Goal: Task Accomplishment & Management: Manage account settings

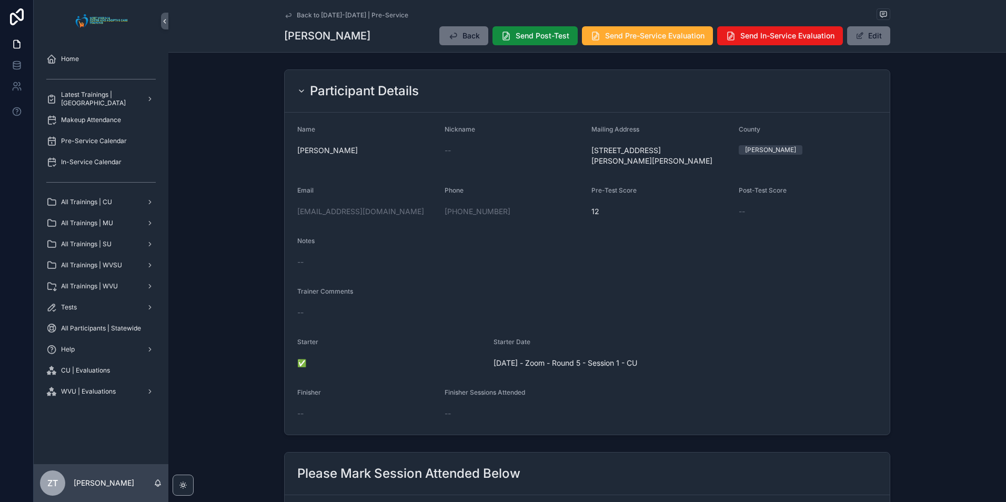
click at [285, 14] on icon "scrollable content" at bounding box center [288, 15] width 8 height 8
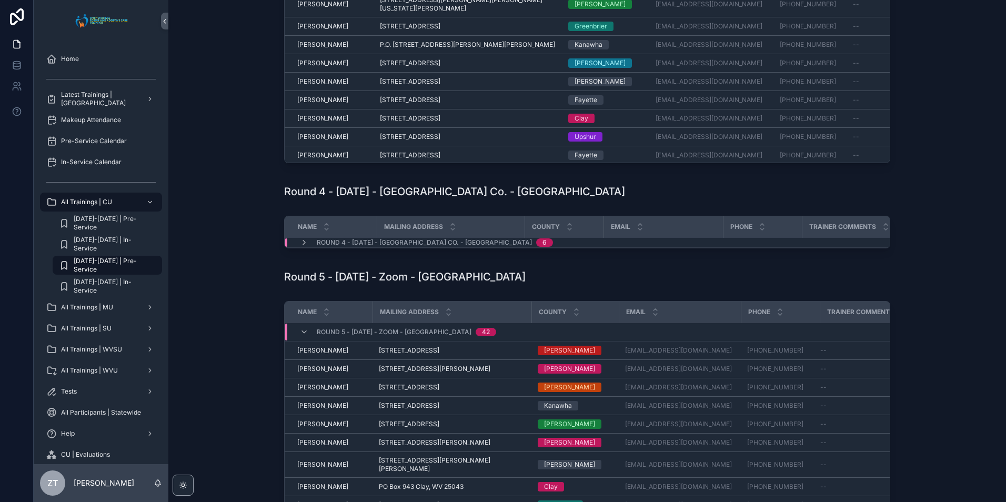
scroll to position [579, 0]
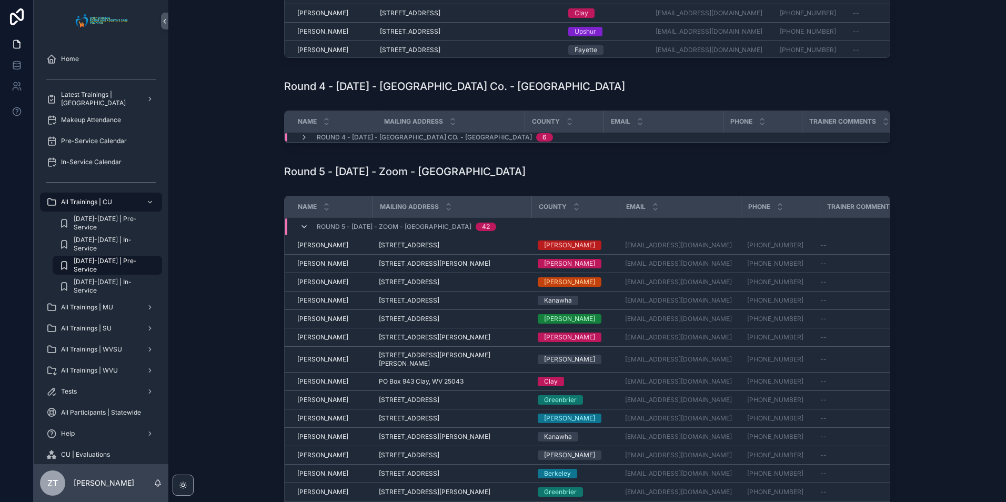
click at [303, 231] on icon "scrollable content" at bounding box center [304, 227] width 8 height 8
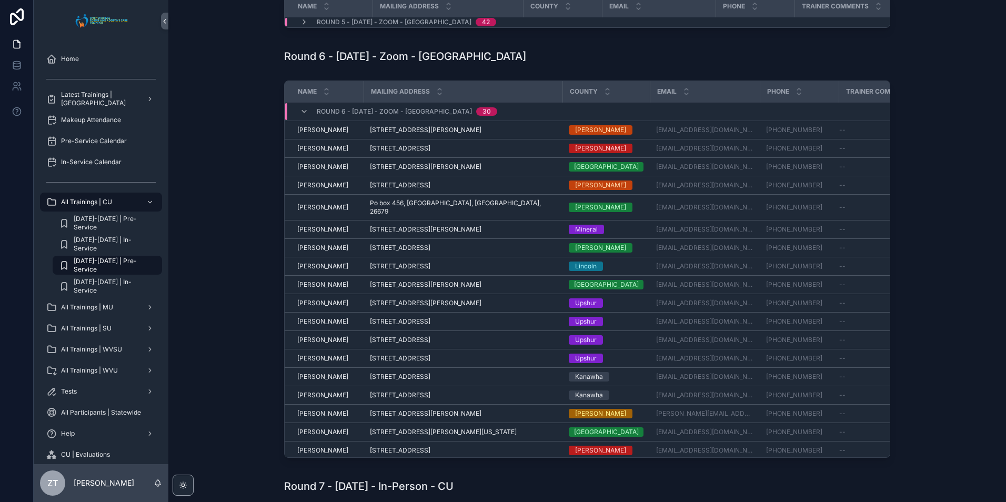
scroll to position [790, 0]
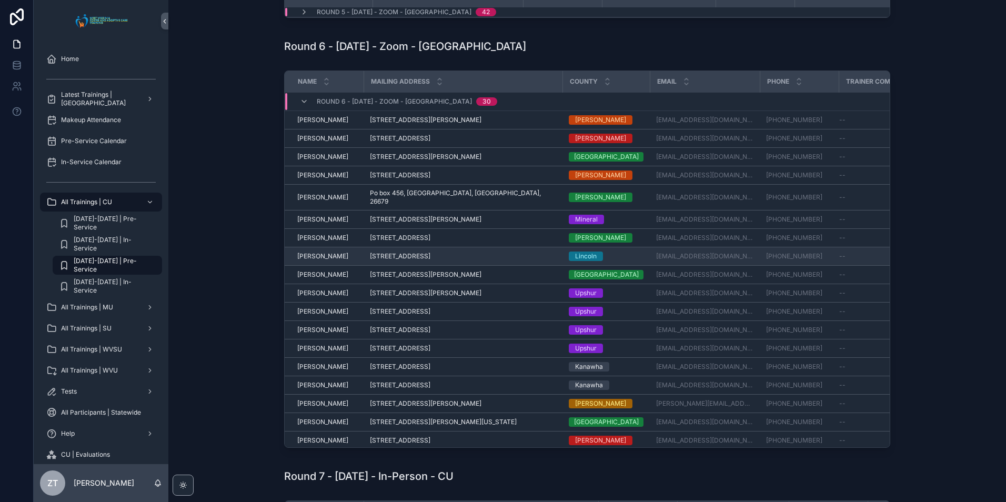
click at [314, 261] on span "[PERSON_NAME]" at bounding box center [322, 256] width 51 height 8
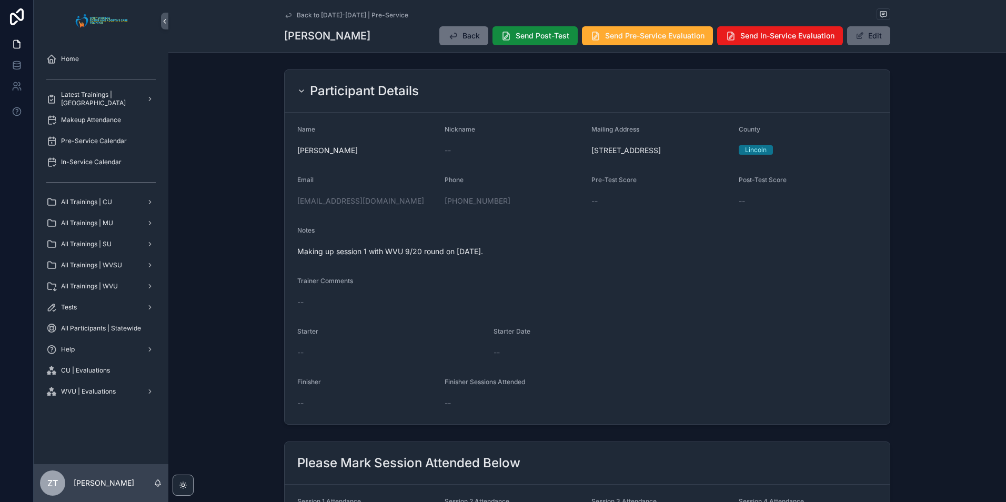
click at [867, 37] on button "Edit" at bounding box center [868, 35] width 43 height 19
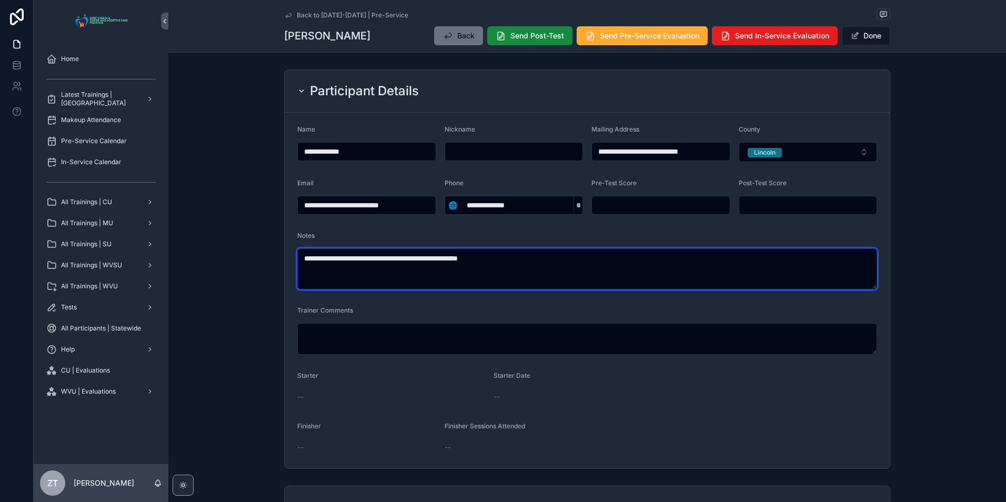
click at [521, 258] on textarea "**********" at bounding box center [587, 268] width 580 height 41
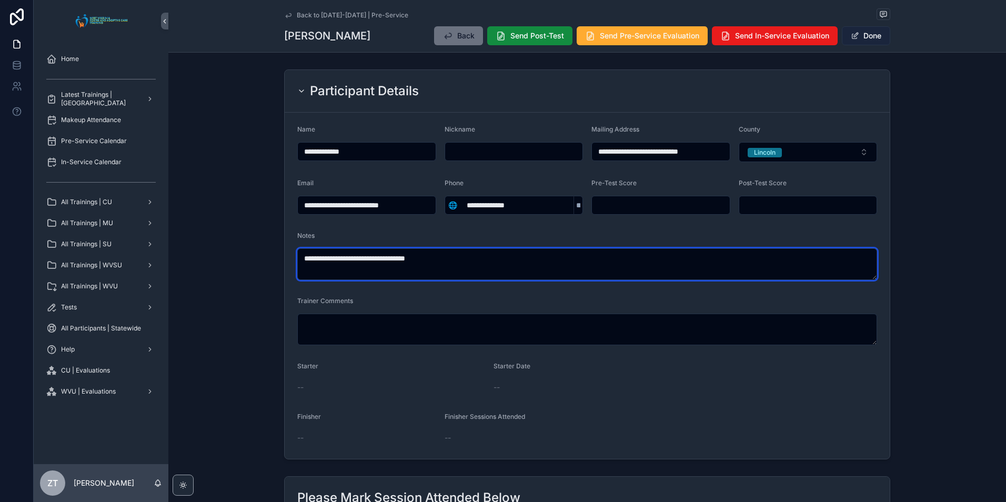
type textarea "**********"
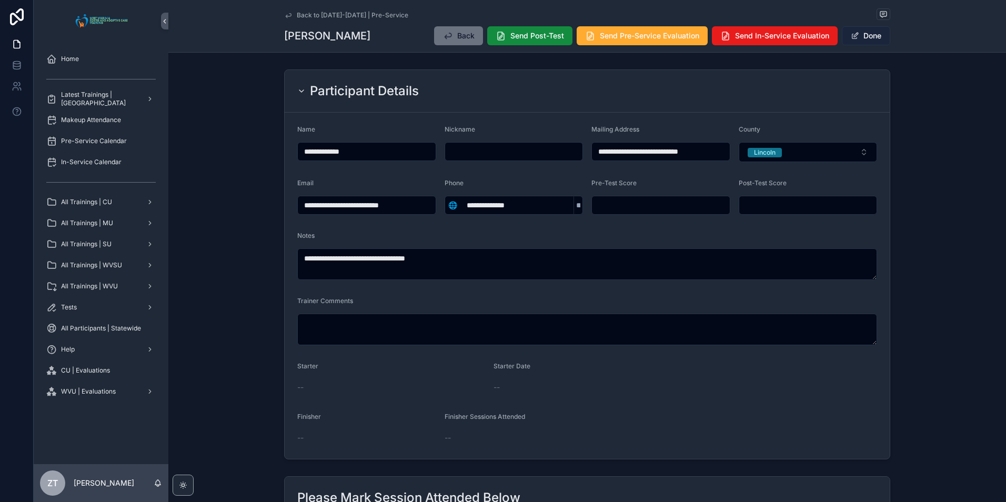
click at [856, 39] on button "Done" at bounding box center [866, 35] width 48 height 19
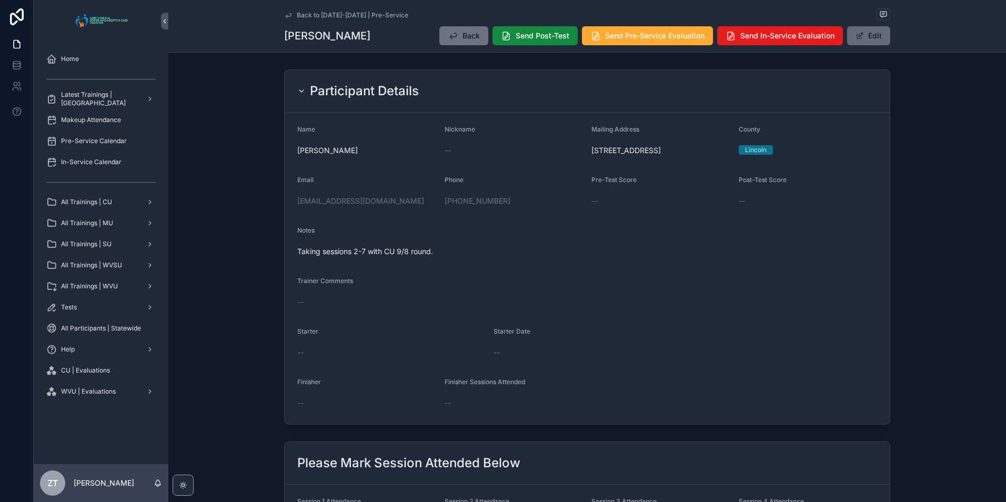
click at [861, 36] on span "scrollable content" at bounding box center [860, 36] width 8 height 8
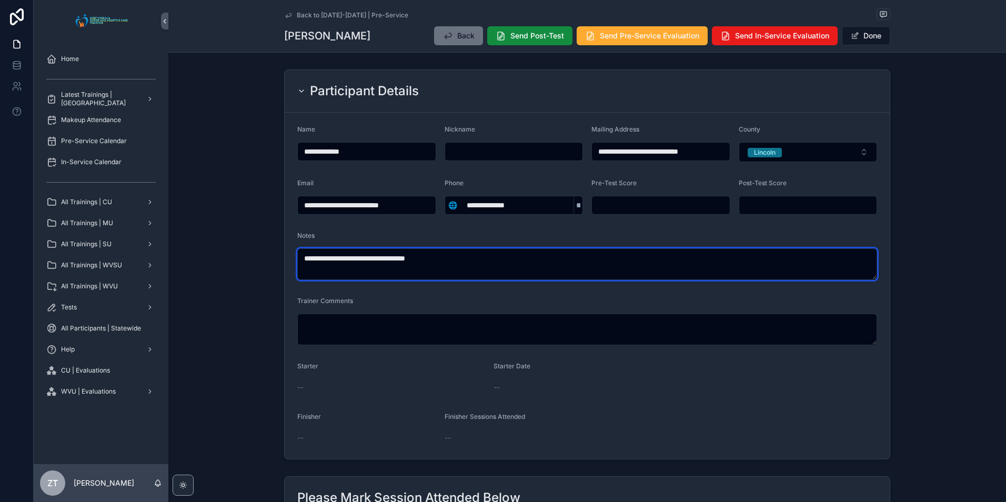
click at [480, 256] on textarea "**********" at bounding box center [587, 264] width 580 height 32
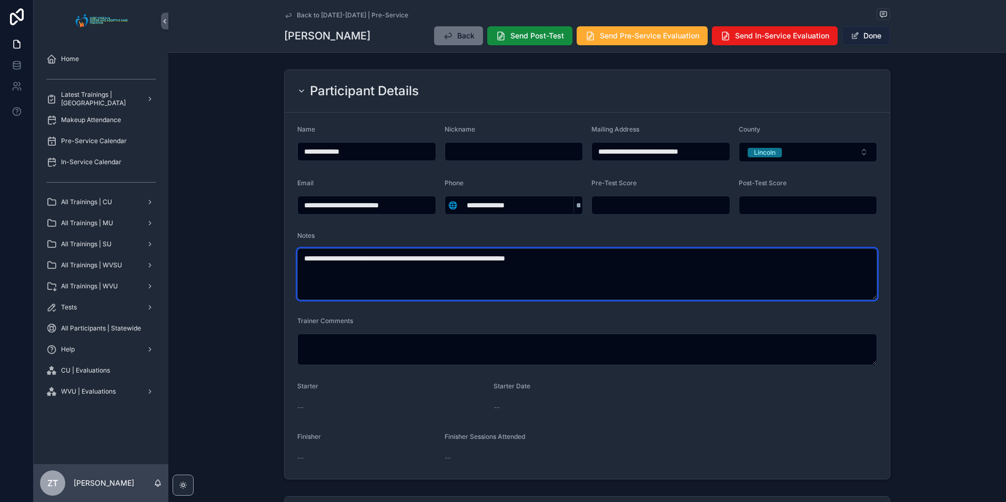
type textarea "**********"
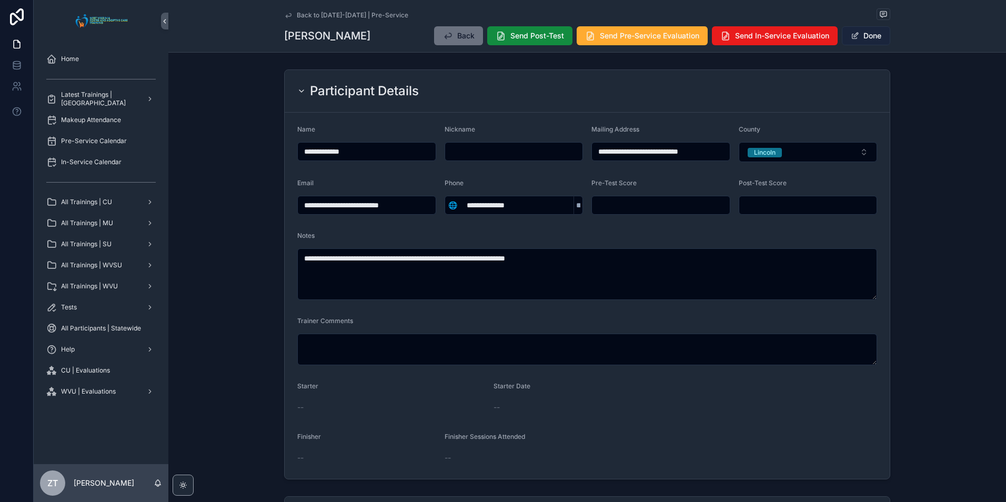
click at [863, 35] on button "Done" at bounding box center [866, 35] width 48 height 19
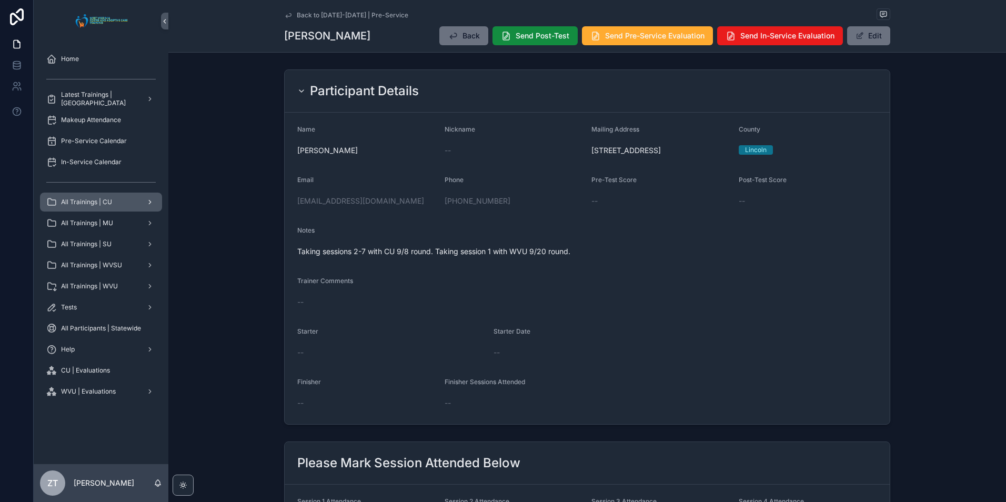
drag, startPoint x: 287, startPoint y: 17, endPoint x: 107, endPoint y: 199, distance: 256.1
click at [287, 17] on icon "scrollable content" at bounding box center [288, 15] width 8 height 8
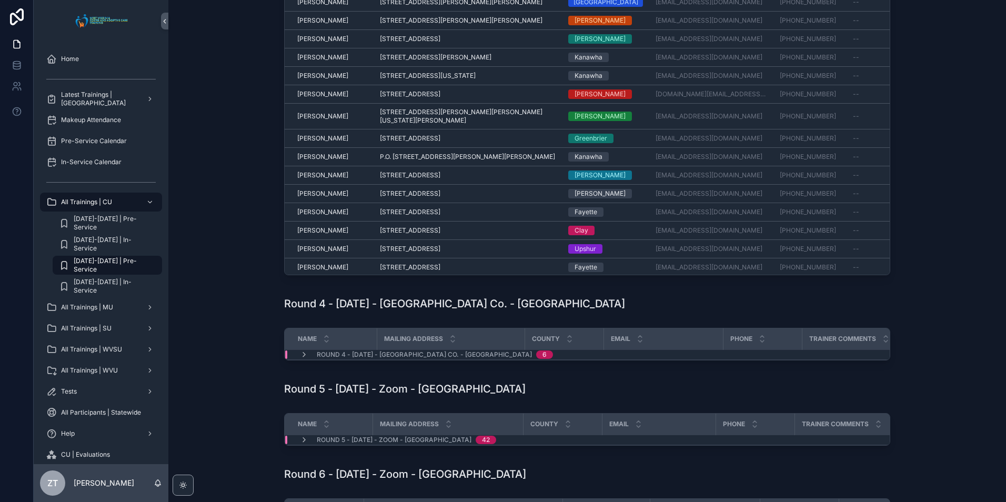
scroll to position [579, 0]
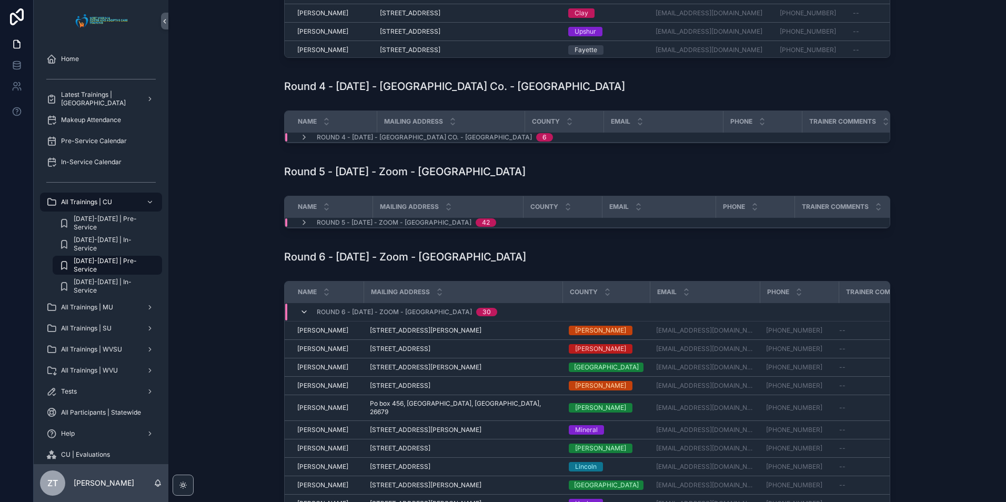
click at [303, 316] on icon "scrollable content" at bounding box center [304, 312] width 8 height 8
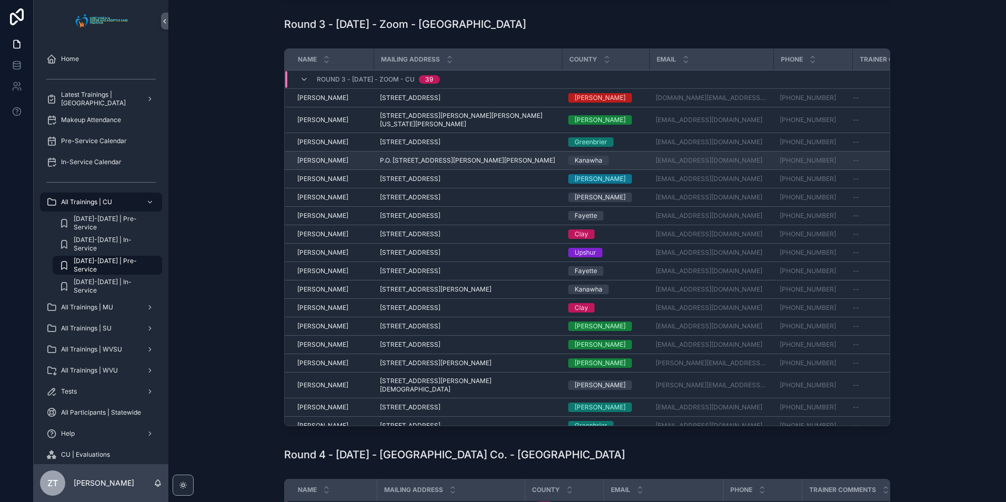
scroll to position [225, 0]
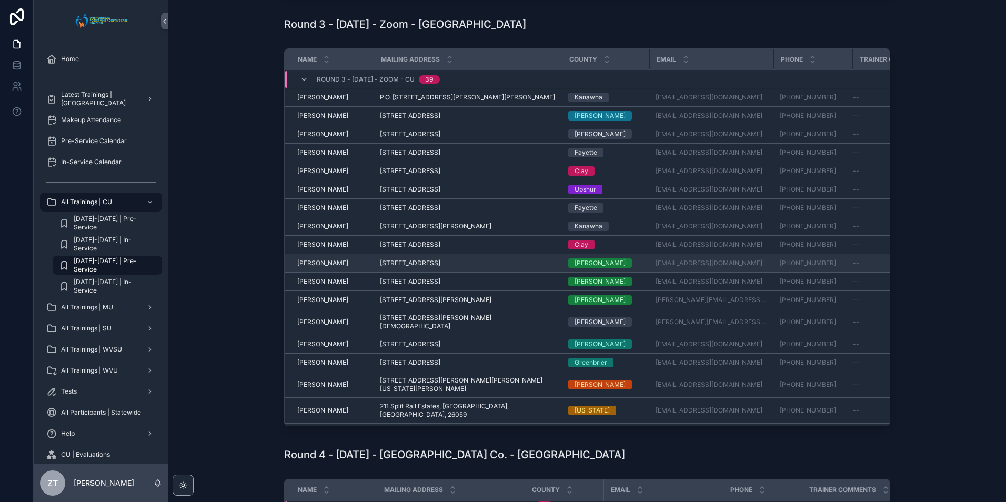
click at [328, 263] on span "[PERSON_NAME]" at bounding box center [322, 263] width 51 height 8
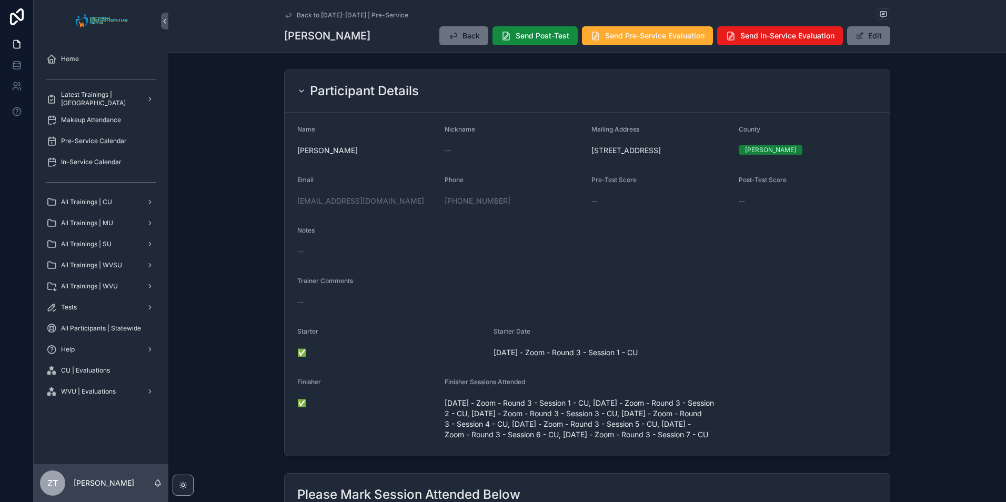
click at [290, 16] on link "Back to [DATE]-[DATE] | Pre-Service" at bounding box center [346, 15] width 124 height 8
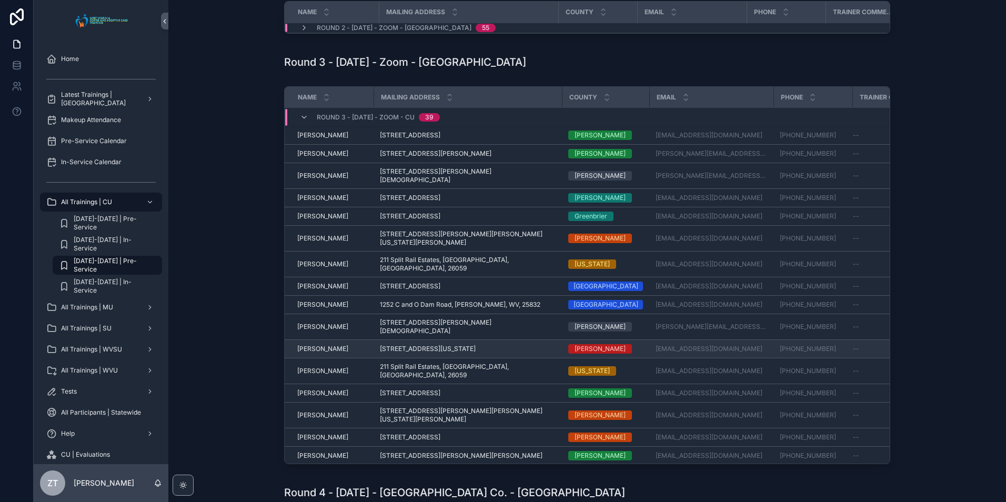
scroll to position [383, 0]
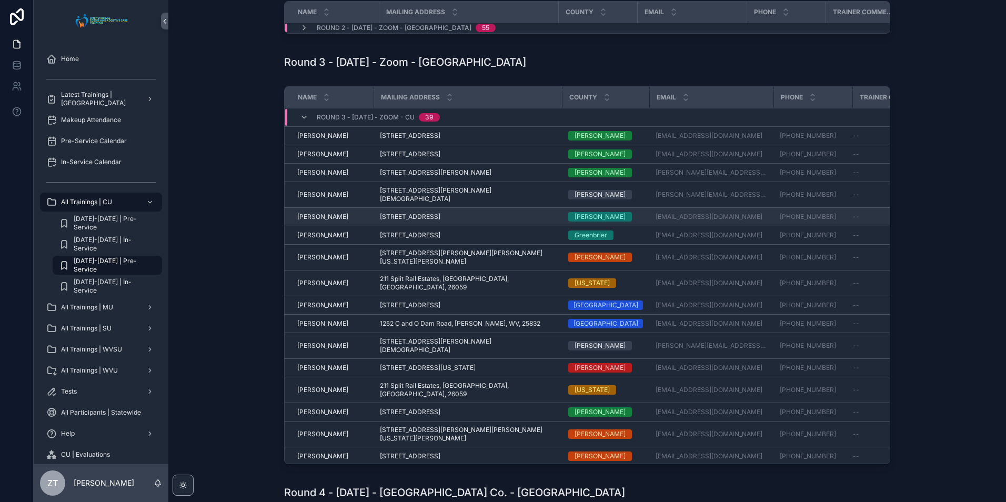
click at [315, 218] on span "[PERSON_NAME]" at bounding box center [322, 217] width 51 height 8
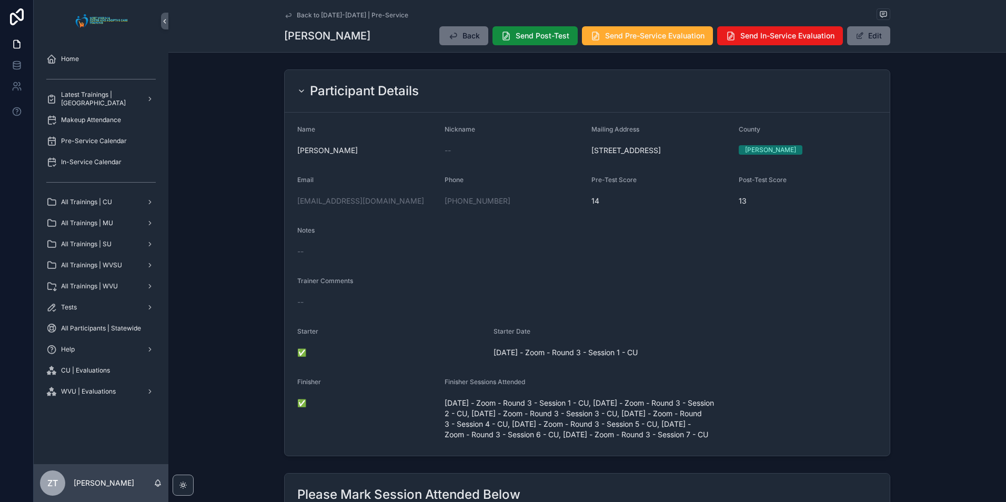
click at [288, 14] on icon "scrollable content" at bounding box center [288, 15] width 8 height 8
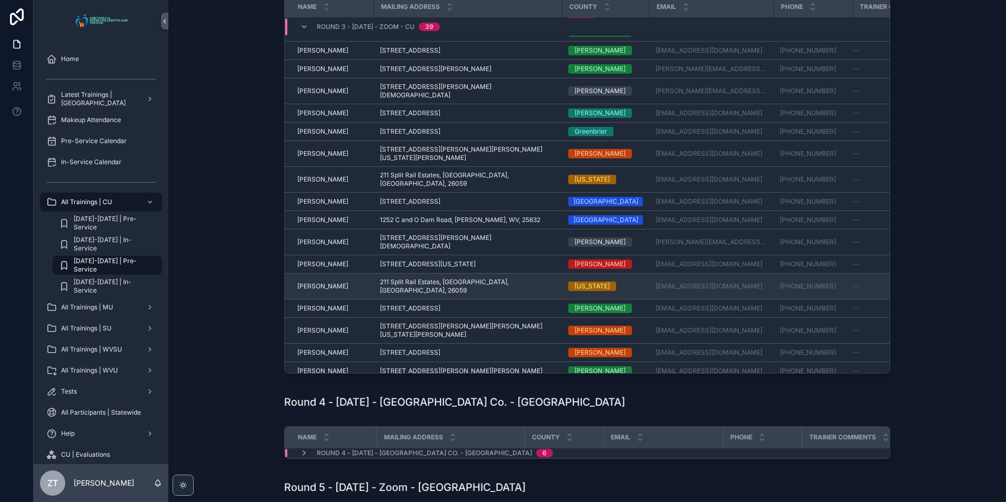
scroll to position [388, 0]
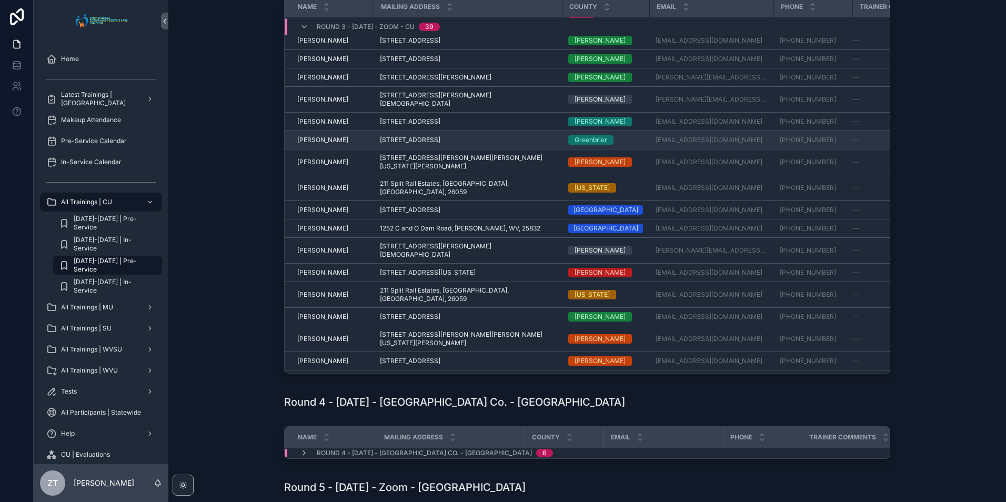
click at [314, 143] on span "[PERSON_NAME]" at bounding box center [322, 140] width 51 height 8
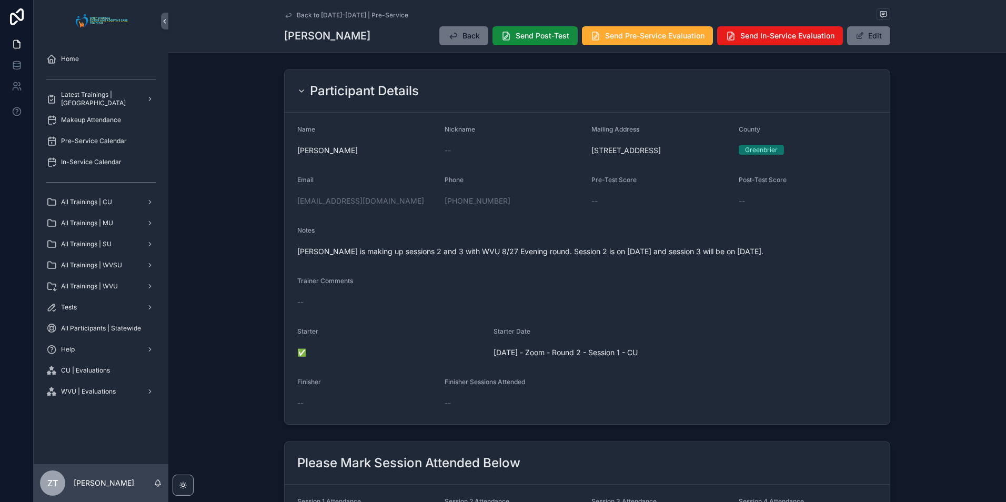
click at [286, 16] on icon "scrollable content" at bounding box center [288, 15] width 5 height 4
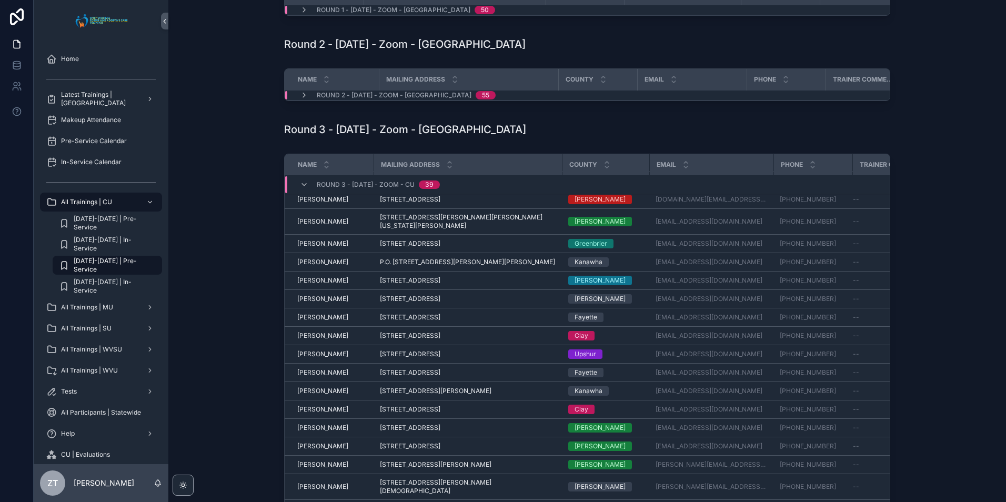
scroll to position [383, 0]
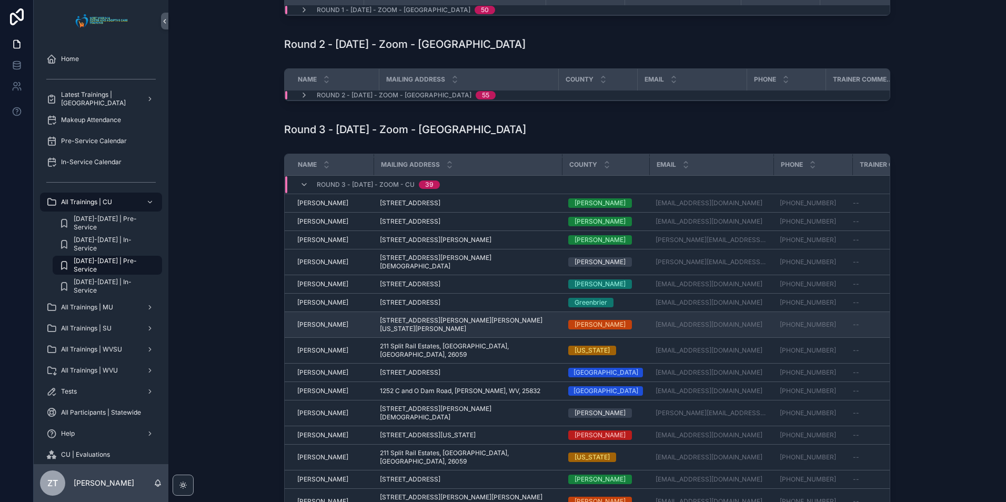
click at [316, 325] on span "[PERSON_NAME]" at bounding box center [322, 325] width 51 height 8
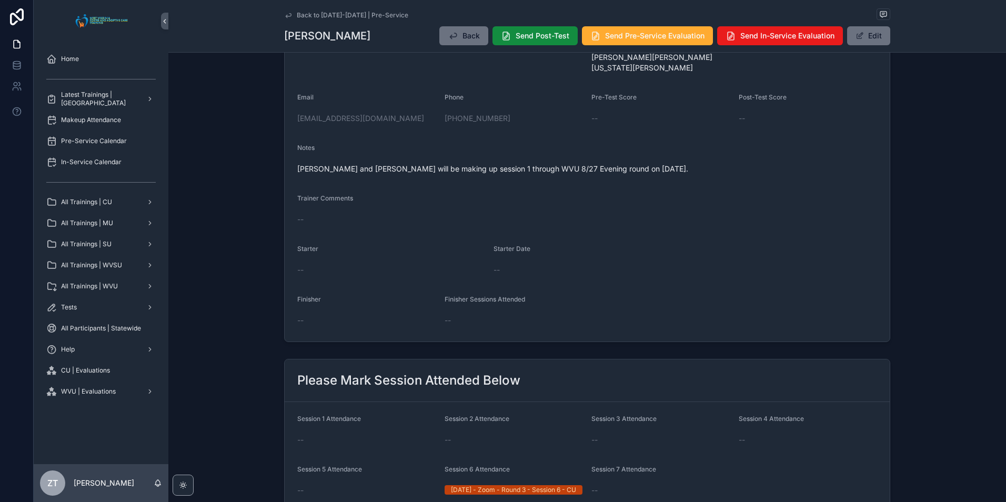
scroll to position [368, 0]
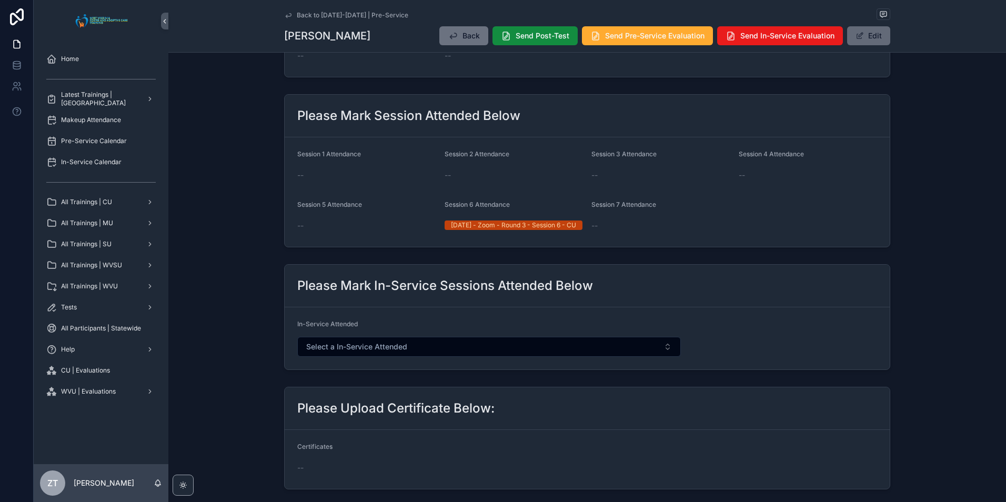
click at [869, 41] on button "Edit" at bounding box center [868, 35] width 43 height 19
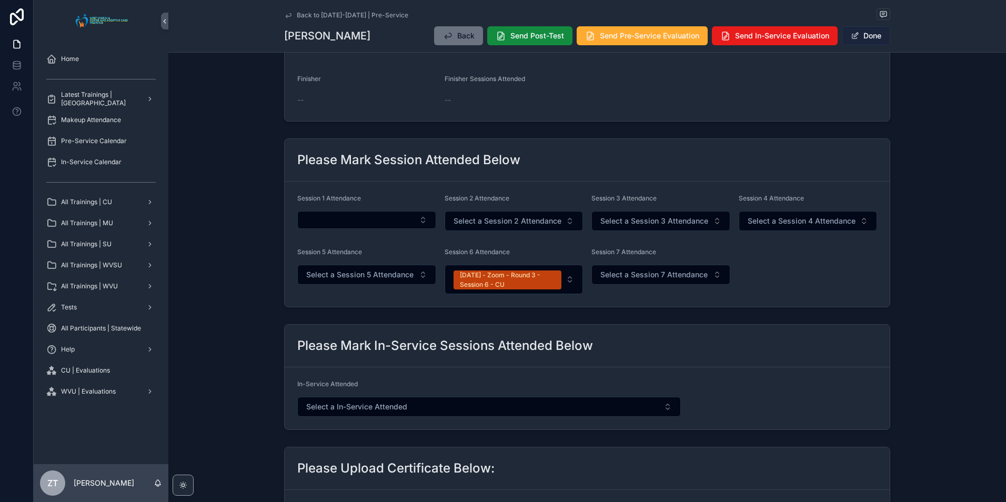
scroll to position [423, 0]
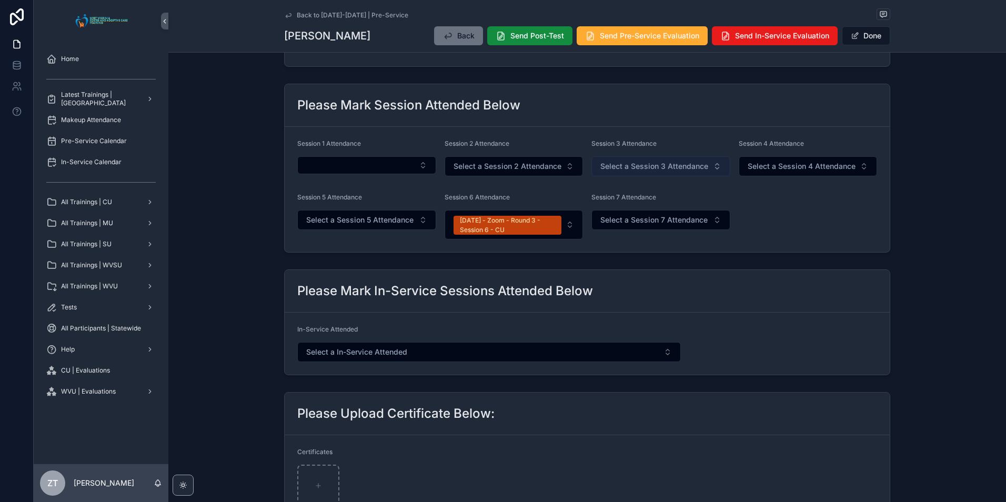
click at [630, 162] on span "Select a Session 3 Attendance" at bounding box center [655, 166] width 108 height 11
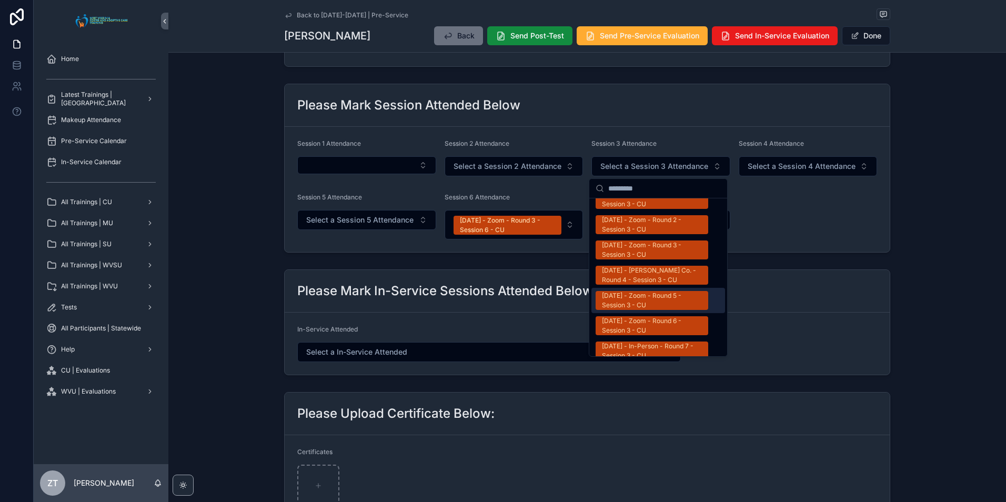
scroll to position [579, 0]
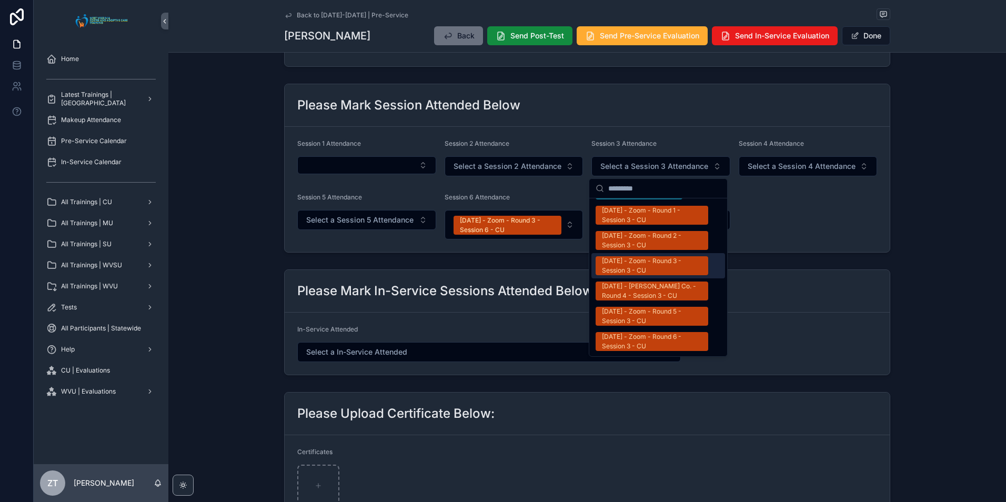
click at [635, 256] on div "[DATE] - Zoom - Round 3 - Session 3 - CU" at bounding box center [652, 265] width 100 height 19
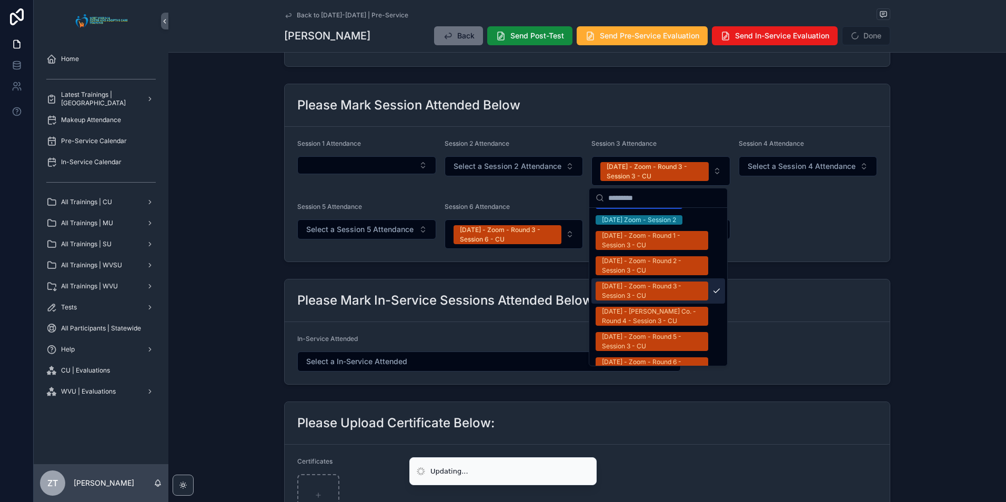
scroll to position [595, 0]
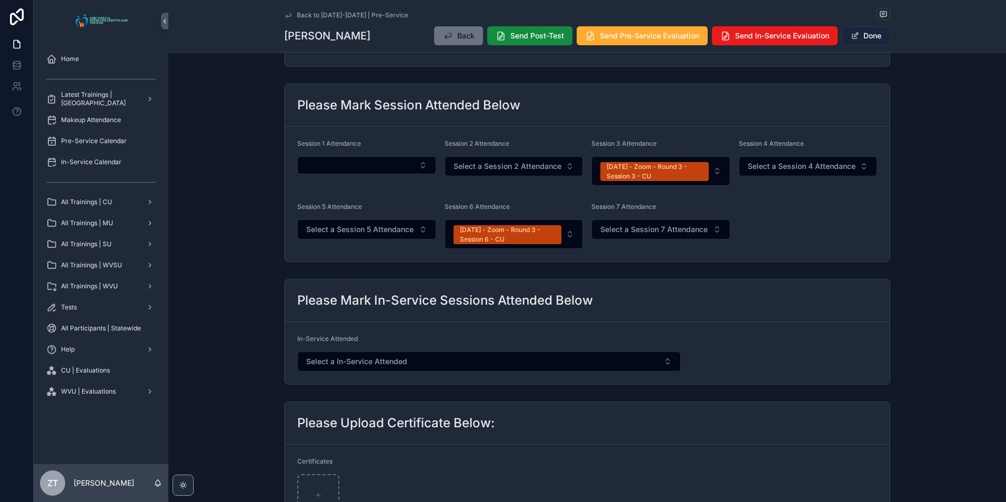
click at [866, 36] on button "Done" at bounding box center [866, 35] width 48 height 19
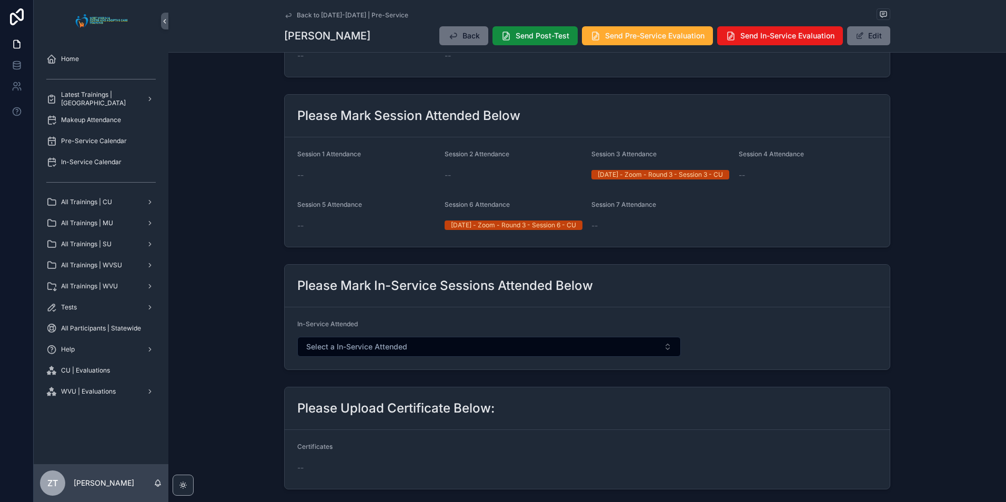
scroll to position [105, 0]
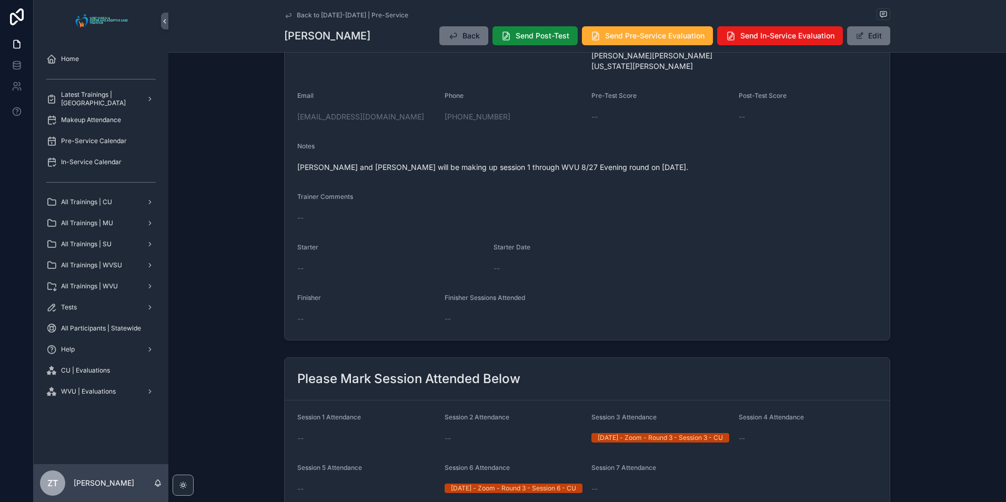
drag, startPoint x: 858, startPoint y: 39, endPoint x: 842, endPoint y: 51, distance: 19.9
click at [858, 39] on span "scrollable content" at bounding box center [860, 36] width 8 height 8
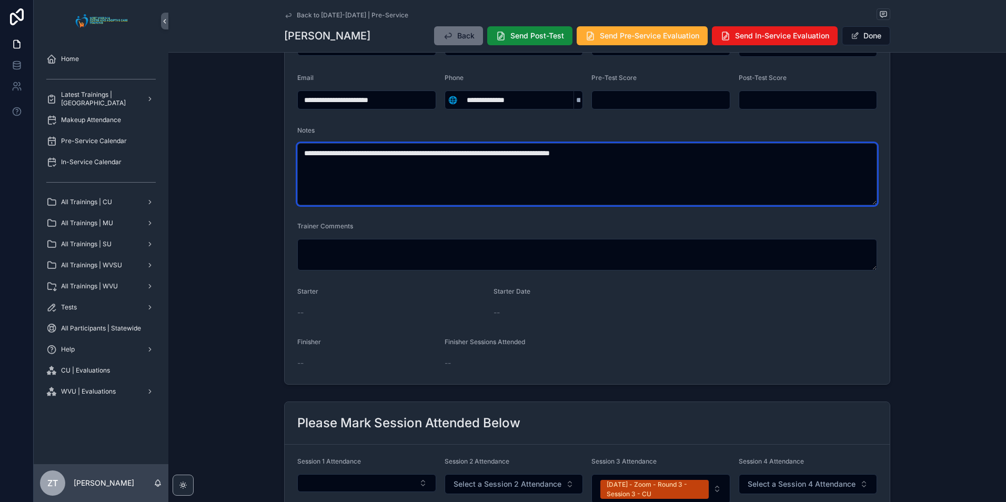
click at [663, 152] on textarea "**********" at bounding box center [587, 174] width 580 height 62
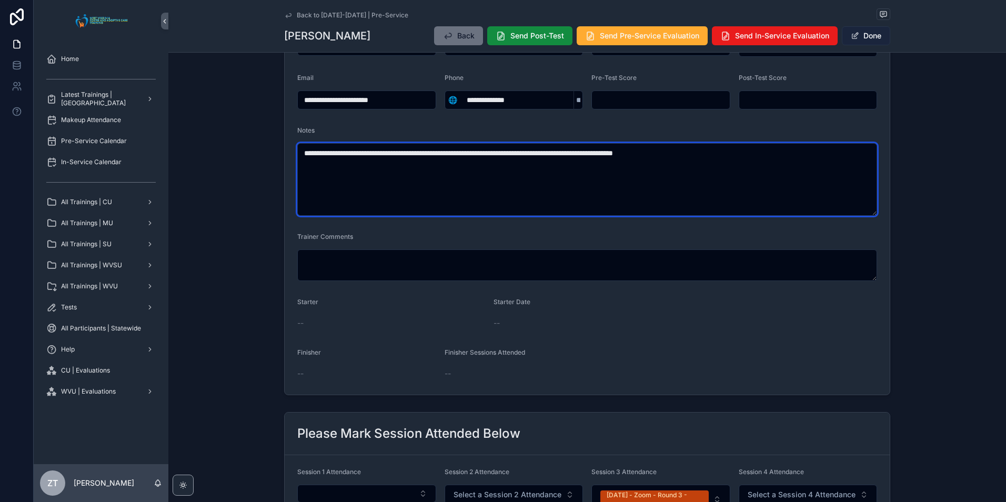
type textarea "**********"
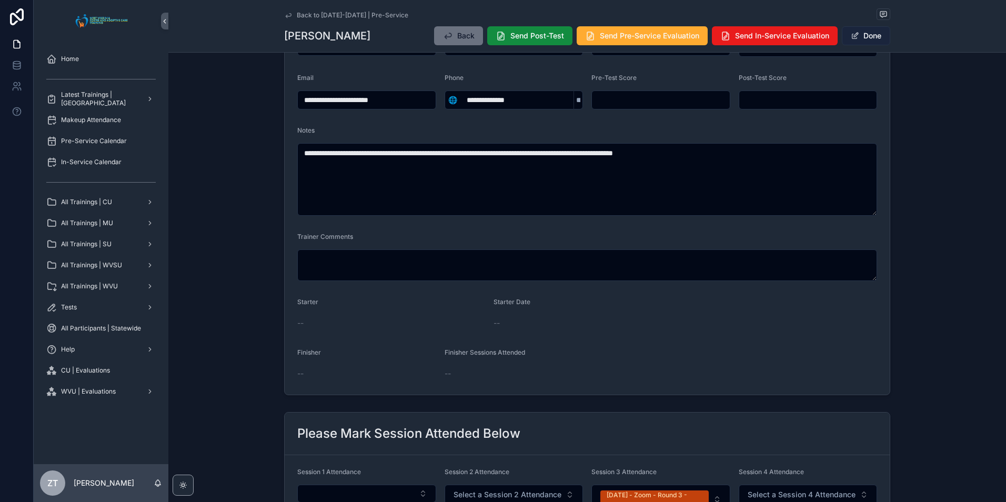
click at [862, 35] on button "Done" at bounding box center [866, 35] width 48 height 19
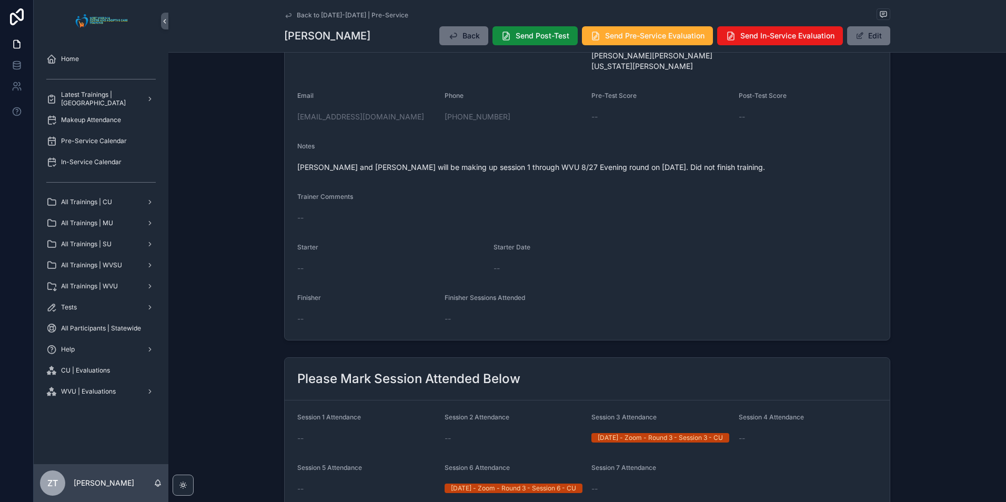
click at [286, 14] on icon "scrollable content" at bounding box center [288, 15] width 8 height 8
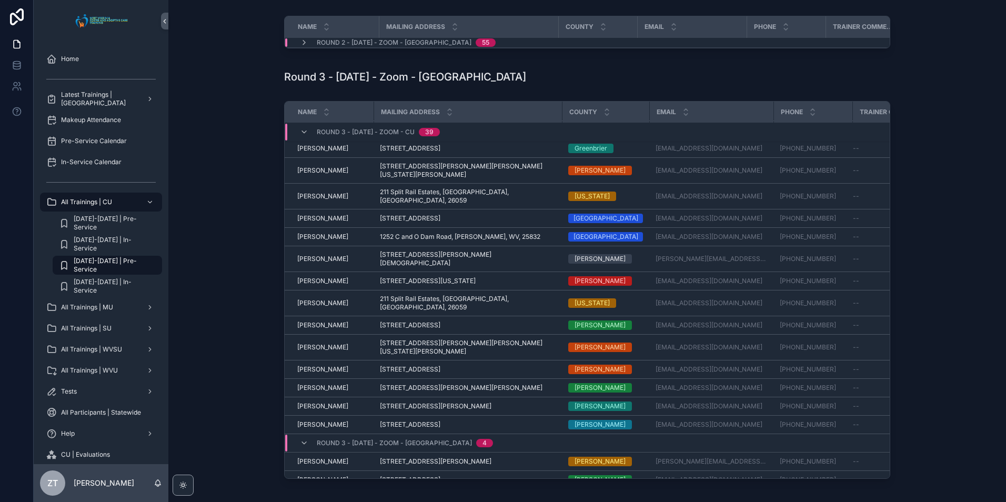
scroll to position [493, 0]
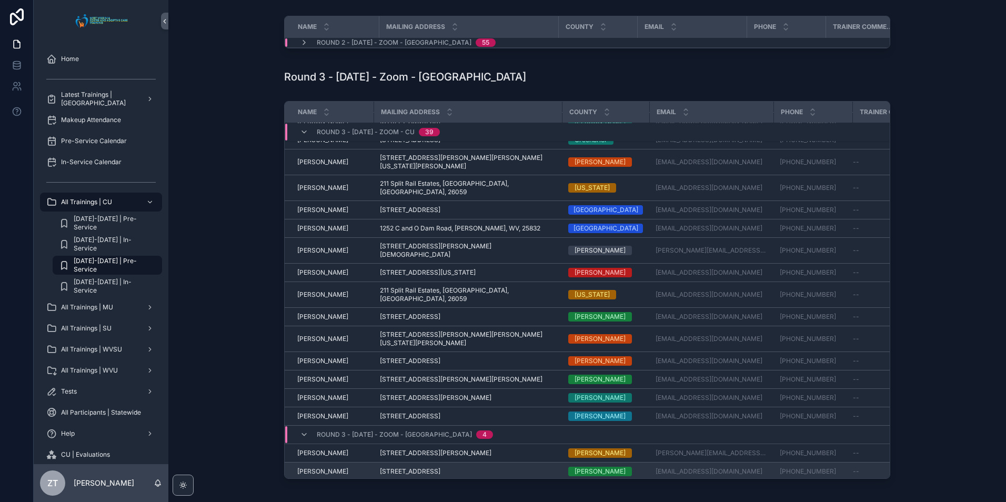
click at [315, 467] on span "[PERSON_NAME]" at bounding box center [322, 471] width 51 height 8
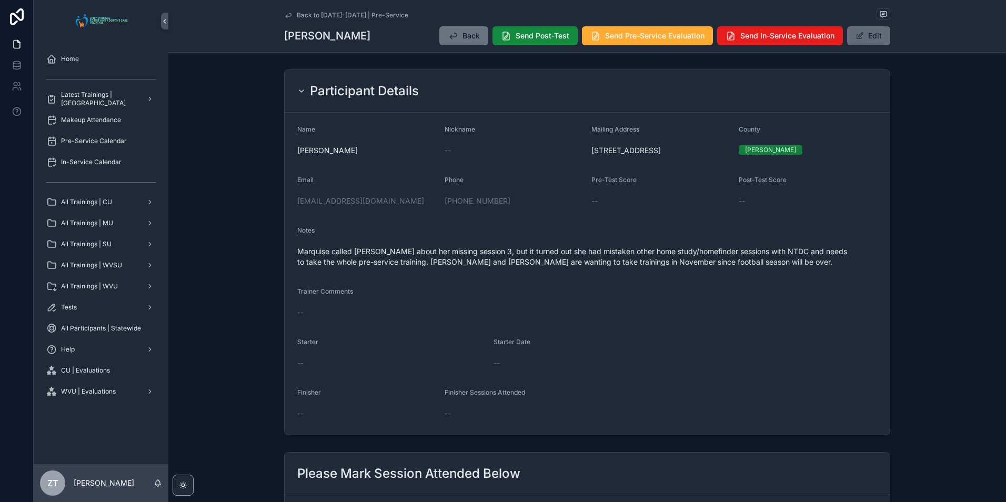
click at [865, 34] on button "Edit" at bounding box center [868, 35] width 43 height 19
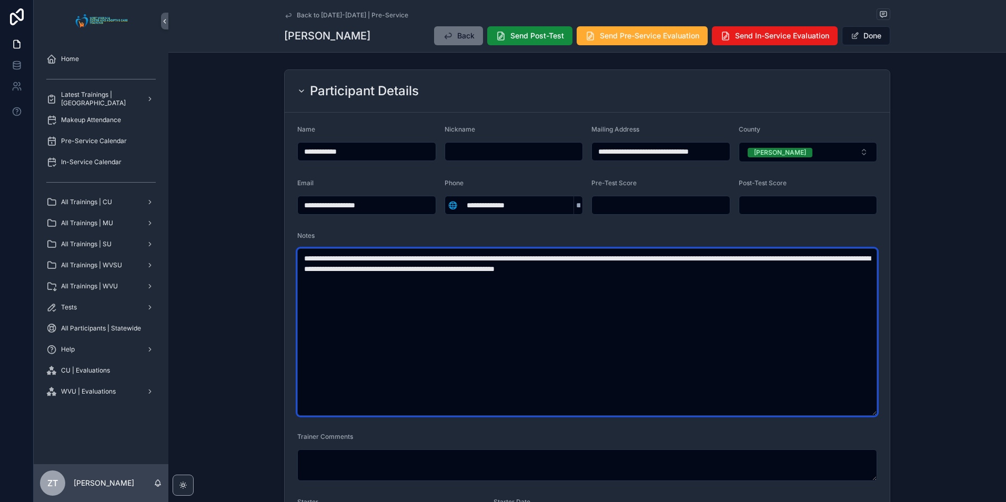
click at [554, 272] on textarea "**********" at bounding box center [587, 331] width 580 height 167
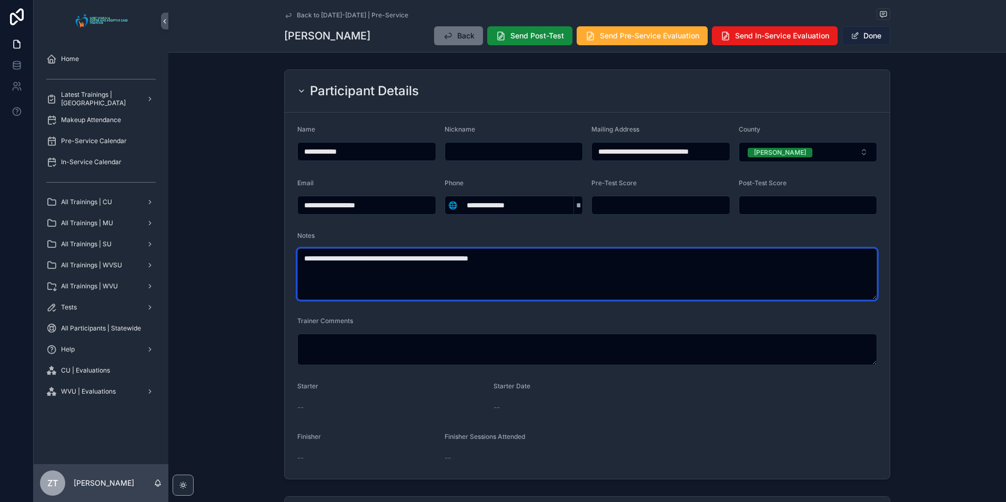
type textarea "**********"
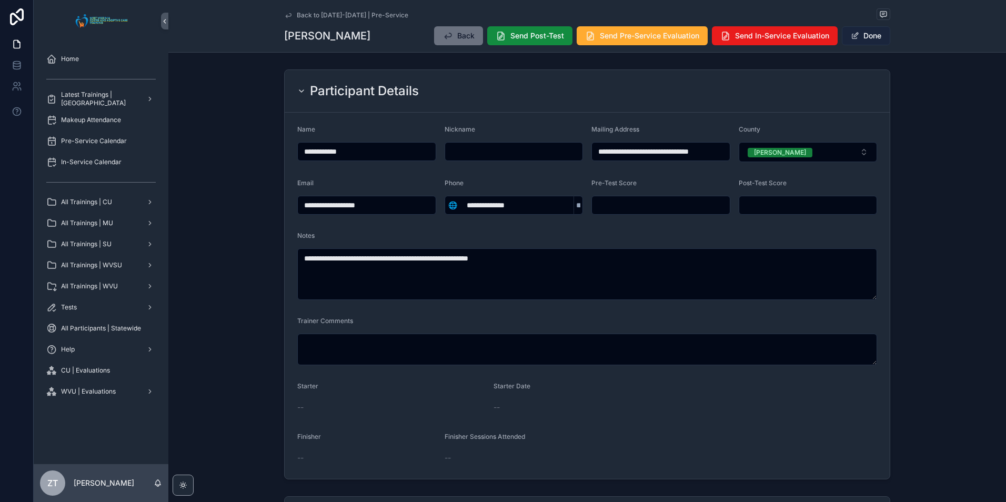
click at [874, 31] on button "Done" at bounding box center [866, 35] width 48 height 19
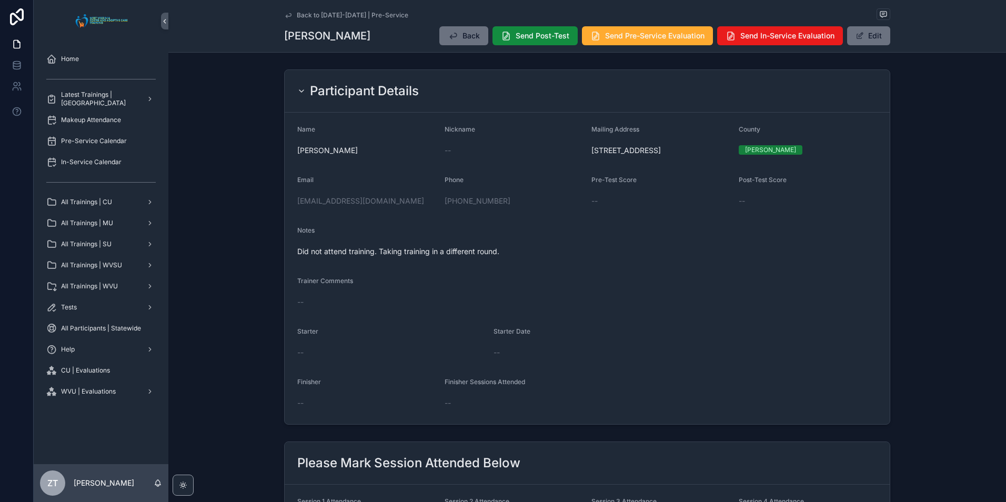
click at [285, 13] on icon "scrollable content" at bounding box center [288, 15] width 8 height 8
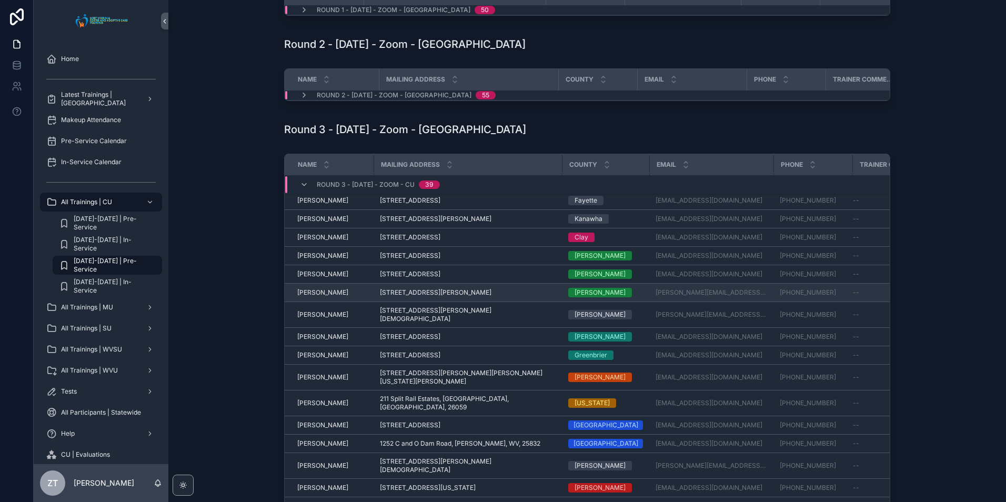
scroll to position [383, 0]
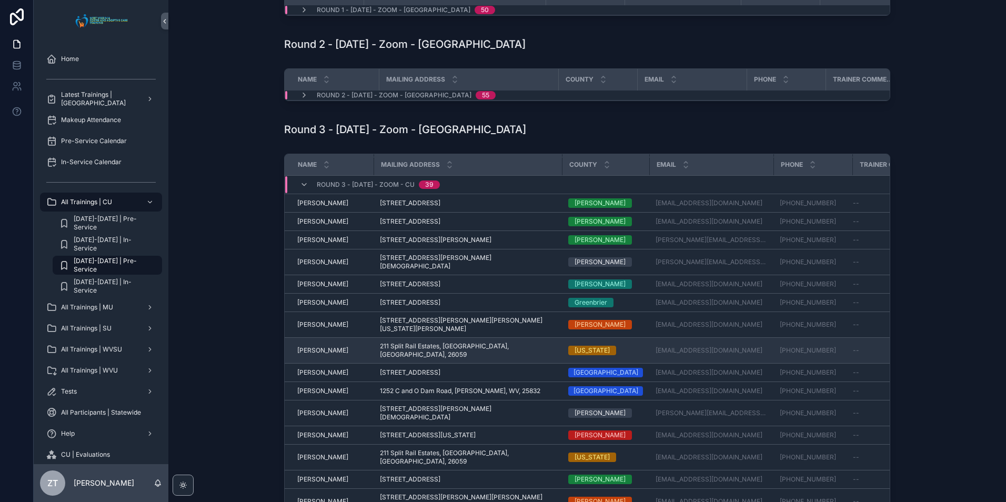
click at [327, 346] on span "[PERSON_NAME]" at bounding box center [322, 350] width 51 height 8
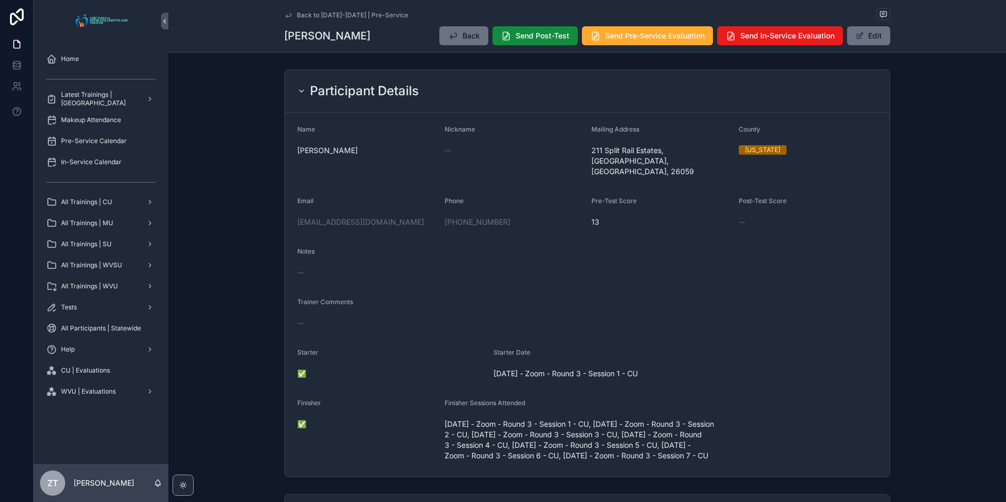
click at [287, 15] on icon "scrollable content" at bounding box center [288, 15] width 8 height 8
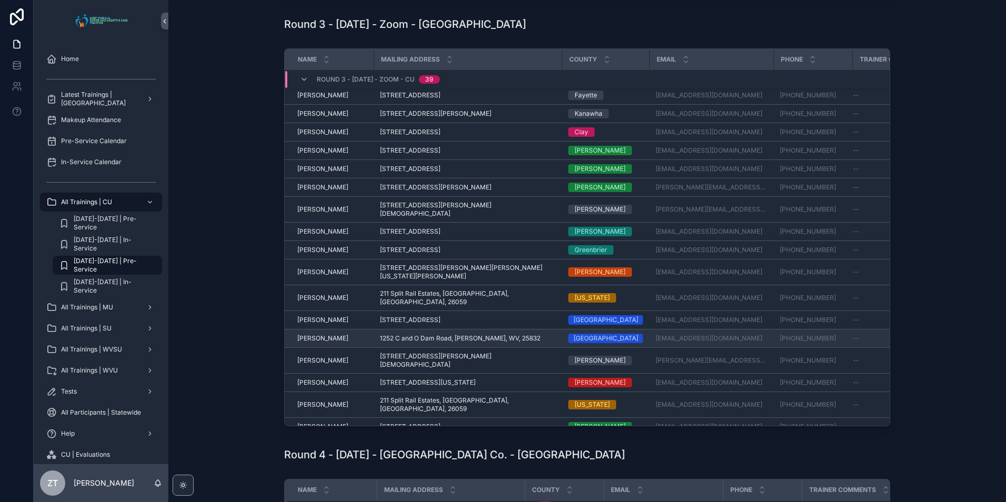
scroll to position [493, 0]
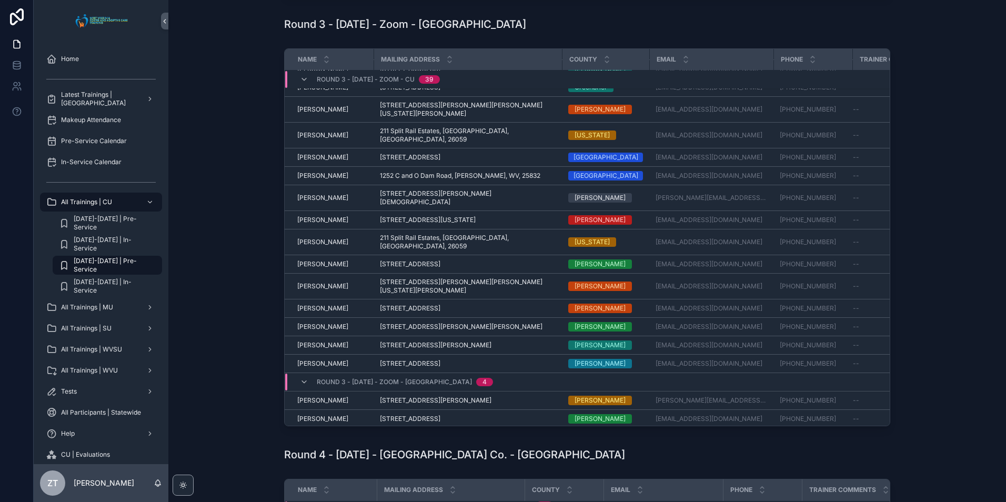
click at [336, 437] on span "[PERSON_NAME]" at bounding box center [322, 441] width 51 height 8
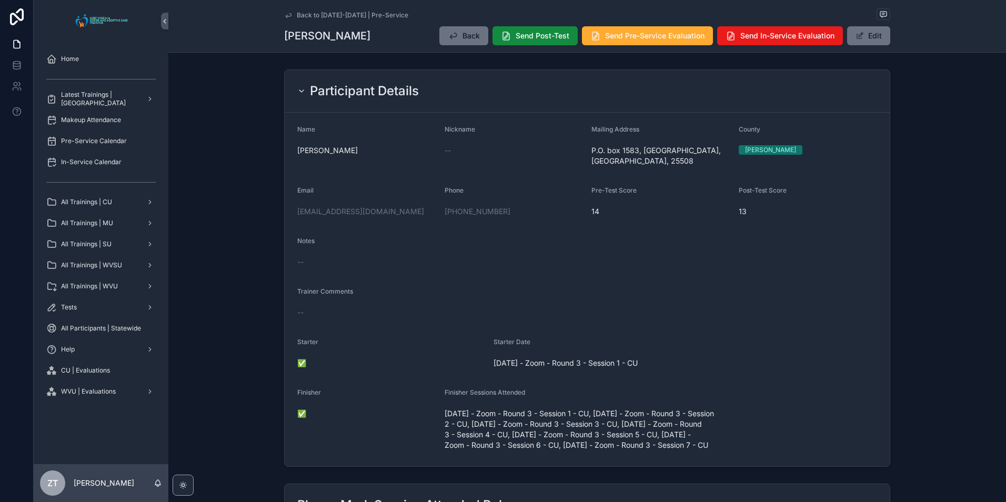
click at [286, 16] on icon "scrollable content" at bounding box center [288, 15] width 5 height 4
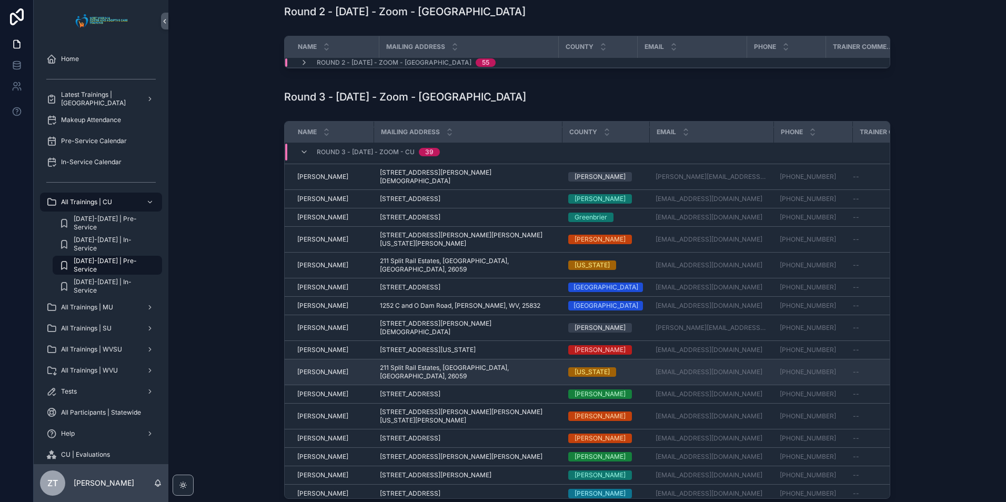
scroll to position [158, 0]
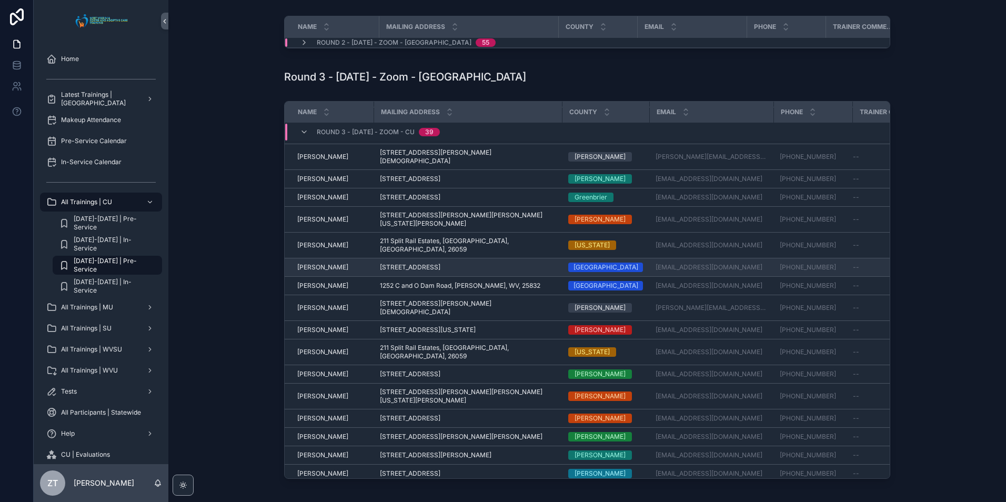
click at [323, 263] on span "[PERSON_NAME]" at bounding box center [322, 267] width 51 height 8
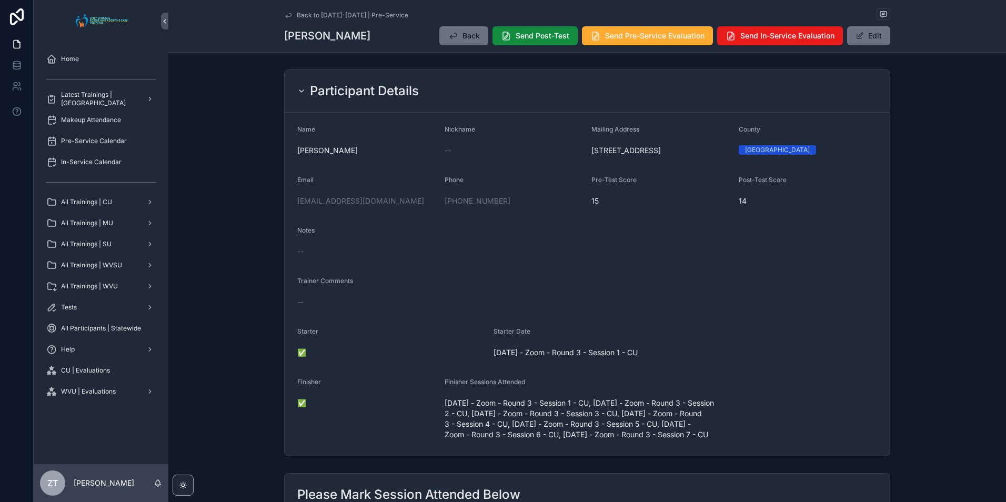
click at [280, 14] on div "Back to [DATE]-[DATE] | Pre-Service [PERSON_NAME] Back Send Post-Test Send Pre-…" at bounding box center [587, 26] width 838 height 53
click at [286, 15] on icon "scrollable content" at bounding box center [288, 15] width 8 height 8
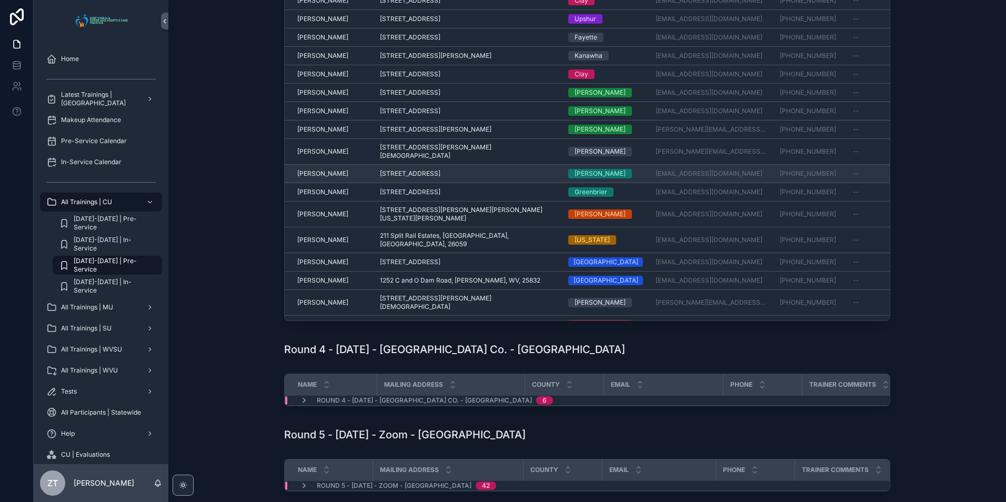
scroll to position [436, 0]
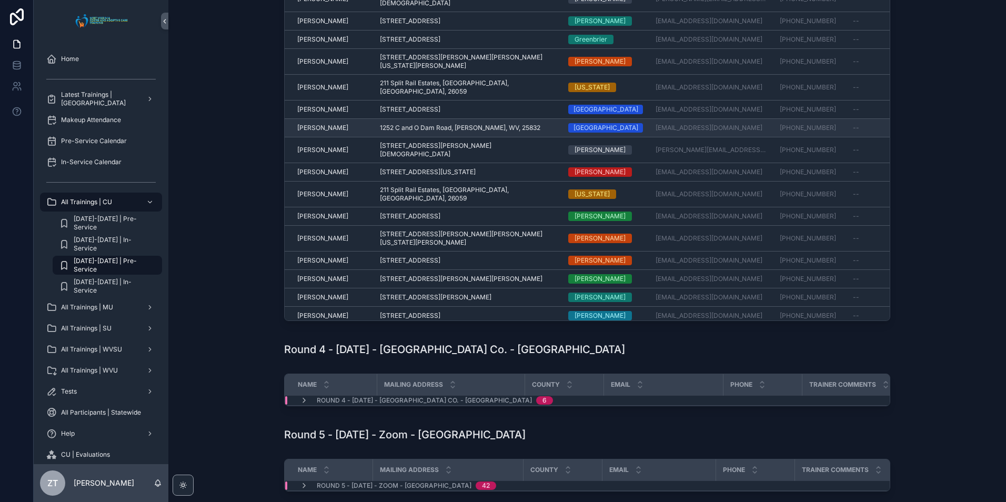
click at [326, 124] on span "[PERSON_NAME]" at bounding box center [322, 128] width 51 height 8
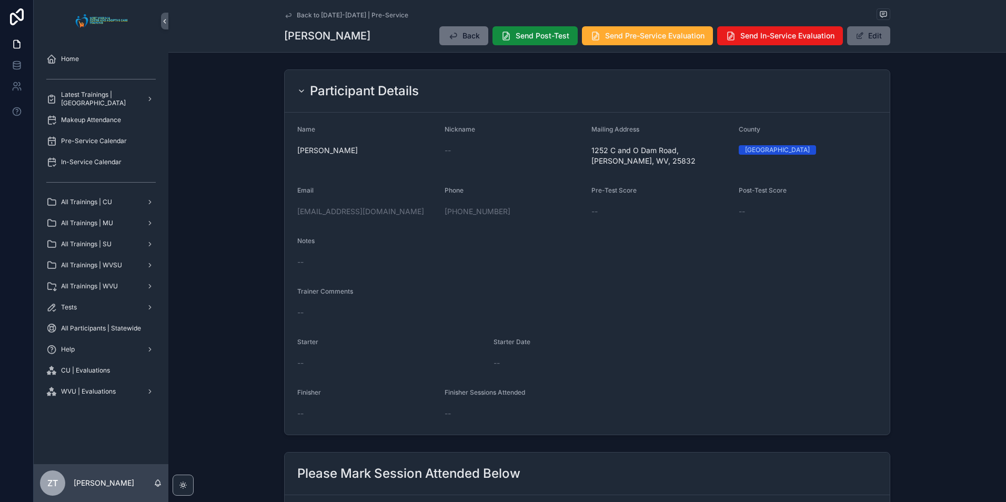
click at [855, 29] on button "Edit" at bounding box center [868, 35] width 43 height 19
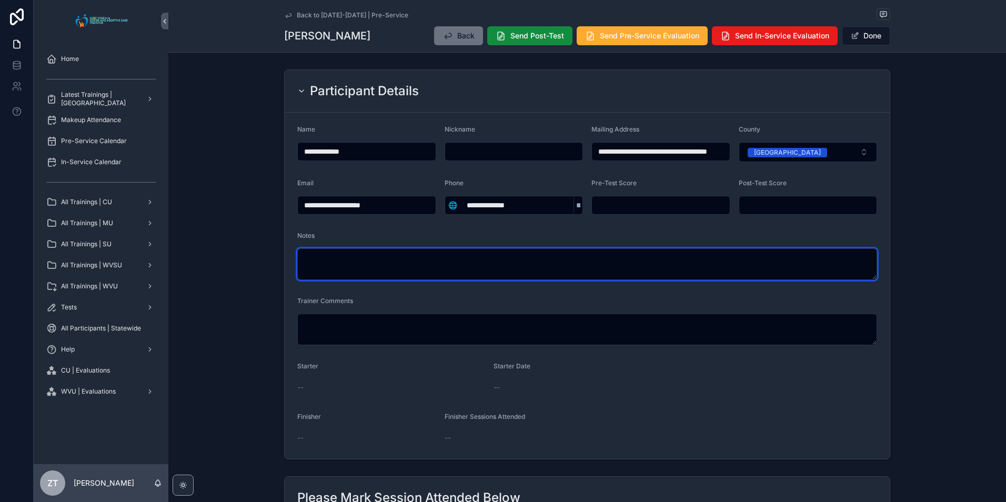
click at [467, 255] on textarea "scrollable content" at bounding box center [587, 264] width 580 height 32
type textarea "**********"
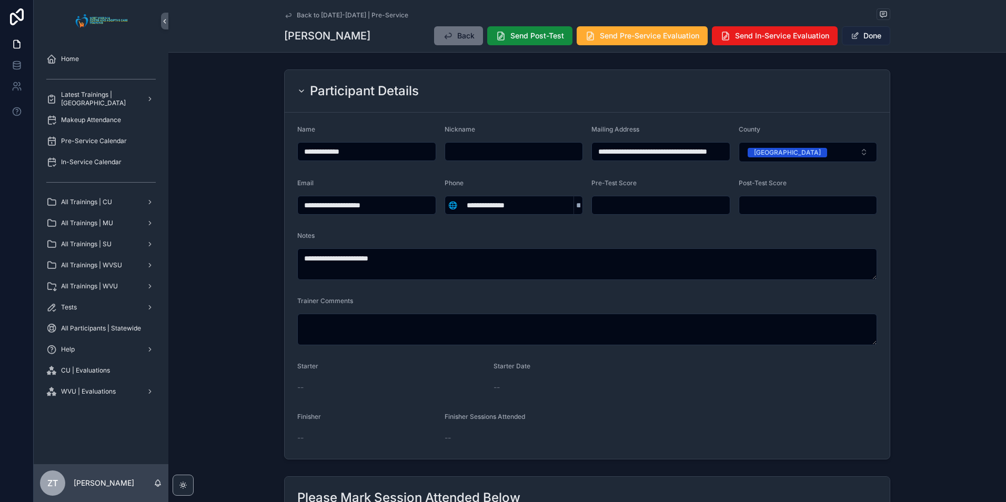
click at [863, 39] on button "Done" at bounding box center [866, 35] width 48 height 19
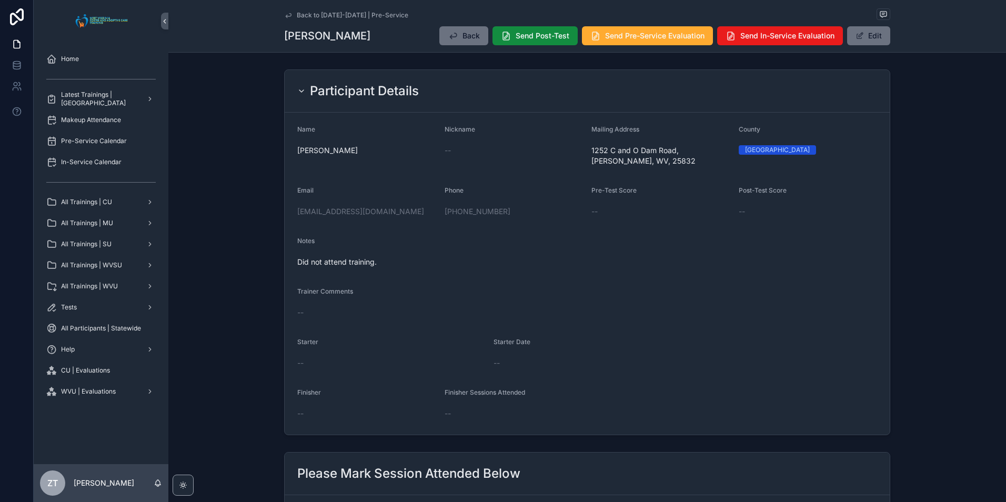
drag, startPoint x: 285, startPoint y: 14, endPoint x: 13, endPoint y: 154, distance: 306.5
click at [285, 14] on icon "scrollable content" at bounding box center [288, 15] width 8 height 8
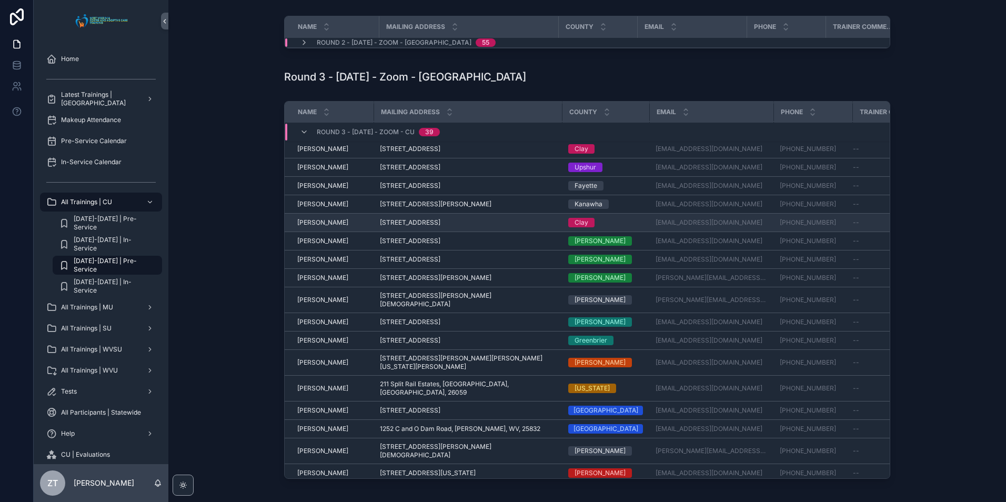
scroll to position [331, 0]
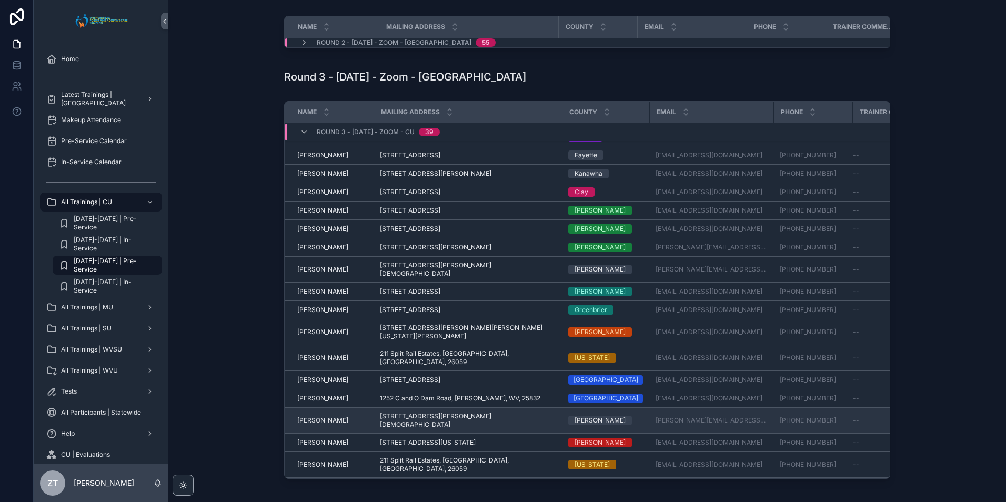
click at [325, 416] on span "[PERSON_NAME]" at bounding box center [322, 420] width 51 height 8
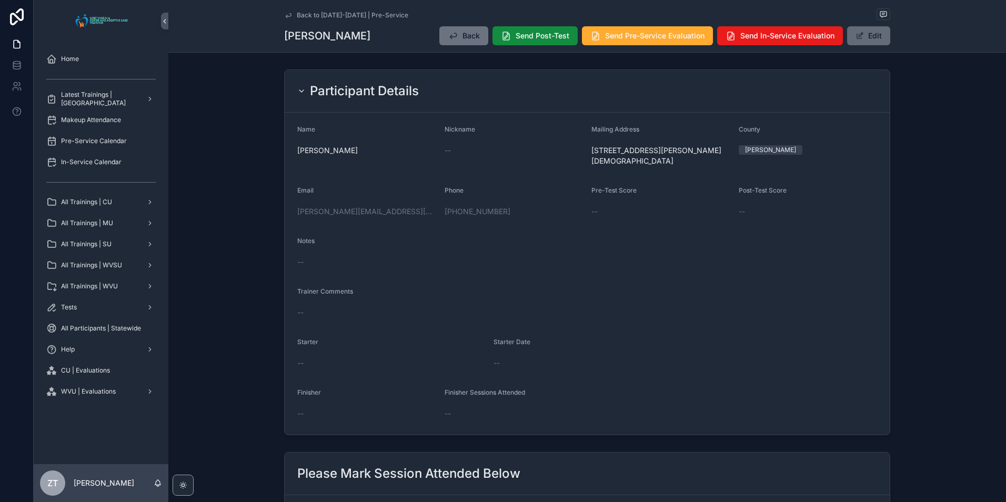
click at [885, 32] on button "Edit" at bounding box center [868, 35] width 43 height 19
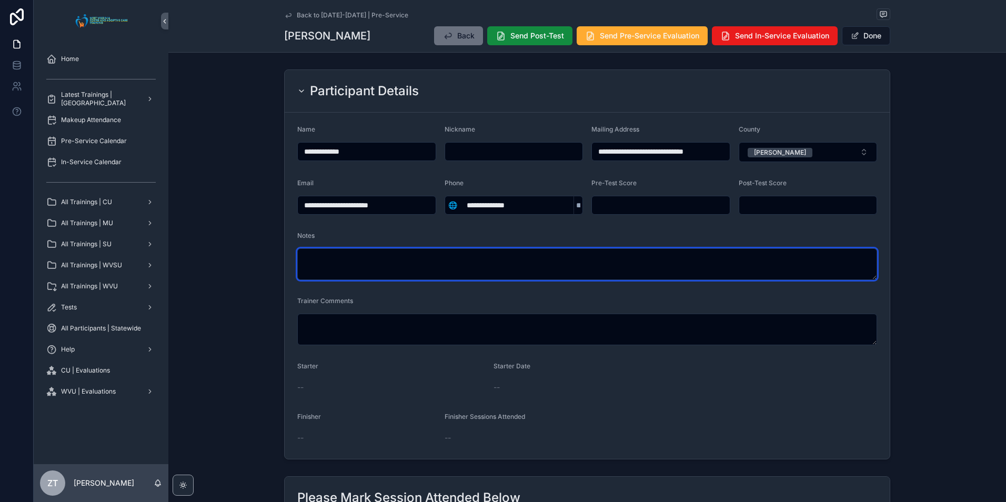
click at [444, 262] on textarea "scrollable content" at bounding box center [587, 264] width 580 height 32
type textarea "**********"
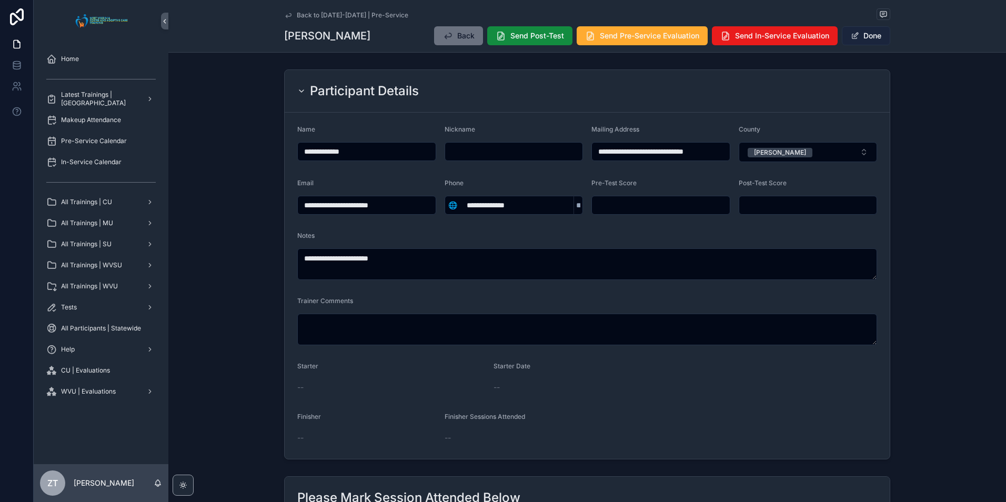
click at [871, 36] on button "Done" at bounding box center [866, 35] width 48 height 19
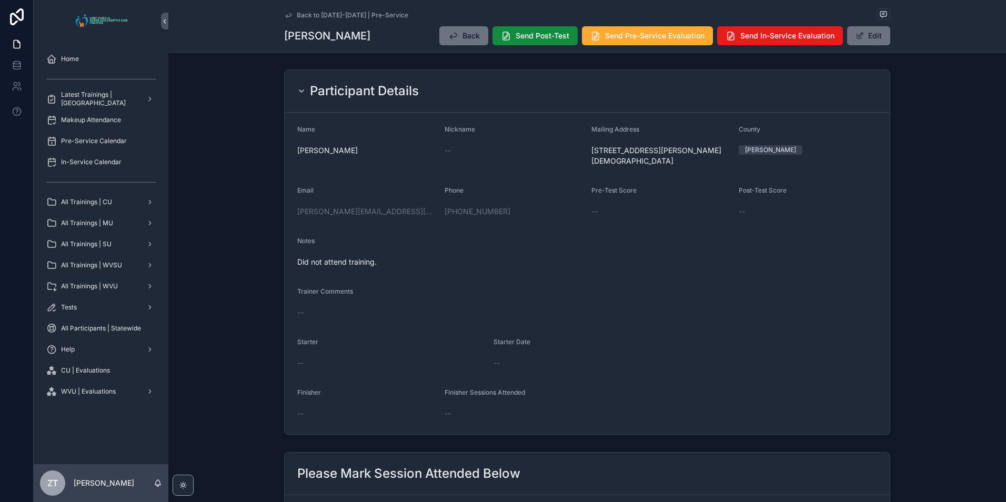
click at [288, 13] on icon "scrollable content" at bounding box center [288, 15] width 8 height 8
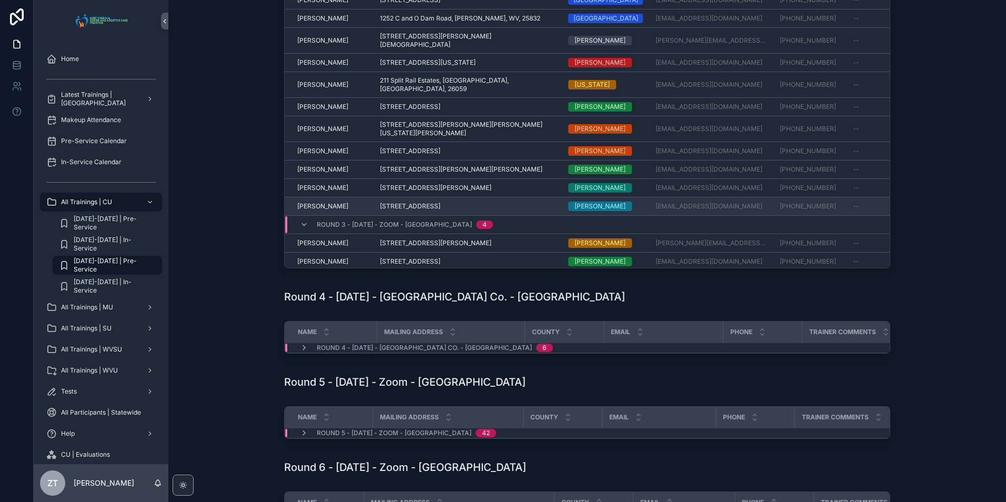
scroll to position [493, 0]
click at [321, 301] on span "[PERSON_NAME]" at bounding box center [322, 305] width 51 height 8
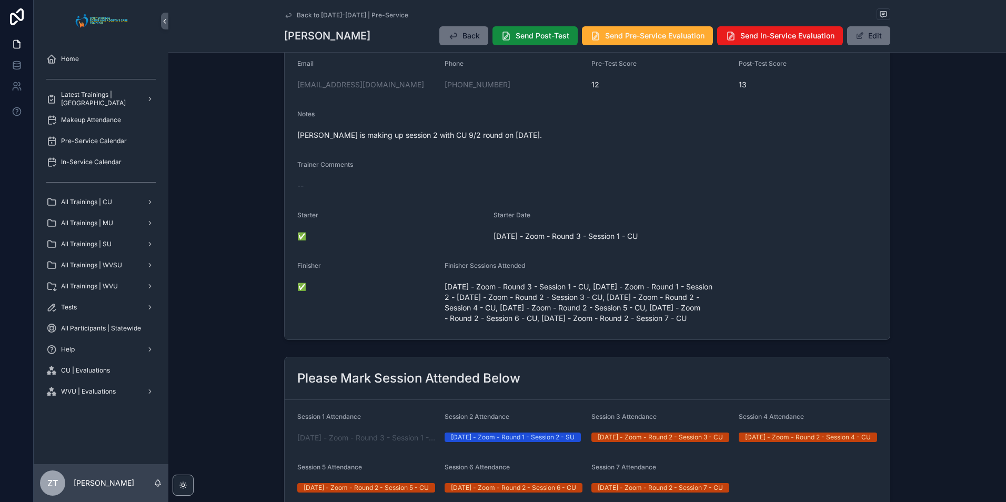
scroll to position [42, 0]
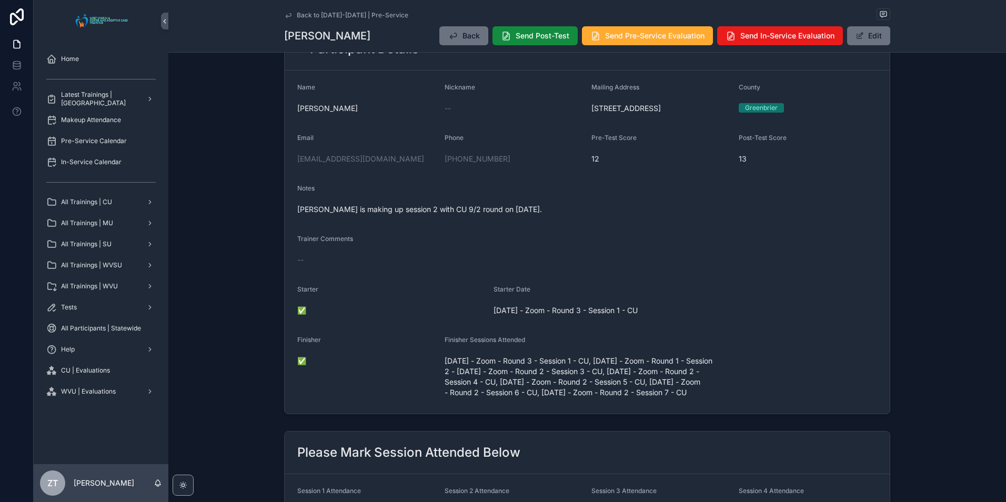
click at [288, 13] on icon "scrollable content" at bounding box center [288, 15] width 8 height 8
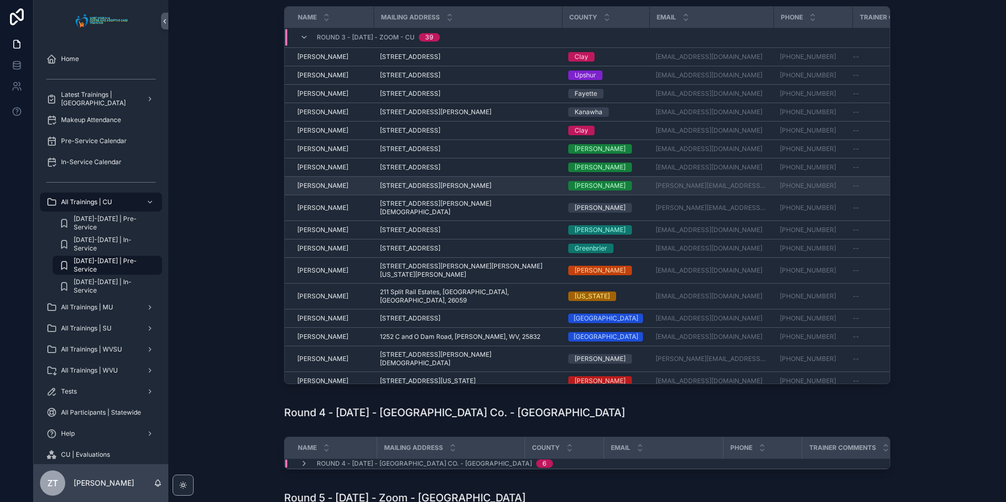
scroll to position [331, 0]
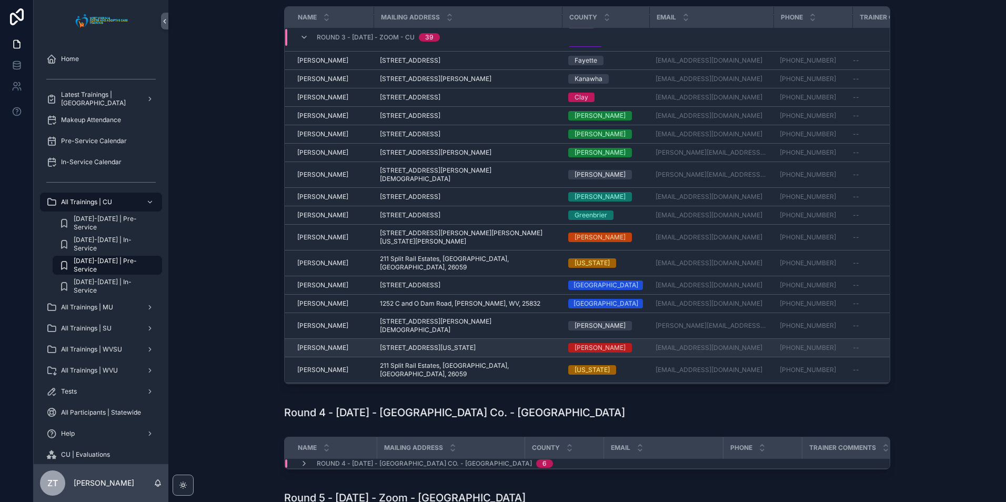
click at [321, 344] on span "[PERSON_NAME]" at bounding box center [322, 348] width 51 height 8
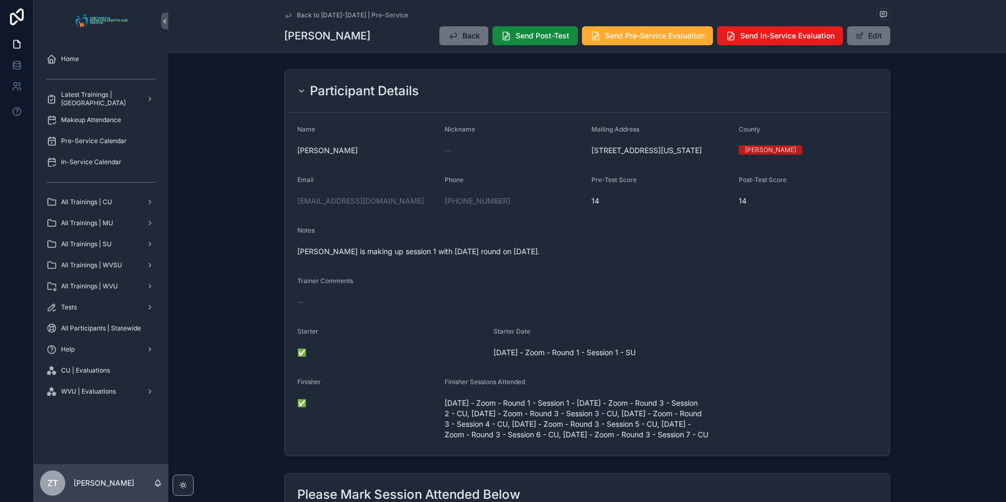
click at [288, 12] on icon "scrollable content" at bounding box center [288, 15] width 8 height 8
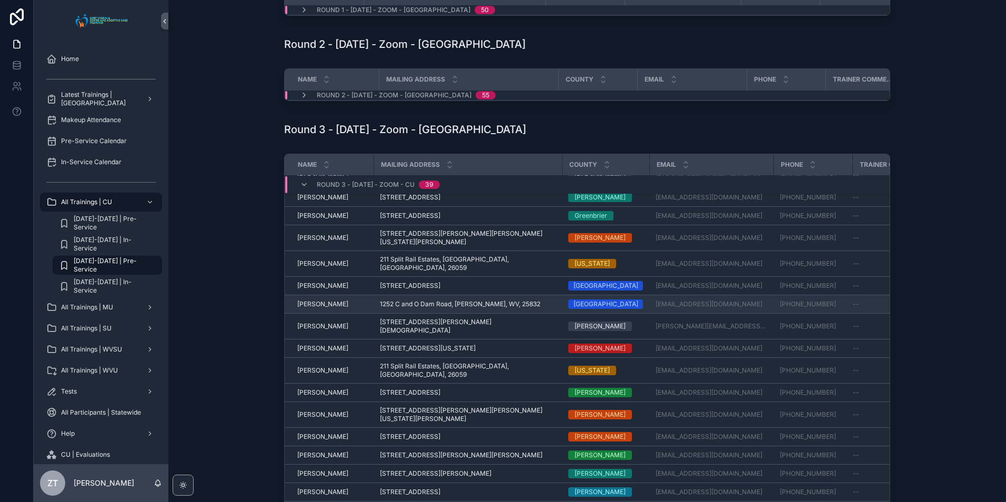
scroll to position [488, 0]
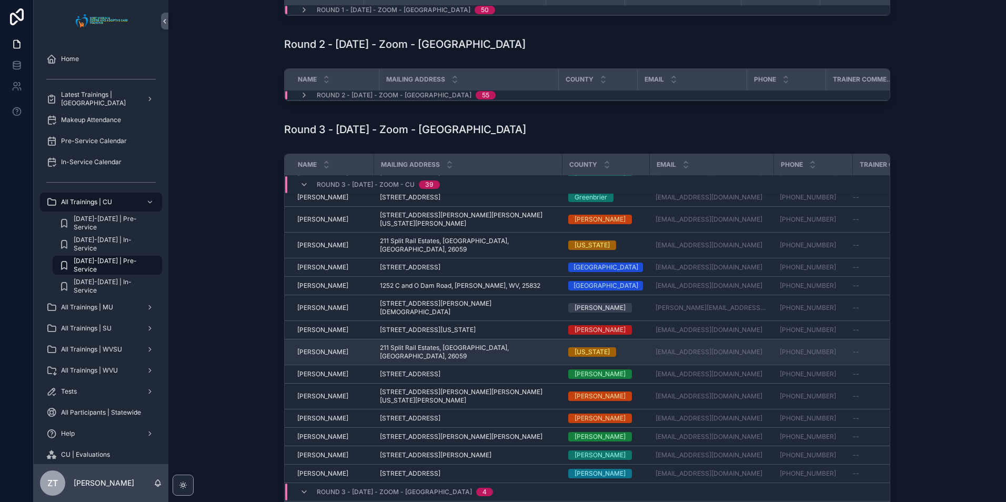
click at [320, 348] on span "[PERSON_NAME]" at bounding box center [322, 352] width 51 height 8
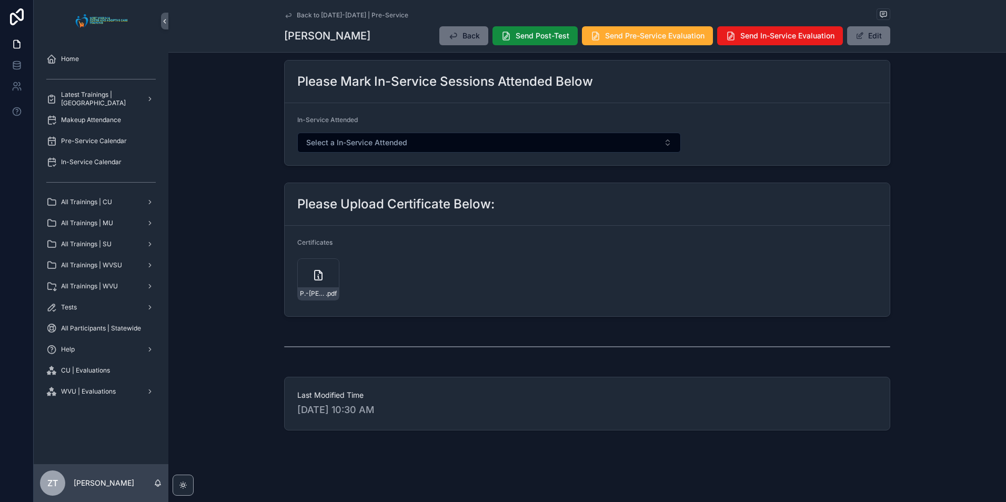
scroll to position [253, 0]
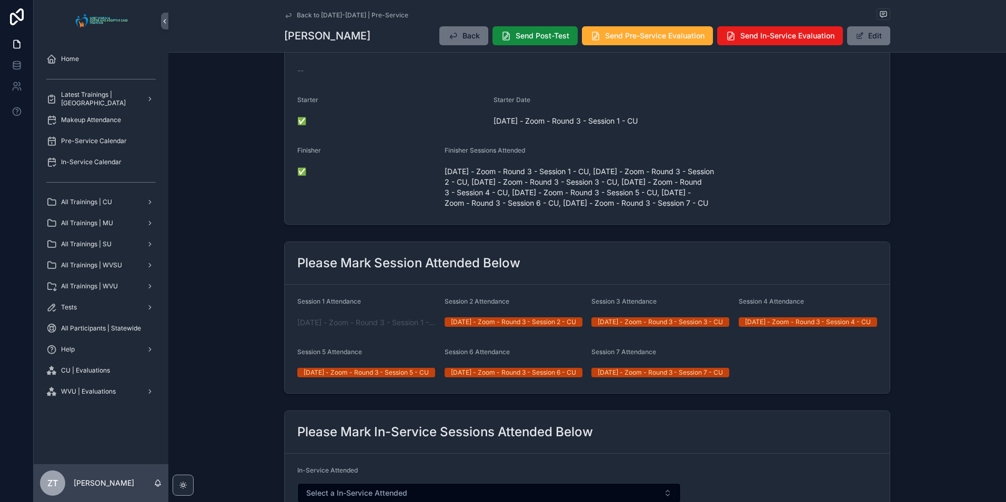
click at [287, 14] on icon "scrollable content" at bounding box center [288, 15] width 8 height 8
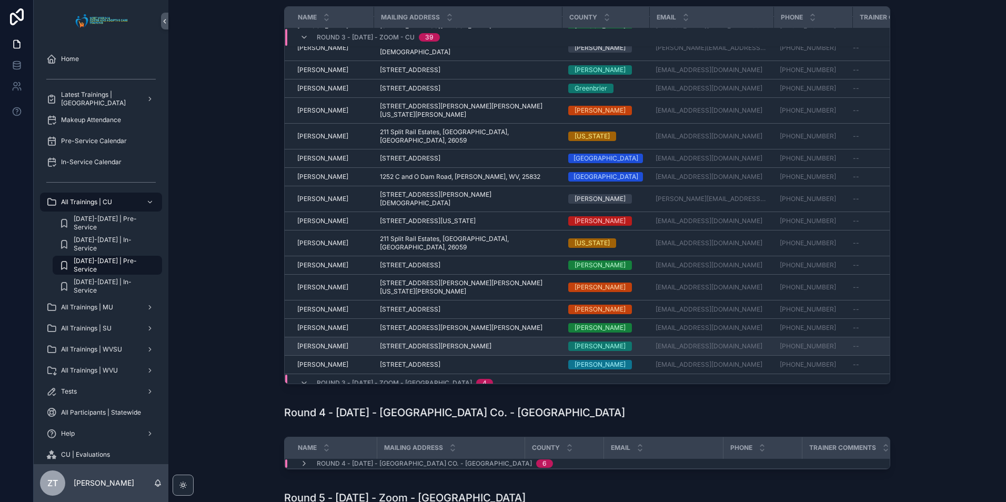
scroll to position [441, 0]
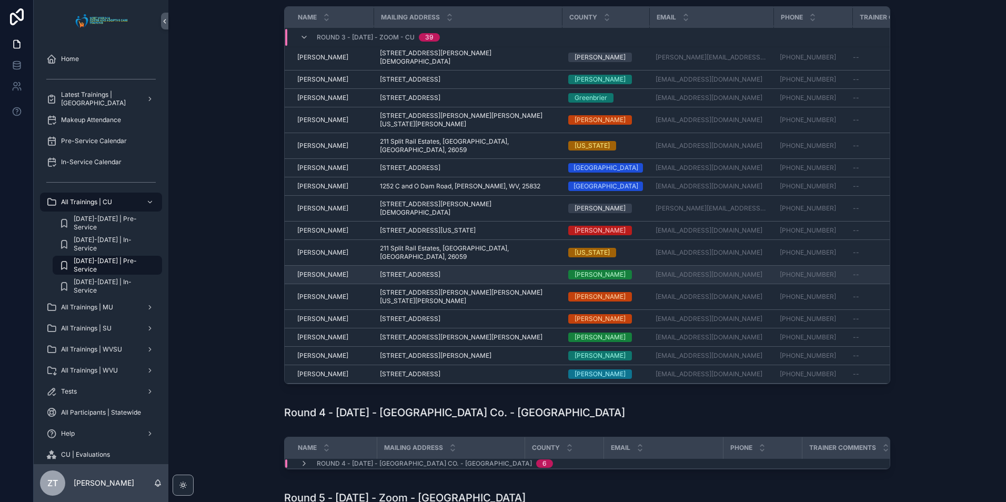
click at [327, 271] on span "[PERSON_NAME]" at bounding box center [322, 275] width 51 height 8
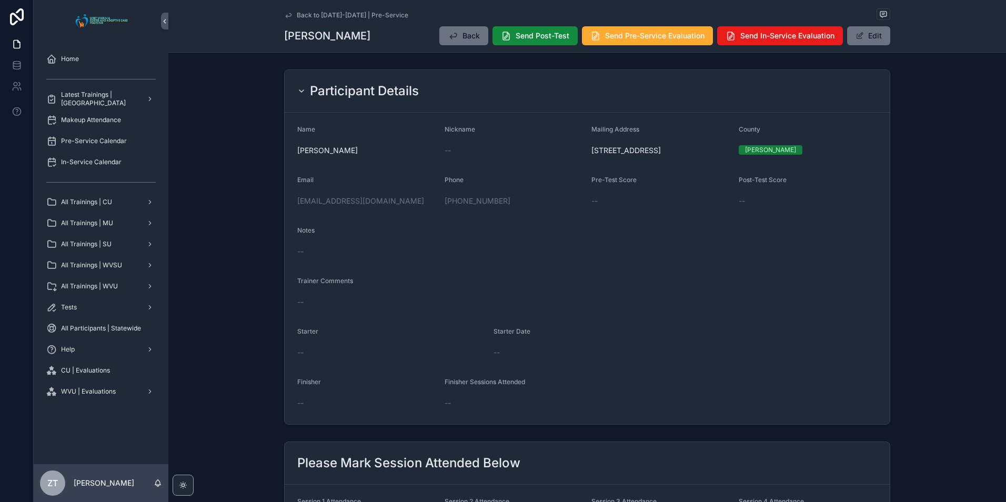
scroll to position [368, 0]
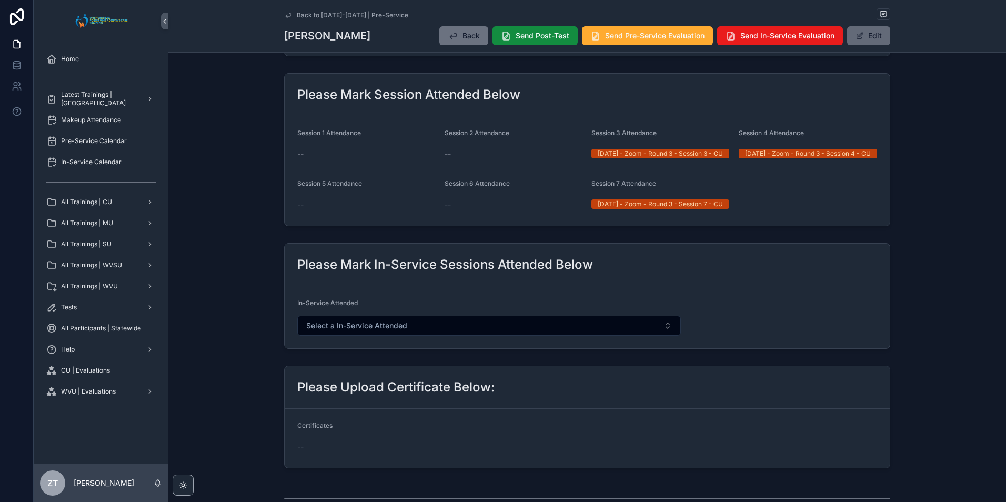
click at [874, 39] on button "Edit" at bounding box center [868, 35] width 43 height 19
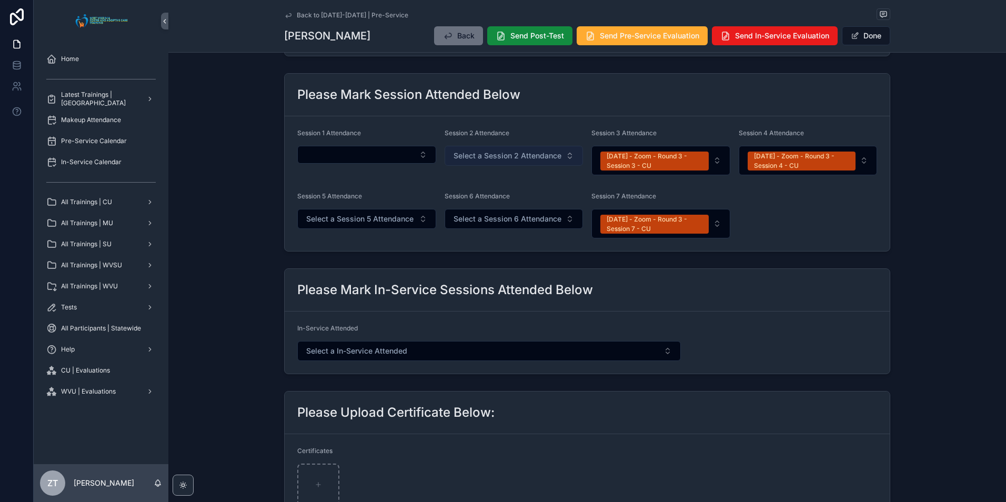
click at [503, 159] on span "Select a Session 2 Attendance" at bounding box center [508, 156] width 108 height 11
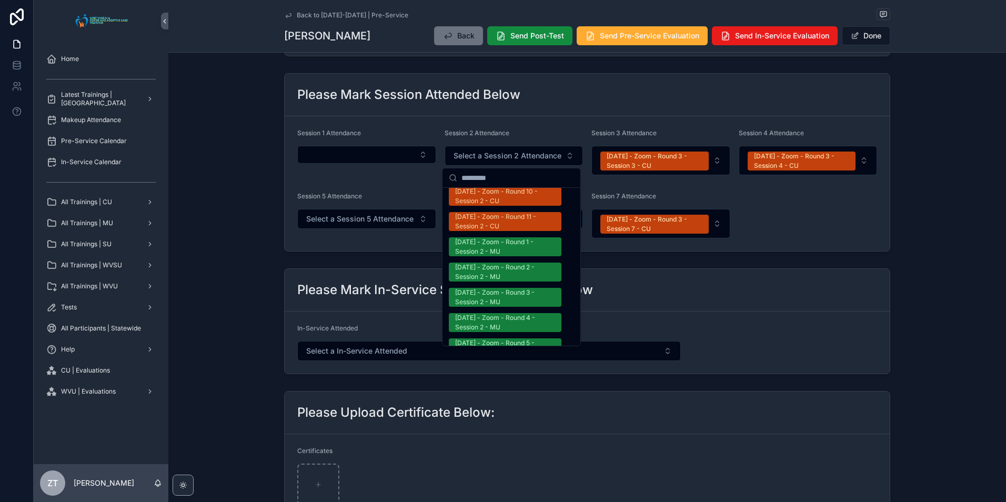
scroll to position [790, 0]
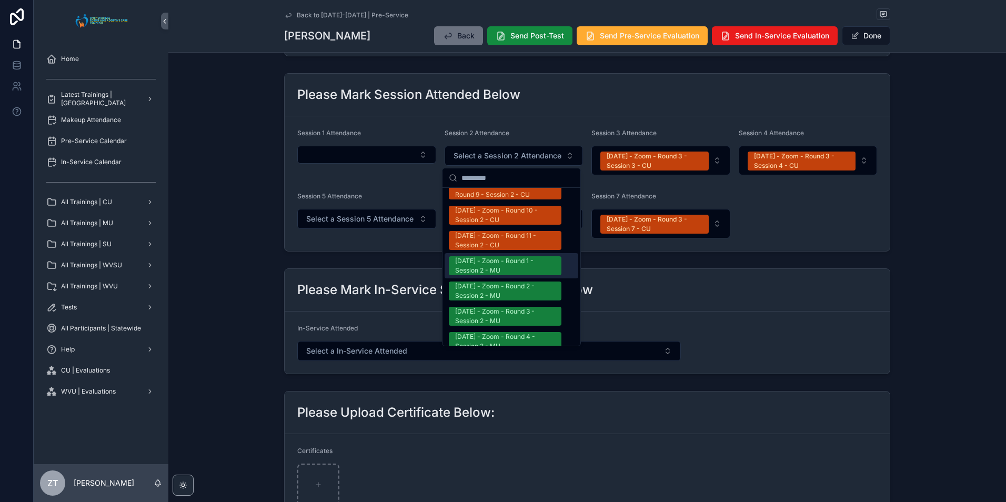
click at [498, 256] on div "[DATE] - Zoom - Round 1 - Session 2 - MU" at bounding box center [505, 265] width 100 height 19
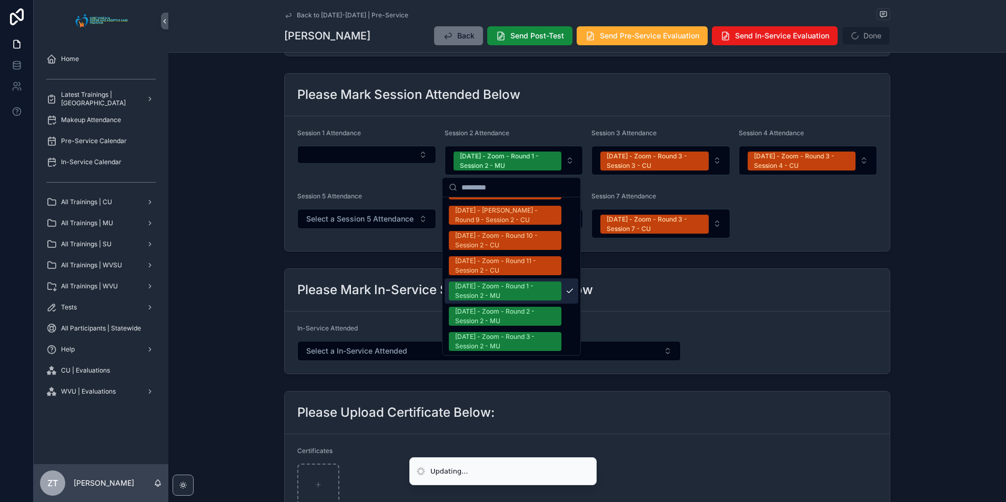
scroll to position [805, 0]
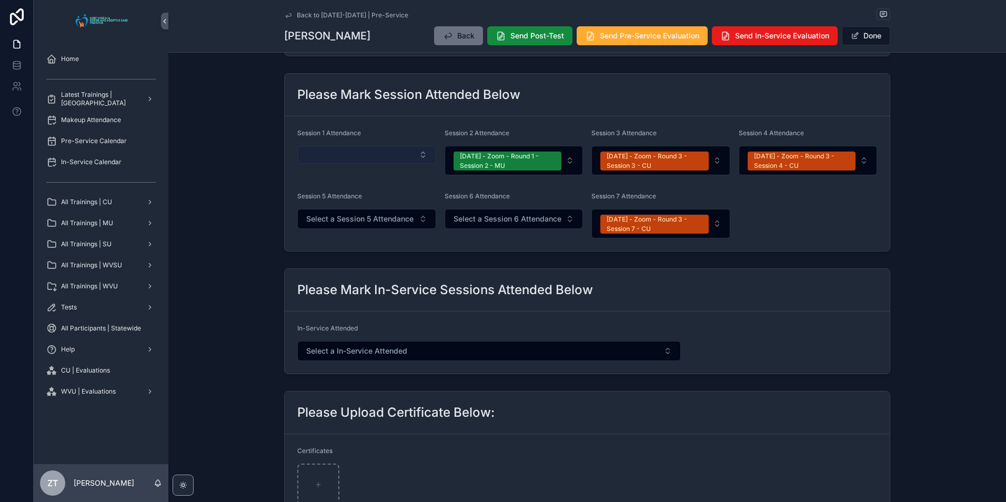
click at [369, 150] on button "Select Button" at bounding box center [366, 155] width 139 height 18
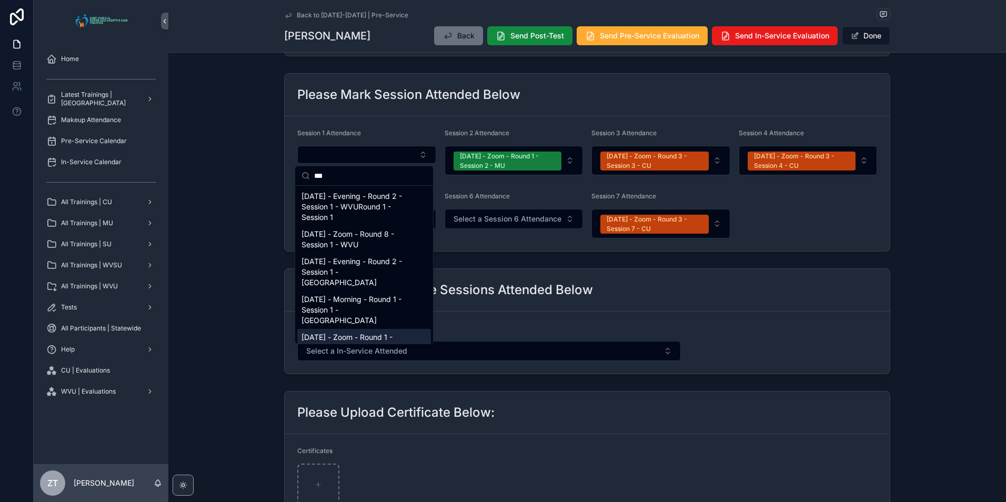
type input "***"
click at [352, 332] on span "[DATE] - Zoom - Round 1 - Session 1 - MU" at bounding box center [358, 342] width 113 height 21
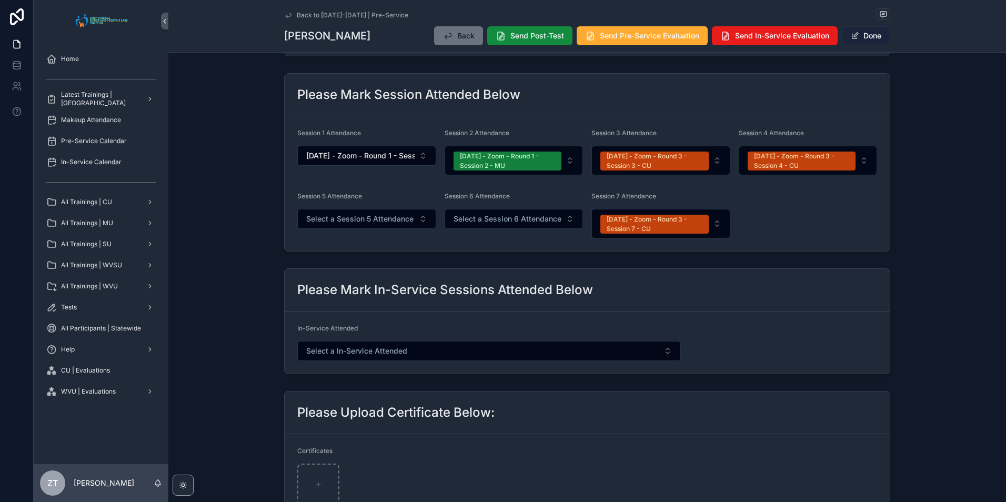
click at [860, 31] on button "Done" at bounding box center [866, 35] width 48 height 19
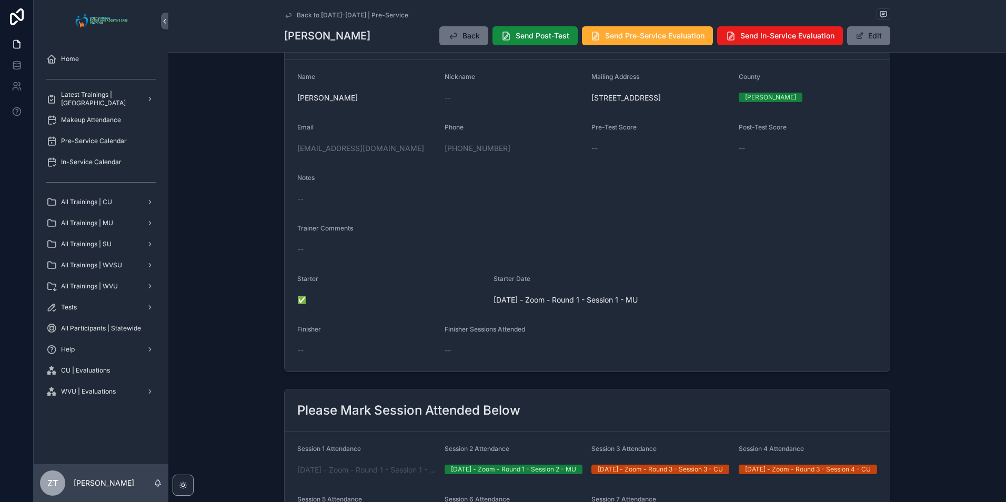
scroll to position [0, 0]
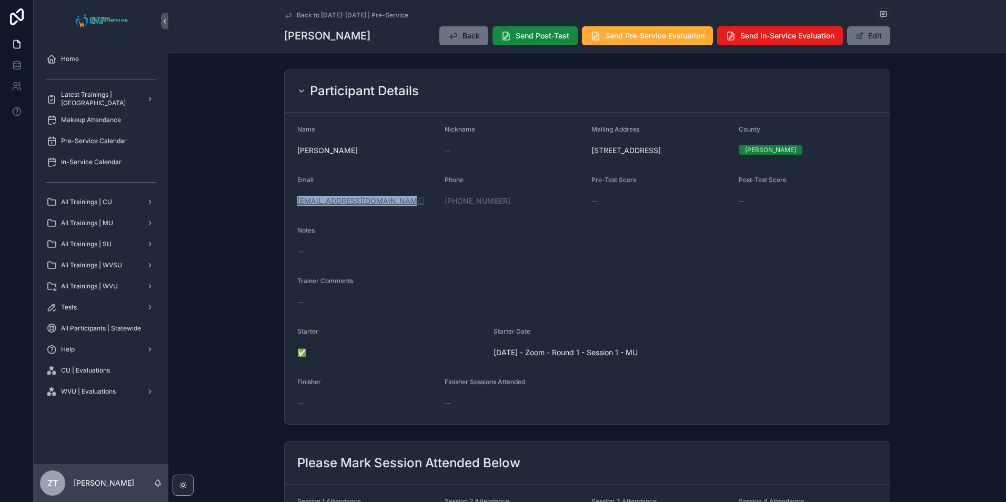
drag, startPoint x: 405, startPoint y: 200, endPoint x: 296, endPoint y: 202, distance: 109.0
click at [297, 202] on div "[EMAIL_ADDRESS][DOMAIN_NAME]" at bounding box center [366, 201] width 139 height 11
copy link "[EMAIL_ADDRESS][DOMAIN_NAME]"
click at [284, 14] on icon "scrollable content" at bounding box center [288, 15] width 8 height 8
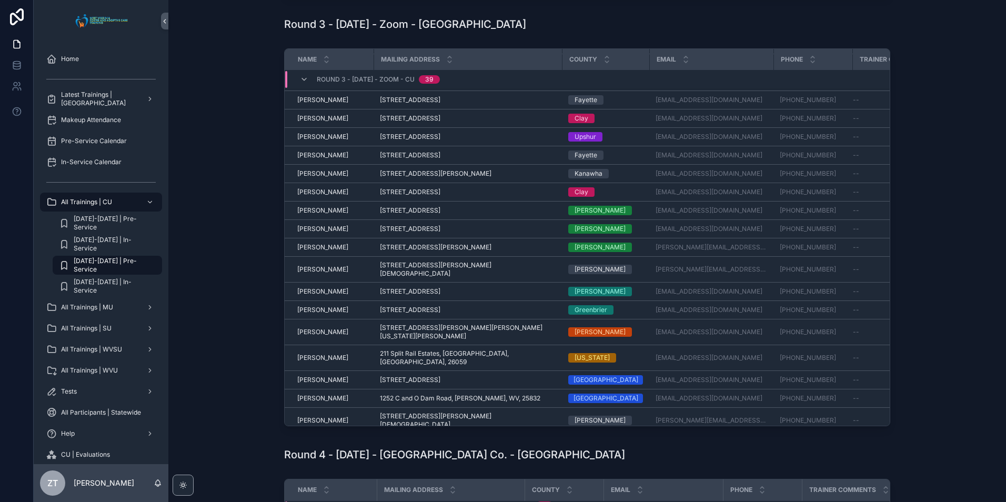
scroll to position [436, 0]
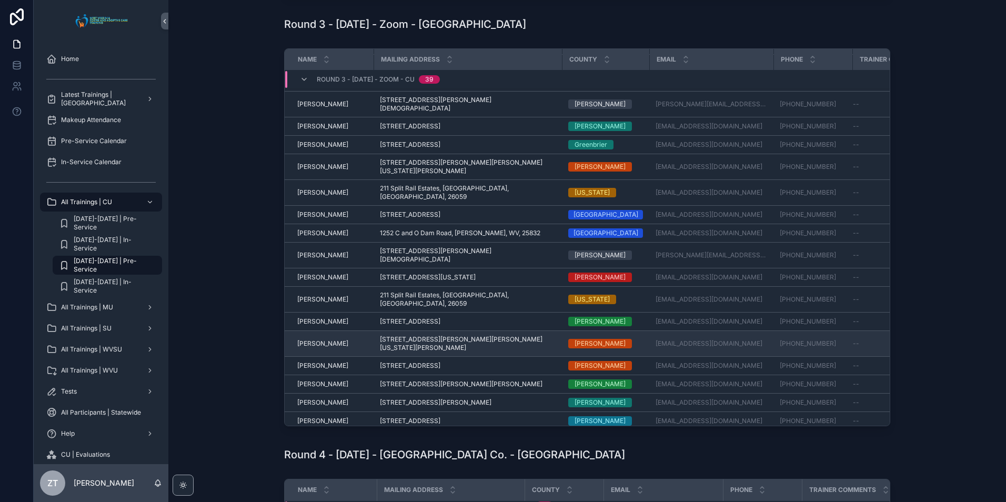
click at [317, 340] on span "[PERSON_NAME]" at bounding box center [322, 344] width 51 height 8
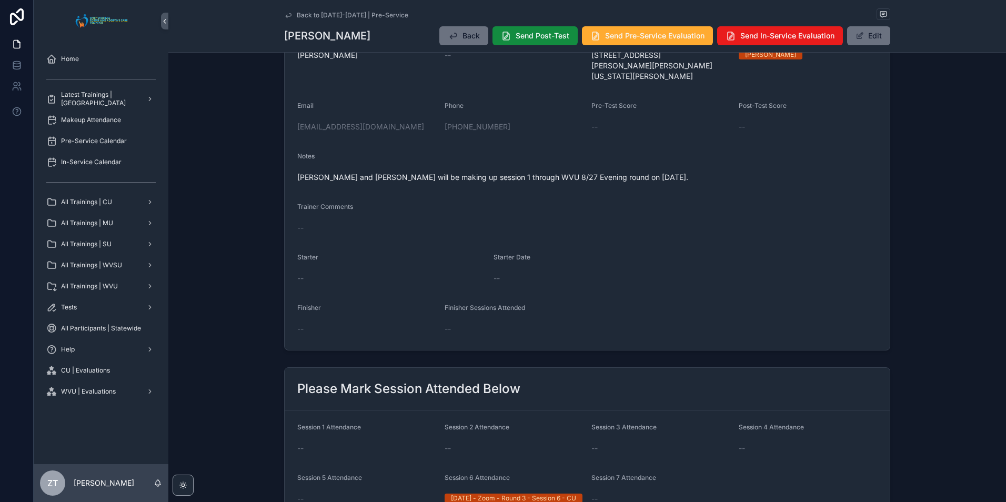
scroll to position [316, 0]
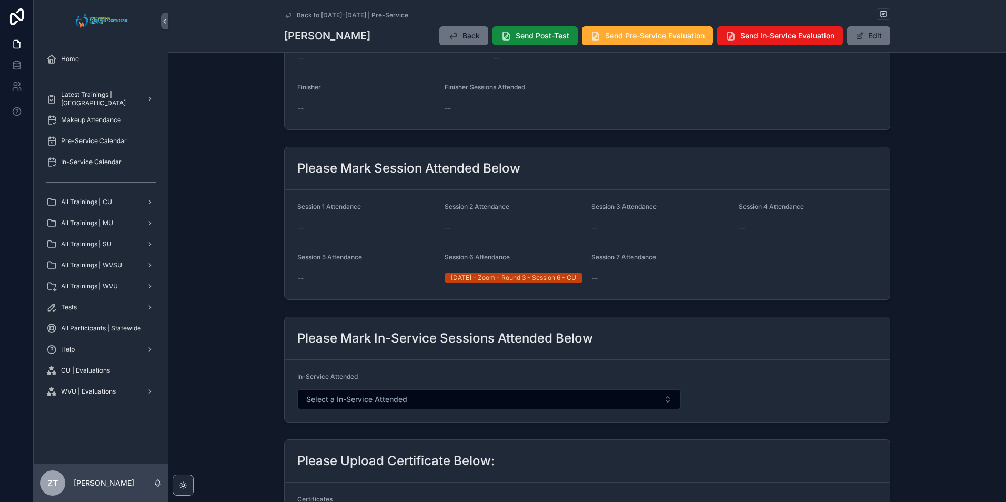
click at [874, 26] on div "Back Send Post-Test Send Pre-Service Evaluation Send In-Service Evaluation Edit" at bounding box center [661, 36] width 460 height 20
click at [872, 36] on button "Edit" at bounding box center [868, 35] width 43 height 19
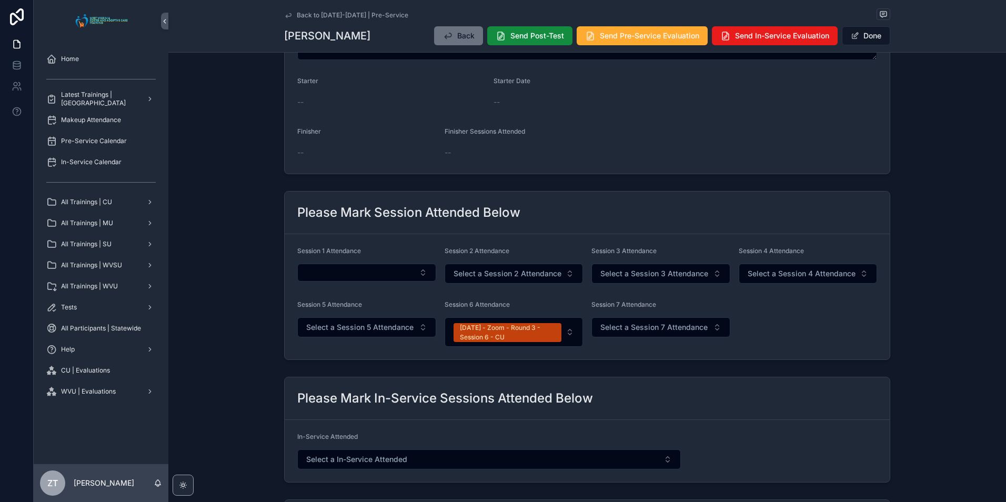
scroll to position [356, 0]
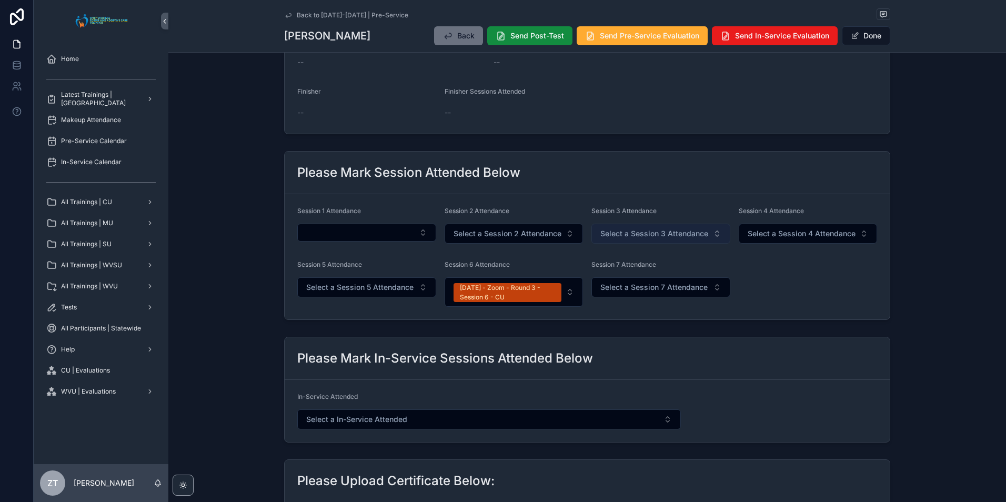
click at [632, 238] on span "Select a Session 3 Attendance" at bounding box center [655, 233] width 108 height 11
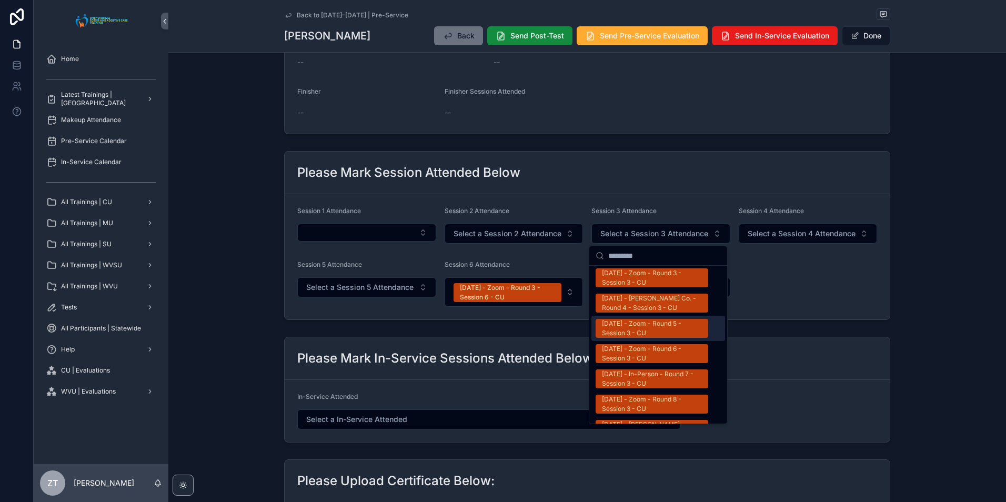
scroll to position [579, 0]
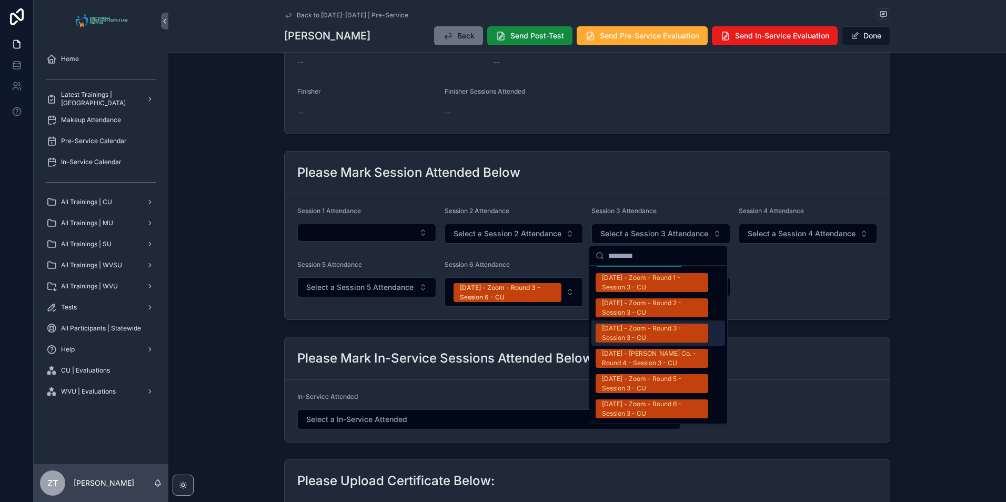
click at [636, 324] on div "[DATE] - Zoom - Round 3 - Session 3 - CU" at bounding box center [652, 333] width 100 height 19
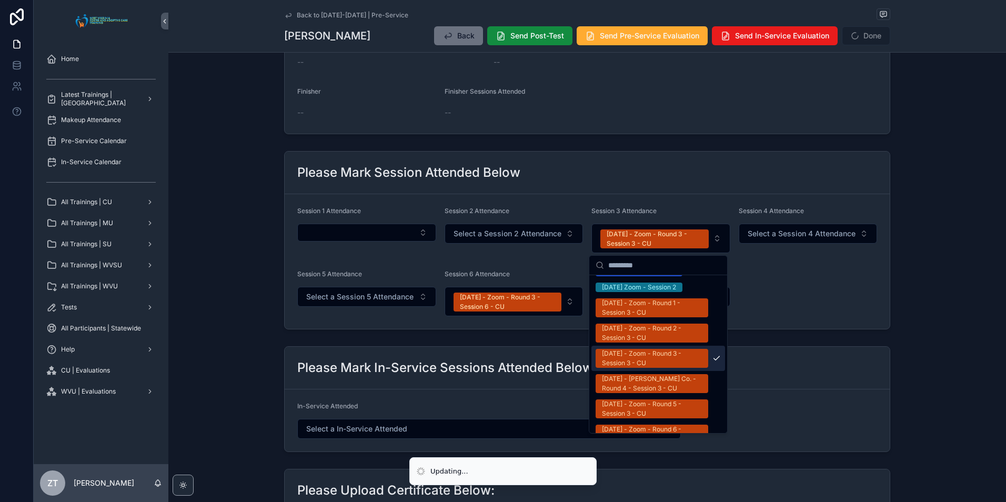
scroll to position [595, 0]
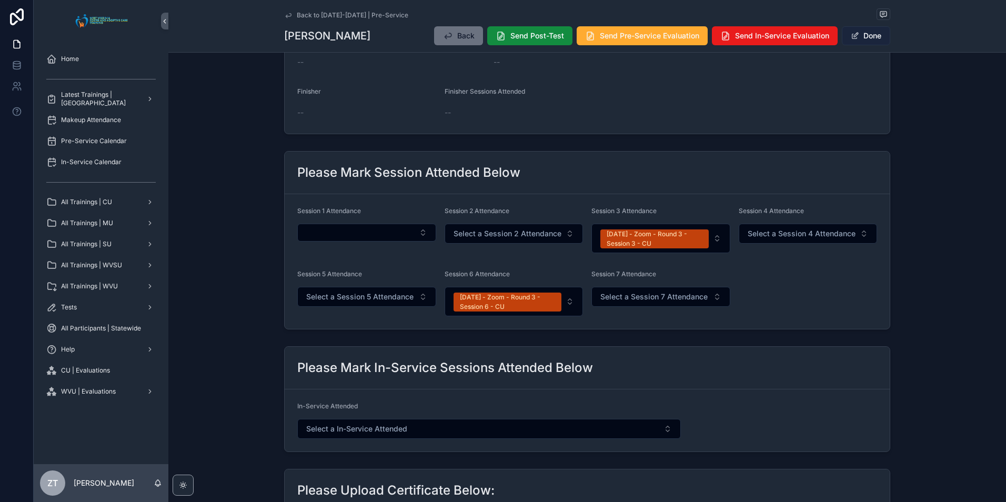
click at [873, 41] on button "Done" at bounding box center [866, 35] width 48 height 19
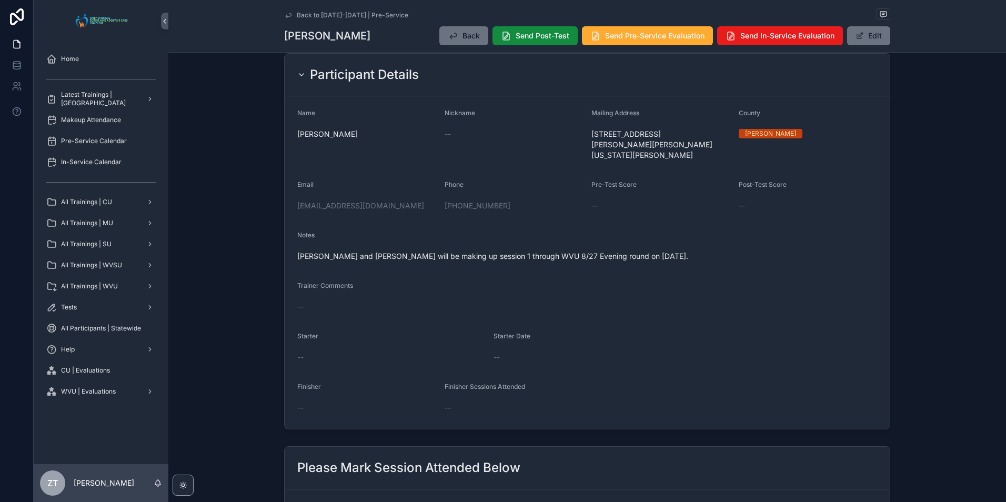
scroll to position [0, 0]
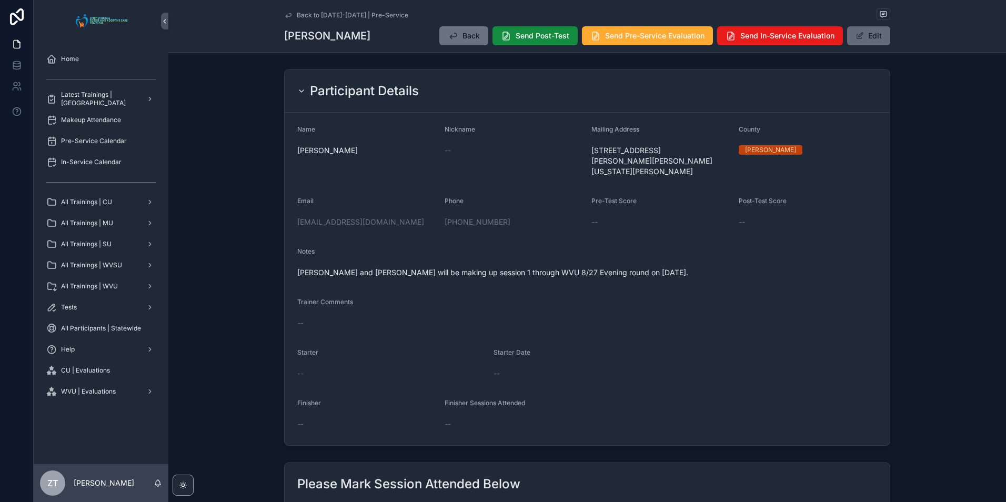
click at [862, 36] on span "scrollable content" at bounding box center [860, 36] width 8 height 8
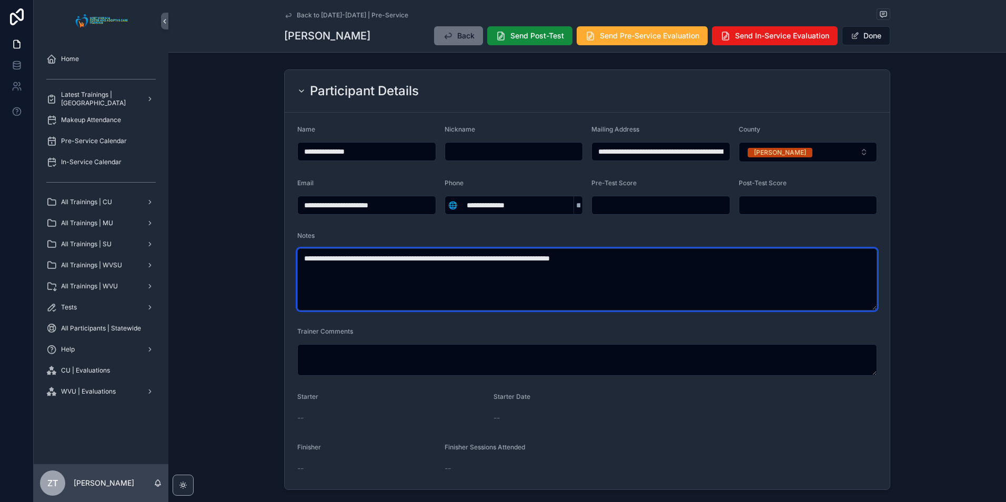
click at [691, 253] on textarea "**********" at bounding box center [587, 279] width 580 height 62
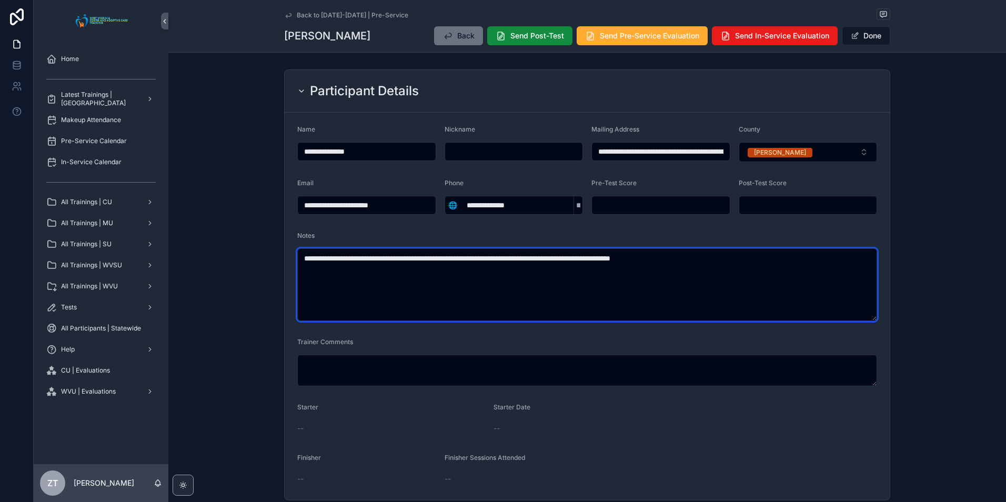
type textarea "**********"
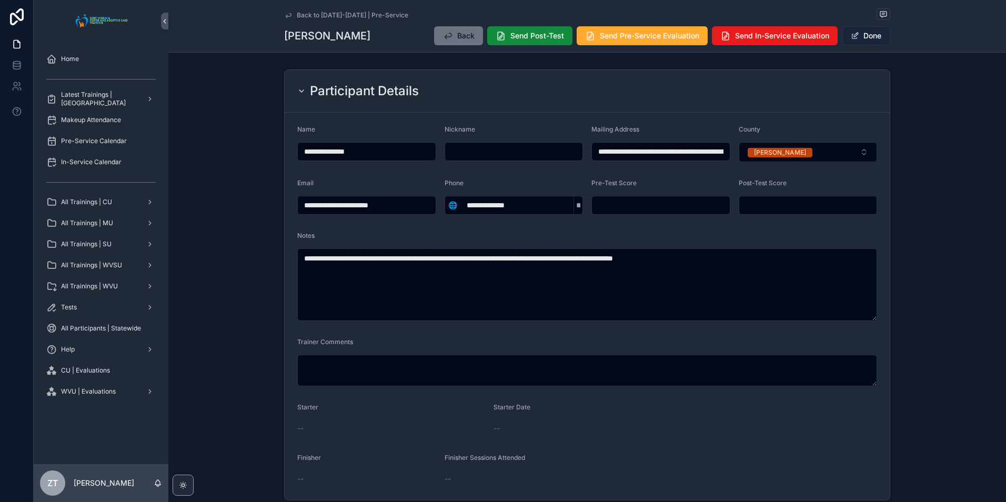
click at [876, 33] on button "Done" at bounding box center [866, 35] width 48 height 19
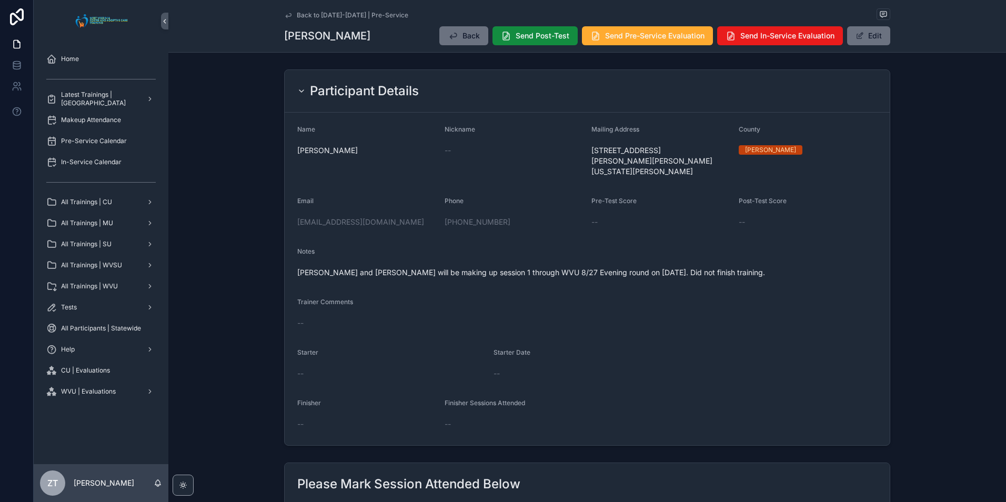
click at [286, 15] on icon "scrollable content" at bounding box center [288, 15] width 5 height 4
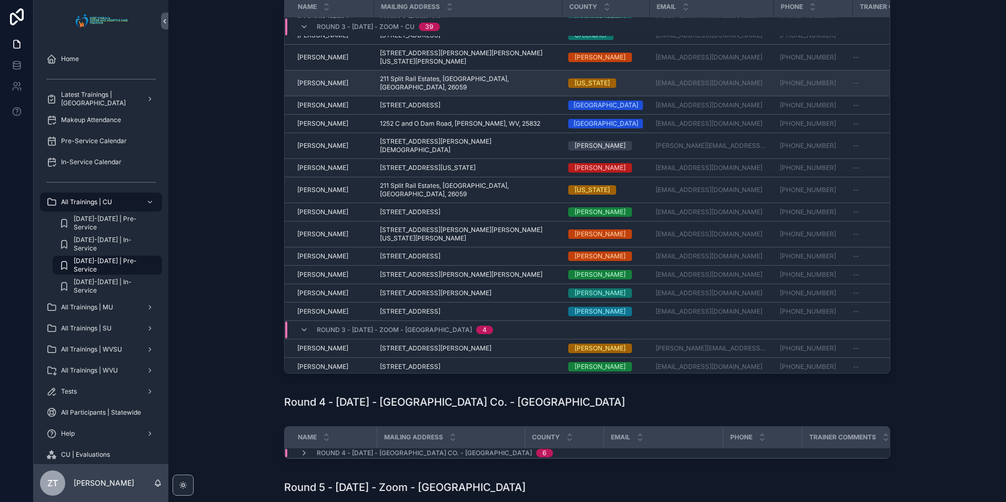
scroll to position [493, 0]
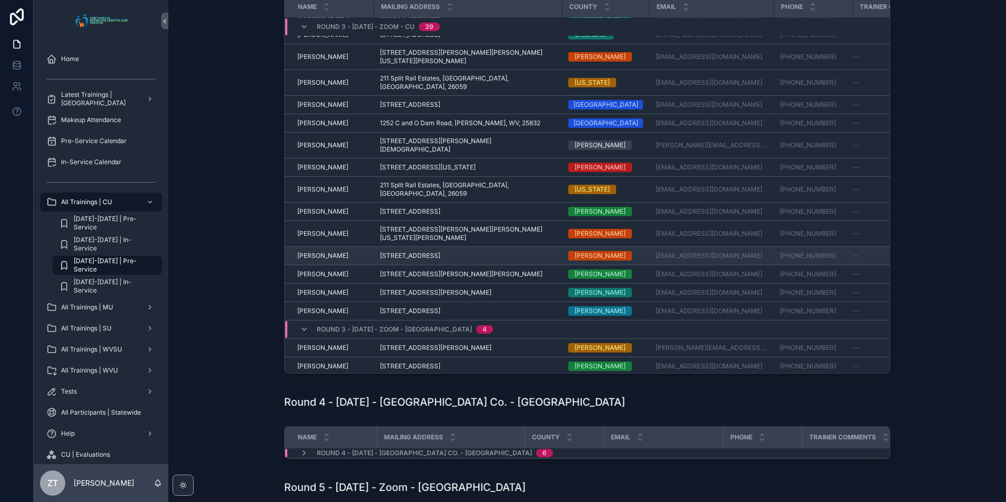
click at [322, 252] on span "[PERSON_NAME]" at bounding box center [322, 256] width 51 height 8
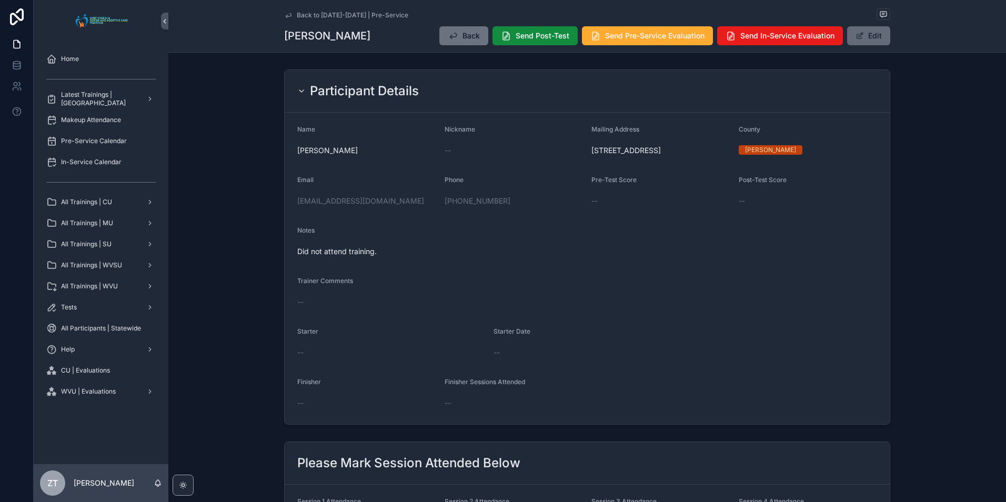
click at [865, 34] on button "Edit" at bounding box center [868, 35] width 43 height 19
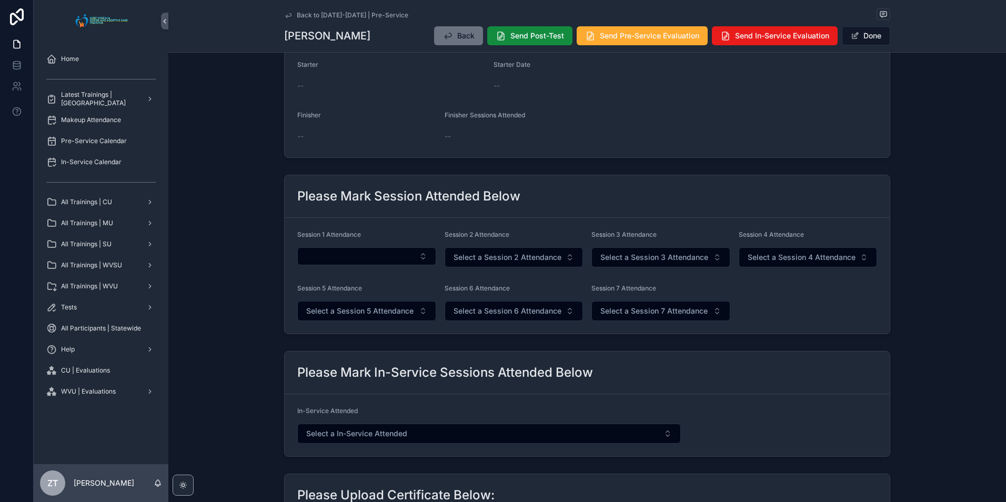
scroll to position [316, 0]
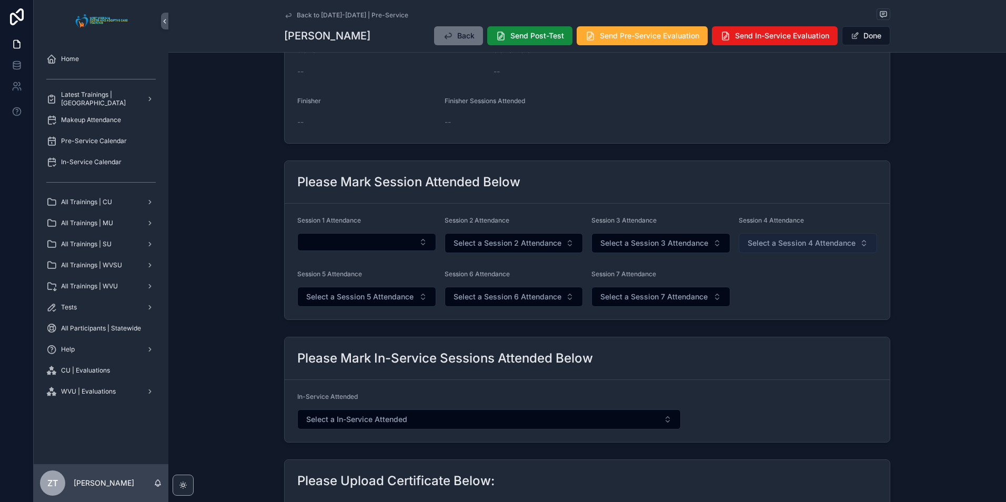
click at [786, 246] on span "Select a Session 4 Attendance" at bounding box center [802, 243] width 108 height 11
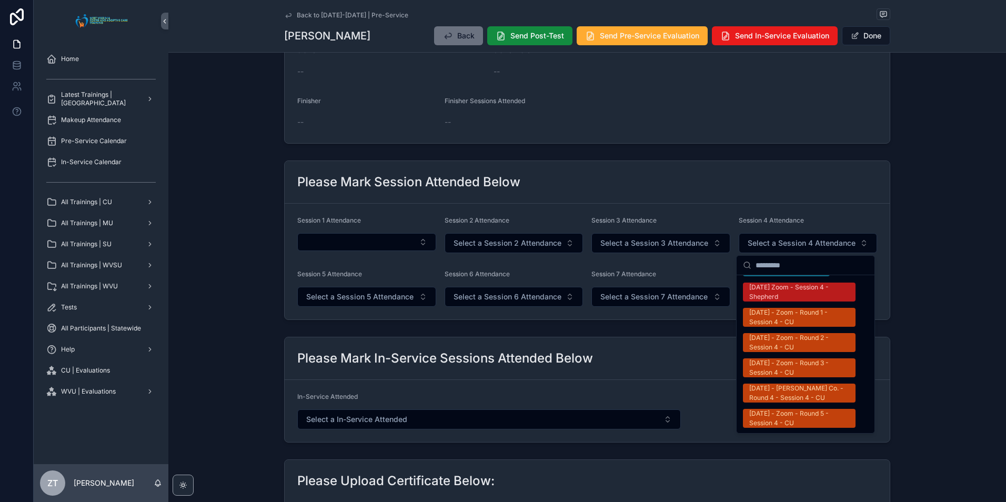
scroll to position [790, 0]
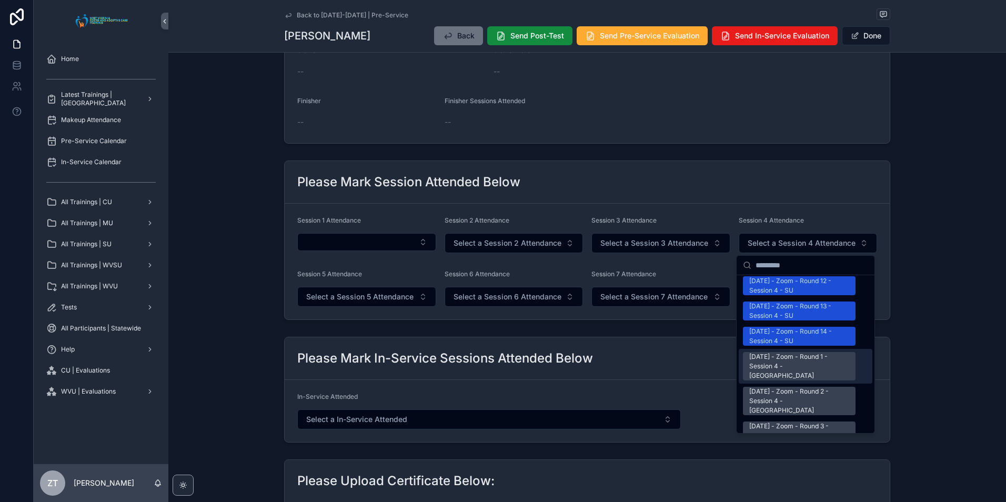
click at [772, 352] on div "[DATE] - Zoom - Round 1 - Session 4 - [GEOGRAPHIC_DATA]" at bounding box center [800, 366] width 100 height 28
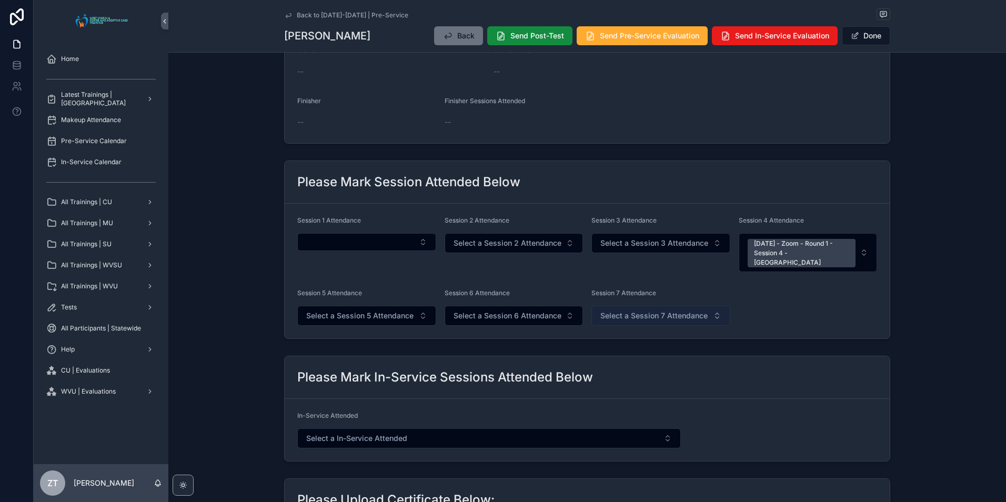
click at [672, 311] on span "Select a Session 7 Attendance" at bounding box center [654, 316] width 107 height 11
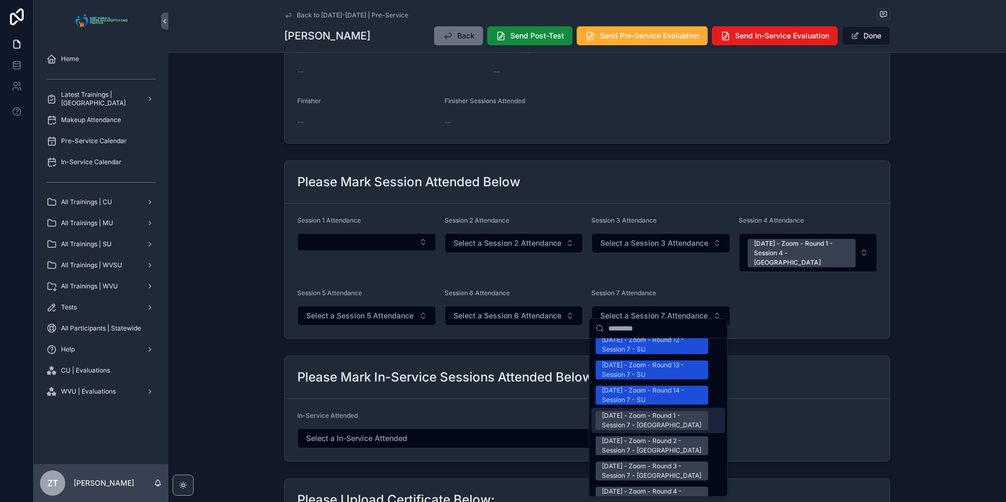
click at [646, 411] on div "[DATE] - Zoom - Round 1 - Session 7 - [GEOGRAPHIC_DATA]" at bounding box center [652, 420] width 100 height 19
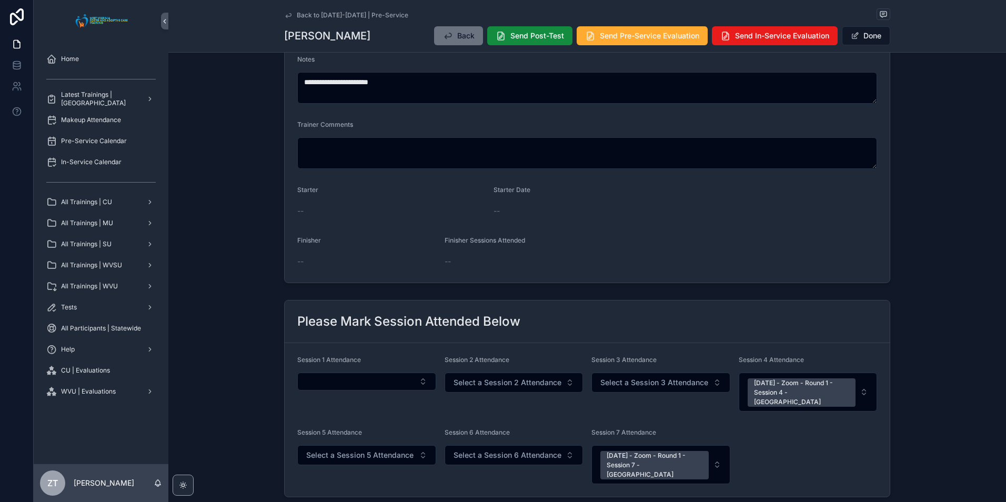
scroll to position [26, 0]
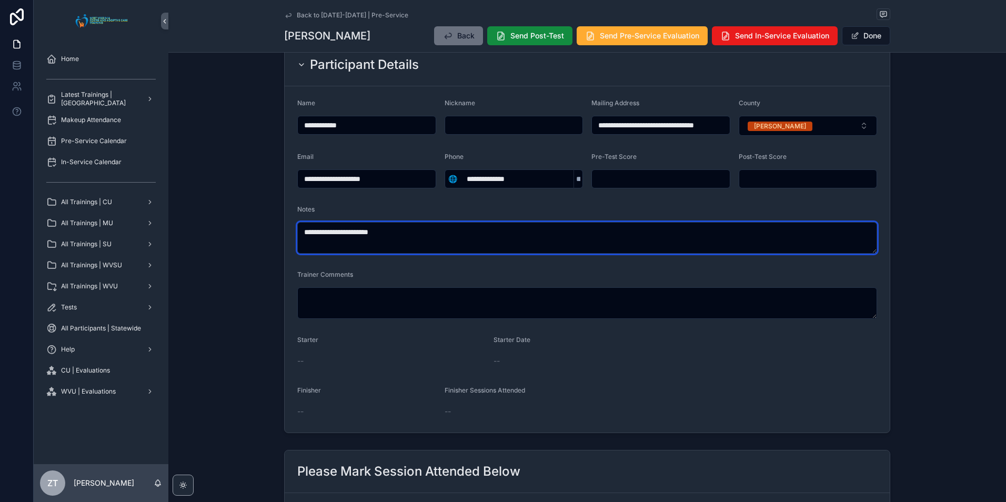
click at [388, 234] on textarea "**********" at bounding box center [587, 238] width 580 height 32
click at [380, 235] on textarea "**********" at bounding box center [587, 238] width 580 height 32
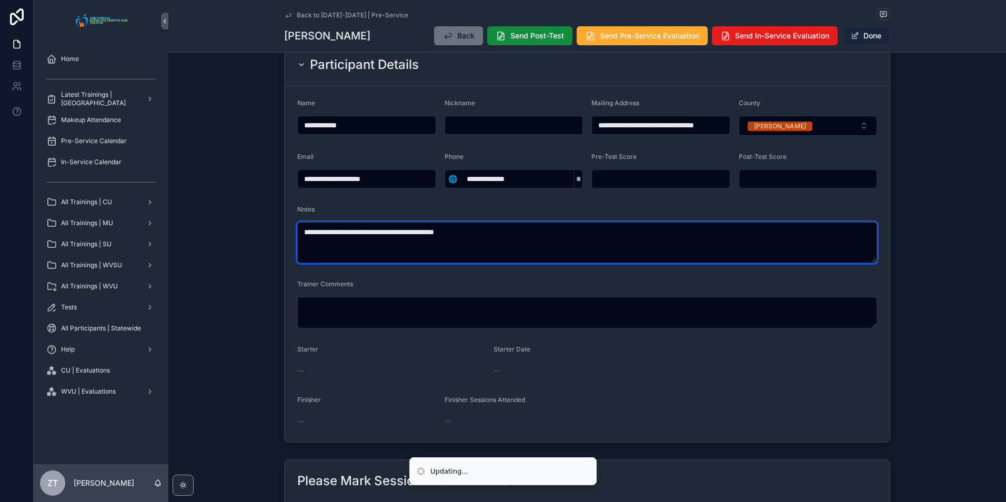
type textarea "**********"
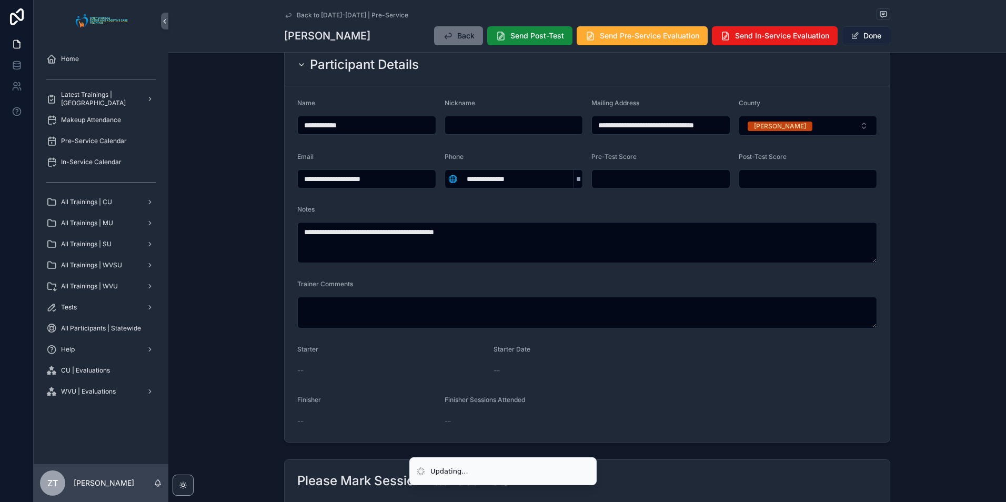
click at [870, 36] on button "Done" at bounding box center [866, 35] width 48 height 19
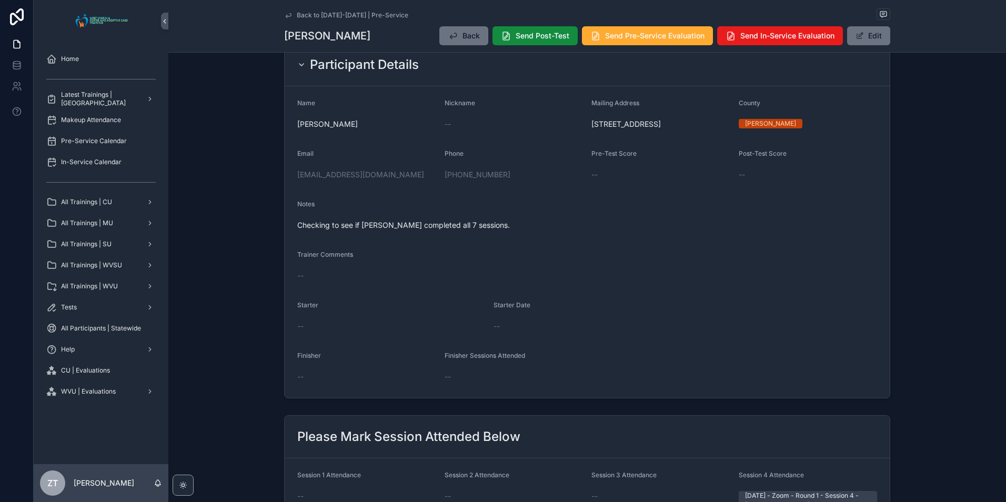
scroll to position [0, 0]
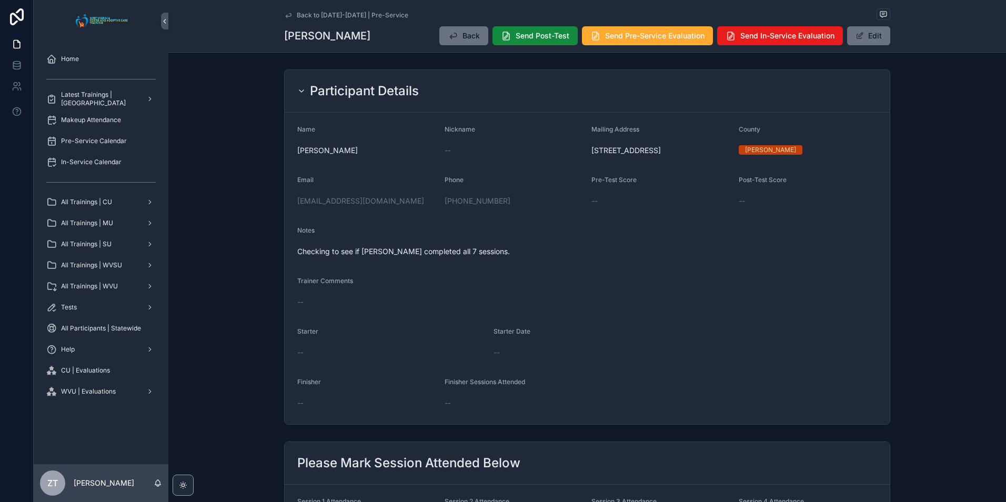
click at [288, 14] on icon "scrollable content" at bounding box center [288, 15] width 8 height 8
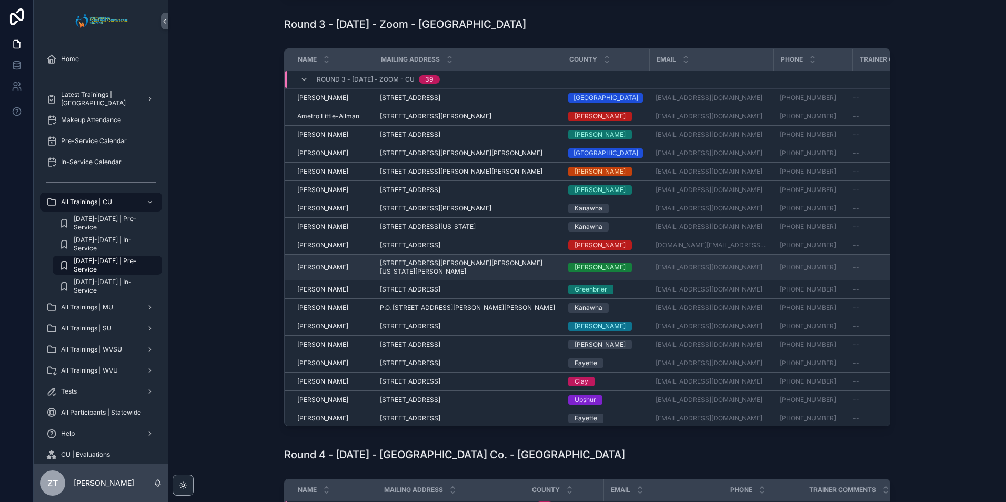
scroll to position [383, 0]
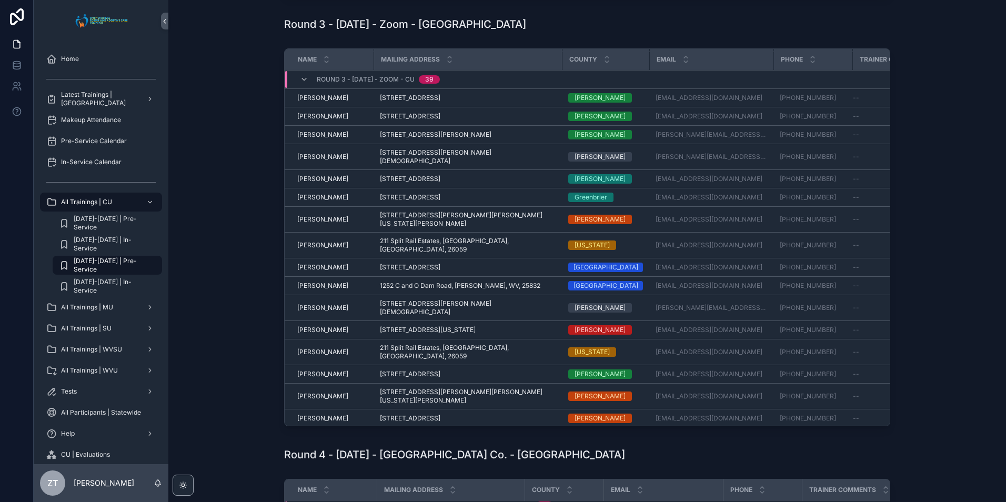
click at [324, 433] on span "[PERSON_NAME]" at bounding box center [322, 437] width 51 height 8
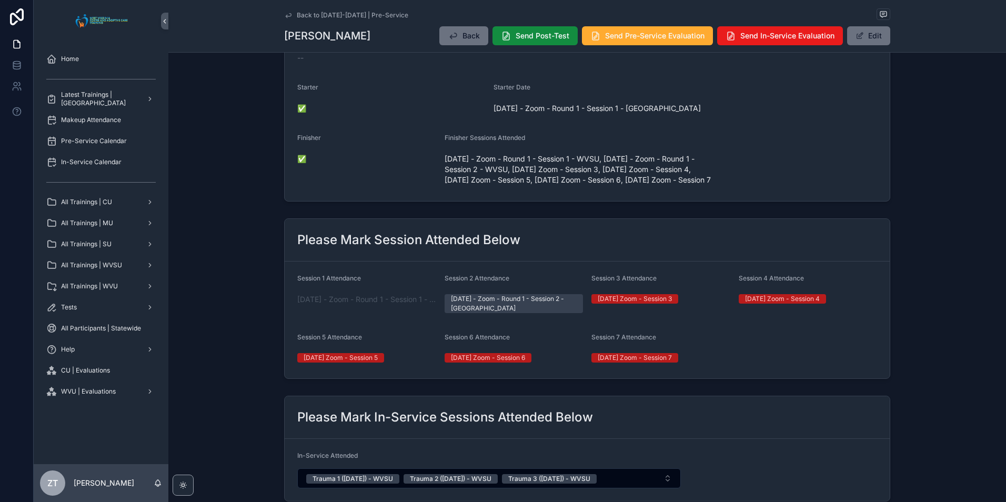
scroll to position [263, 0]
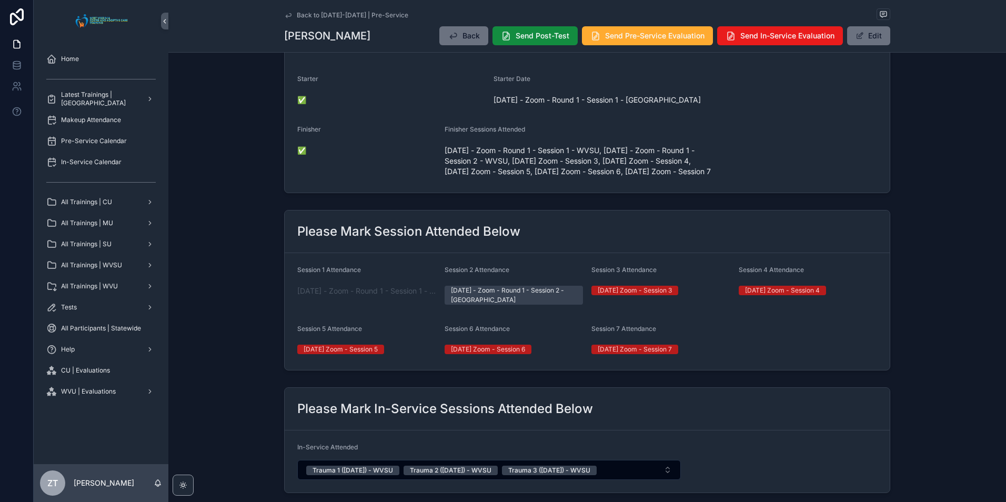
click at [286, 17] on icon "scrollable content" at bounding box center [288, 15] width 8 height 8
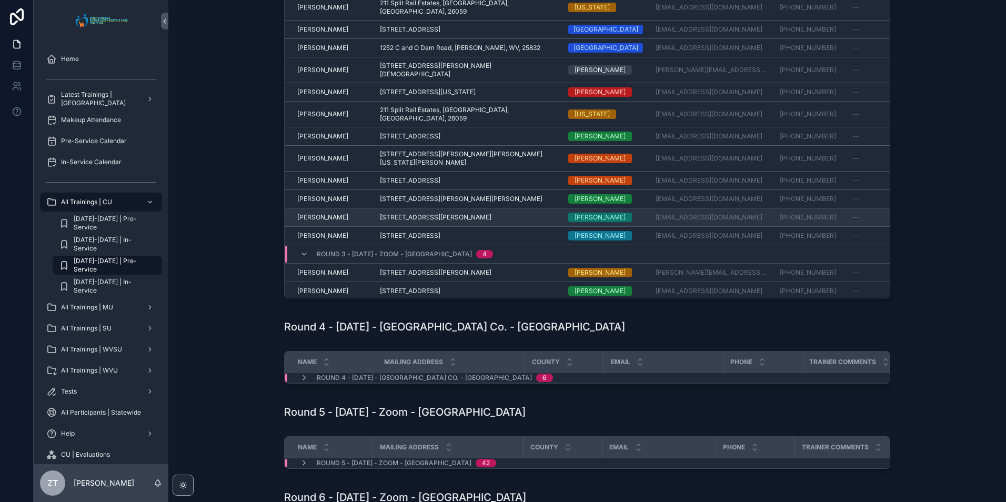
scroll to position [331, 0]
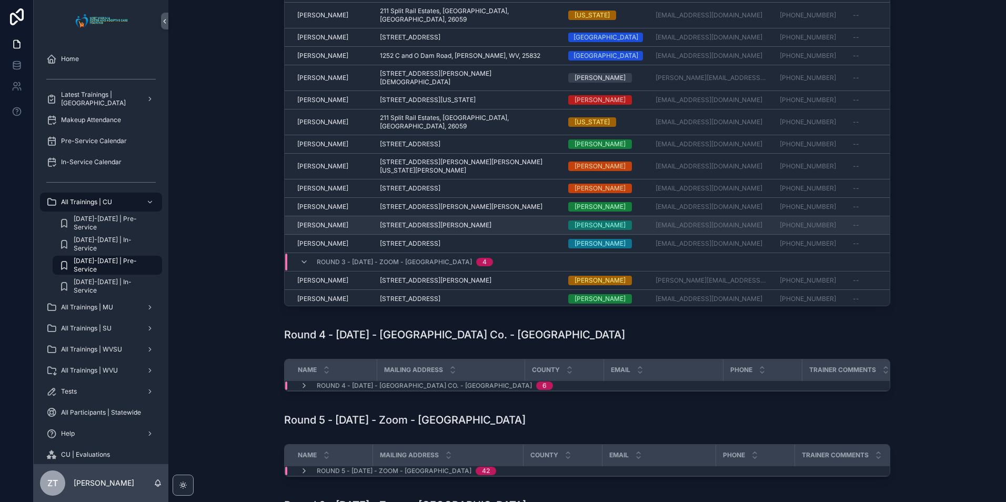
click at [326, 221] on span "[PERSON_NAME]" at bounding box center [322, 225] width 51 height 8
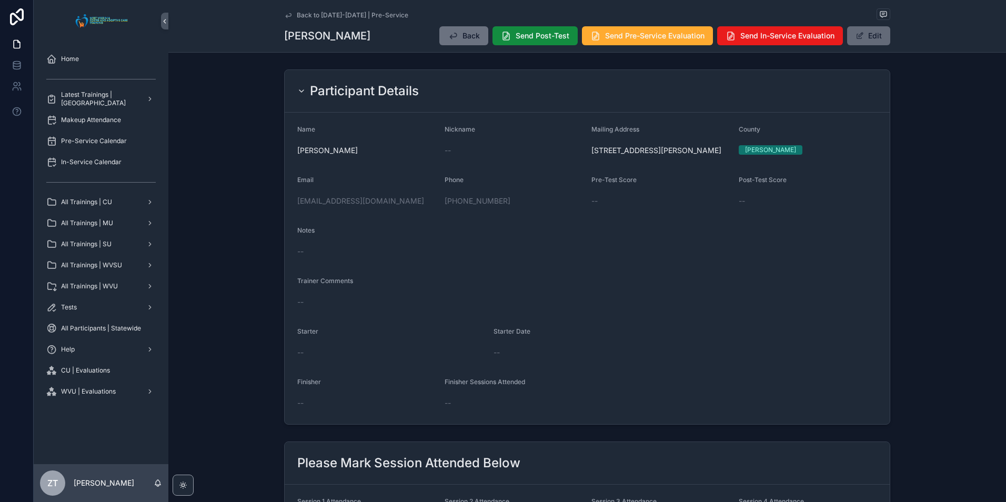
click at [866, 42] on button "Edit" at bounding box center [868, 35] width 43 height 19
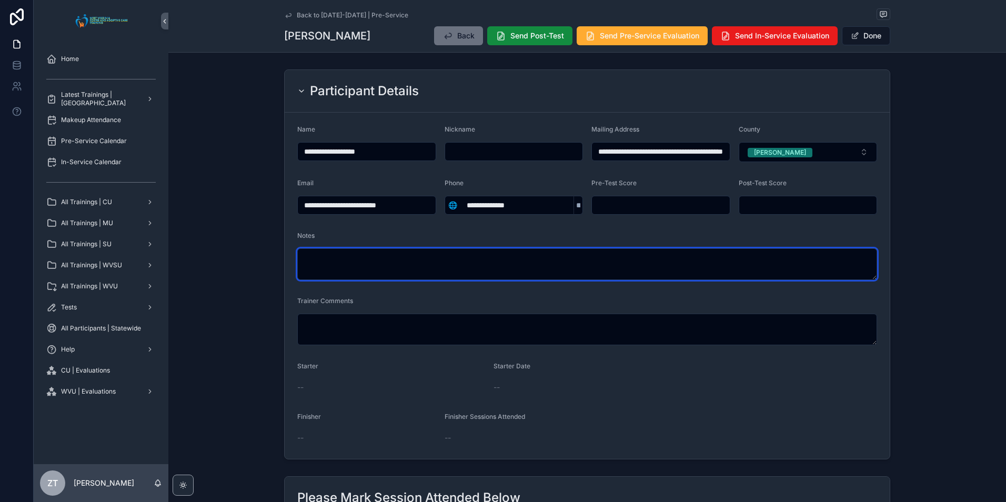
click at [456, 269] on textarea "scrollable content" at bounding box center [587, 264] width 580 height 32
type textarea "**********"
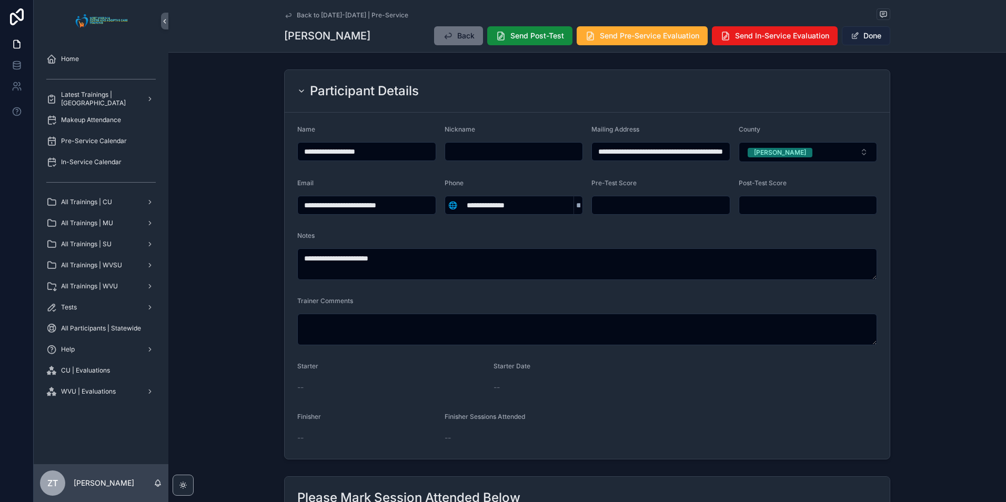
click at [855, 38] on span "scrollable content" at bounding box center [855, 36] width 8 height 8
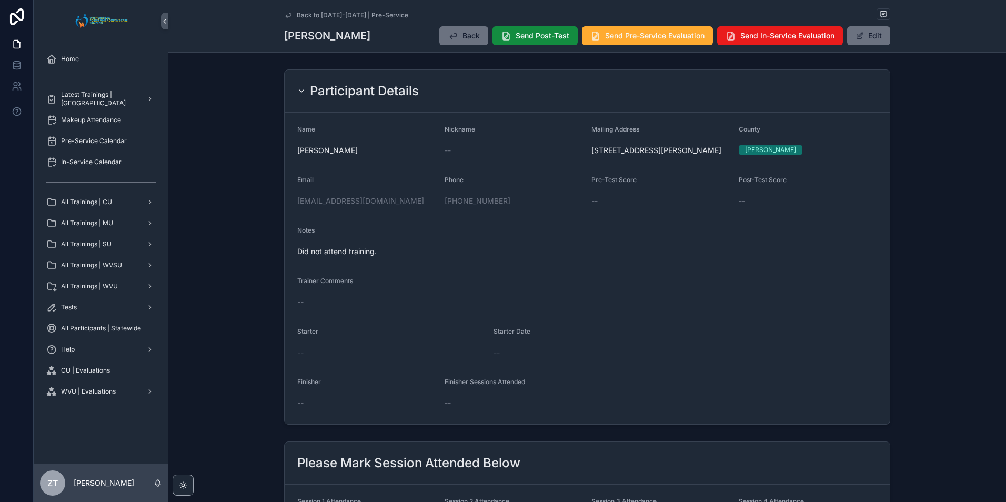
click at [287, 14] on icon "scrollable content" at bounding box center [288, 15] width 8 height 8
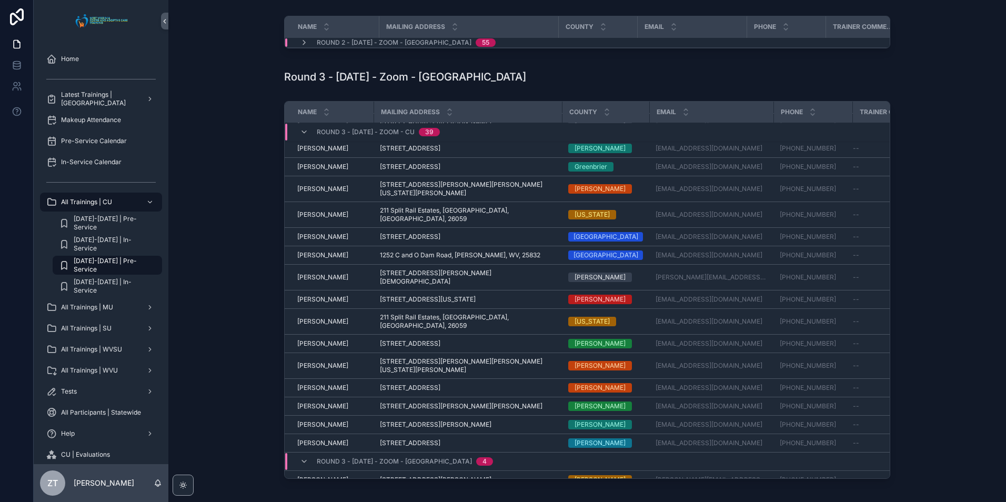
scroll to position [493, 0]
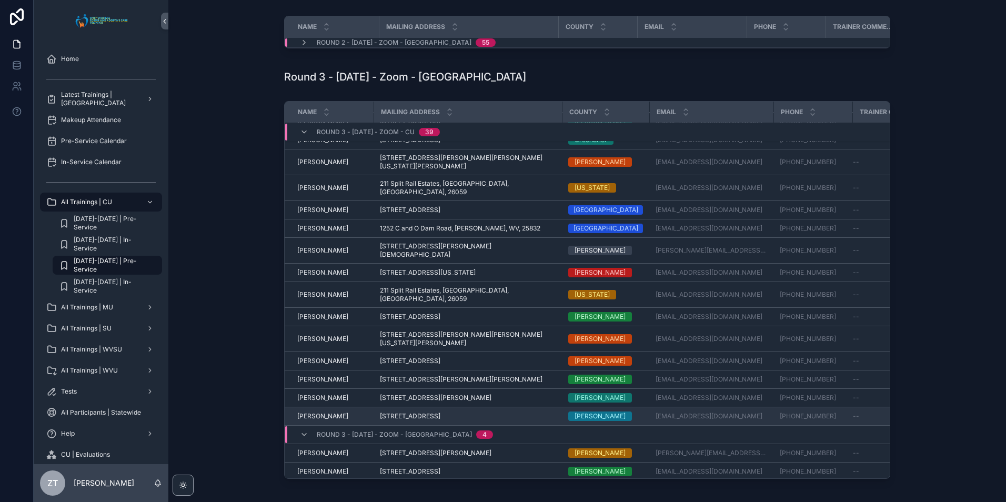
click at [326, 412] on span "[PERSON_NAME]" at bounding box center [322, 416] width 51 height 8
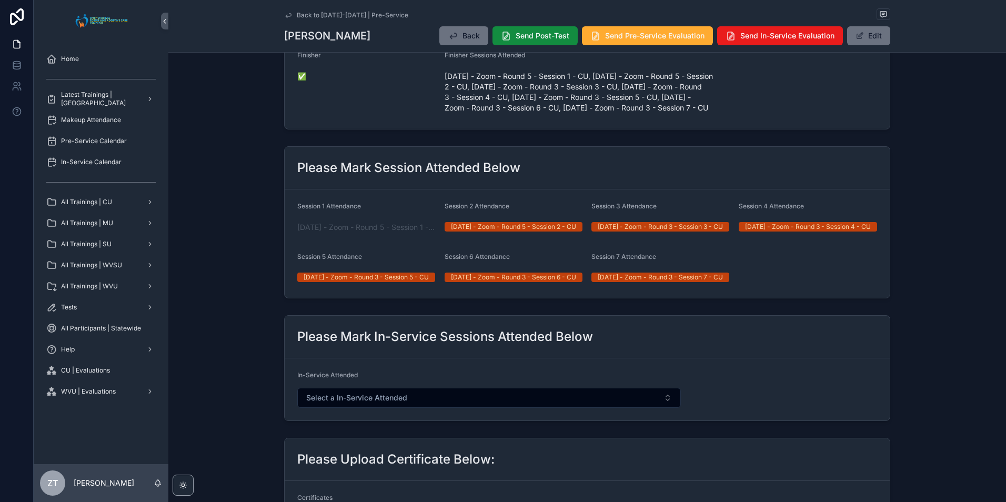
scroll to position [421, 0]
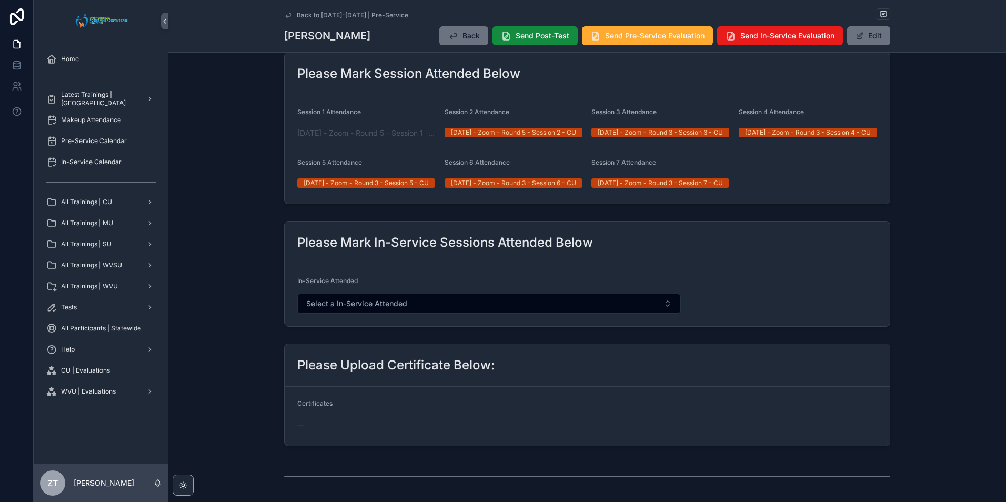
click at [286, 15] on icon "scrollable content" at bounding box center [288, 15] width 8 height 8
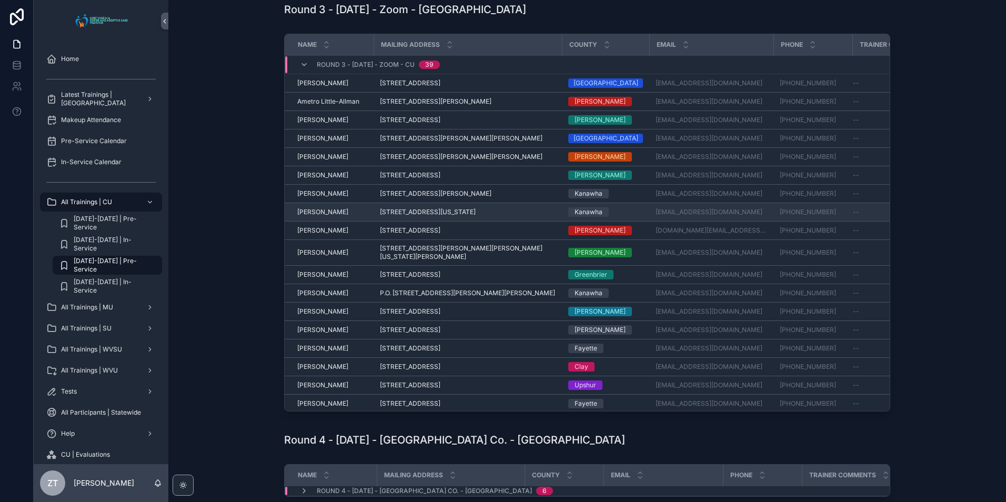
click at [332, 216] on span "[PERSON_NAME]" at bounding box center [322, 212] width 51 height 8
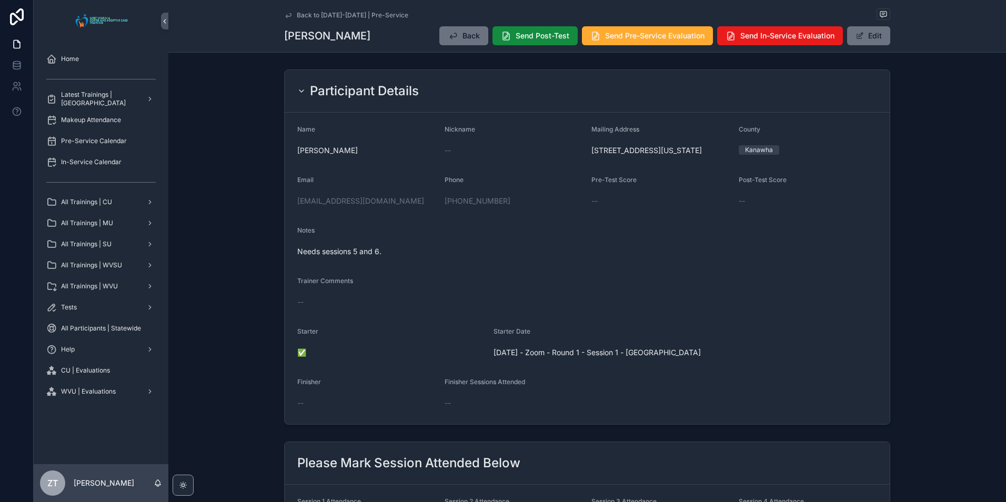
drag, startPoint x: 287, startPoint y: 17, endPoint x: 0, endPoint y: 232, distance: 358.7
click at [287, 17] on icon "scrollable content" at bounding box center [288, 15] width 8 height 8
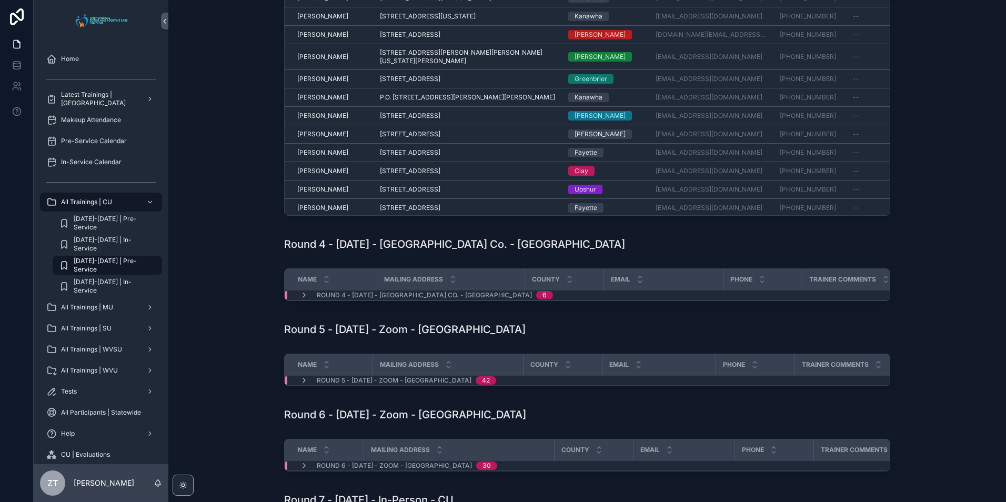
scroll to position [474, 0]
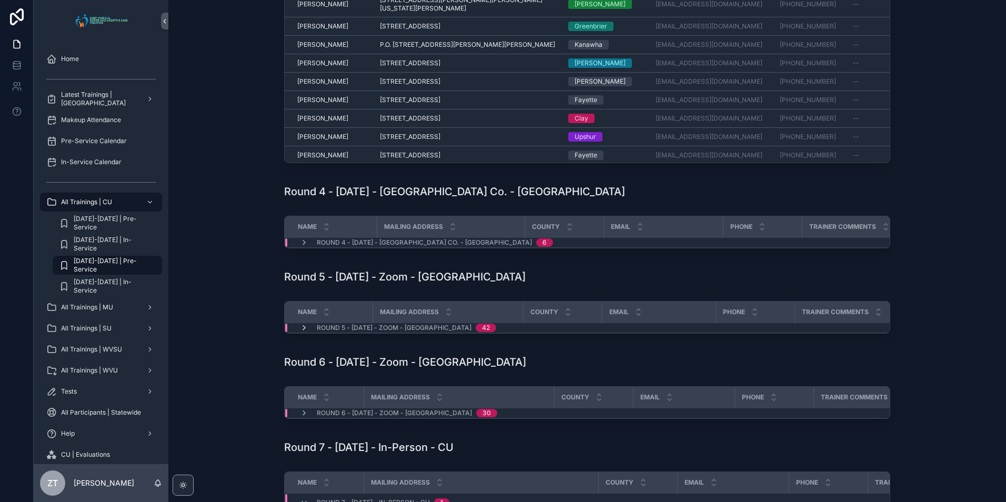
click at [300, 332] on icon "scrollable content" at bounding box center [304, 328] width 8 height 8
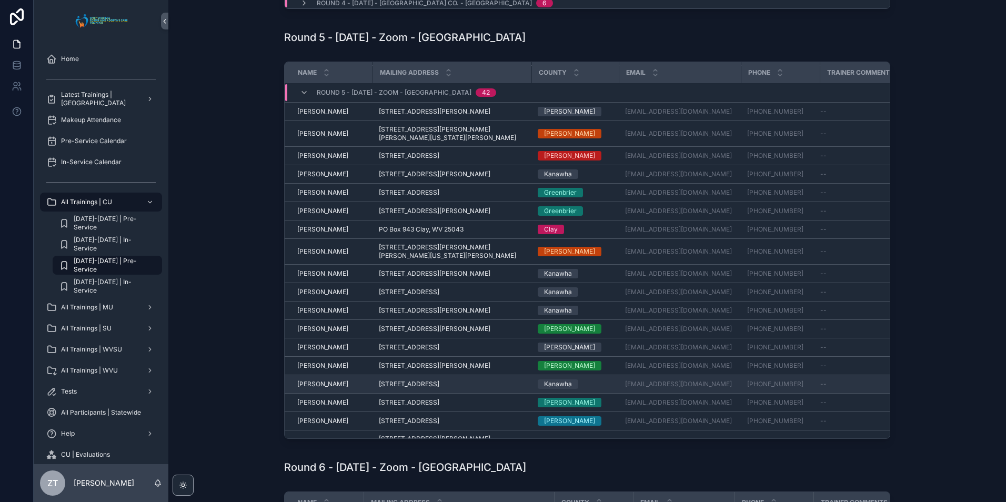
scroll to position [737, 0]
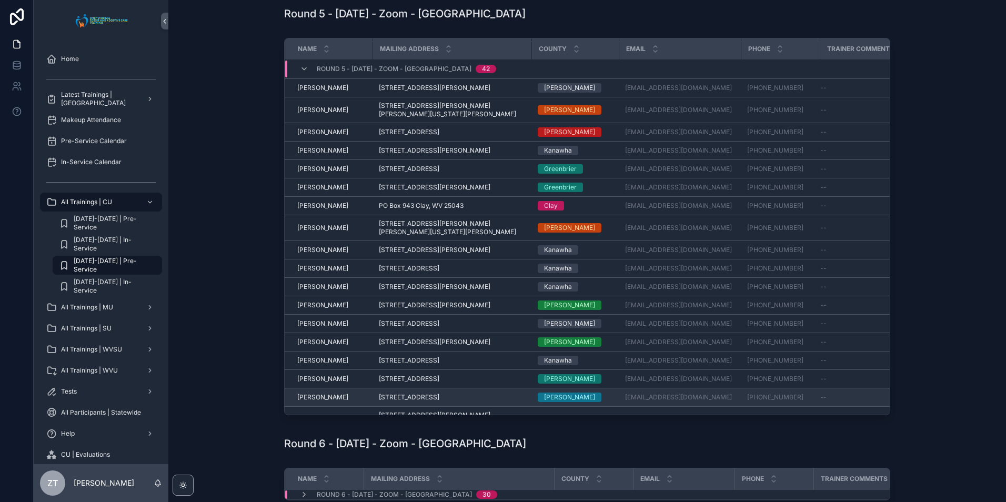
click at [330, 398] on span "[PERSON_NAME]" at bounding box center [322, 397] width 51 height 8
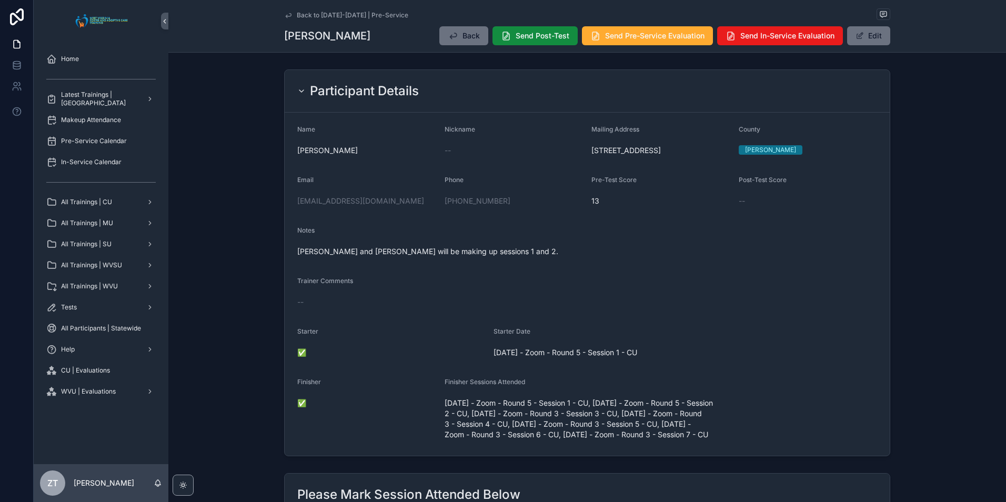
click at [284, 14] on icon "scrollable content" at bounding box center [288, 15] width 8 height 8
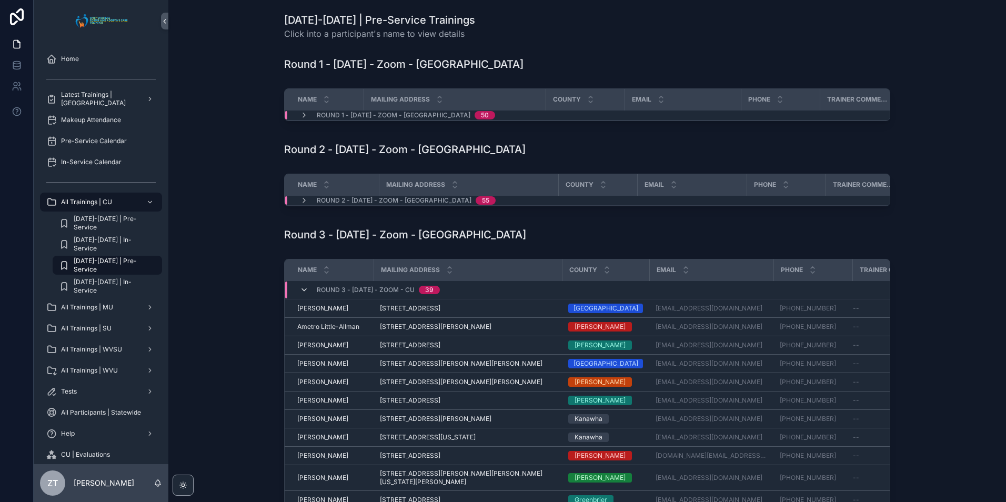
click at [302, 294] on icon "scrollable content" at bounding box center [304, 290] width 8 height 8
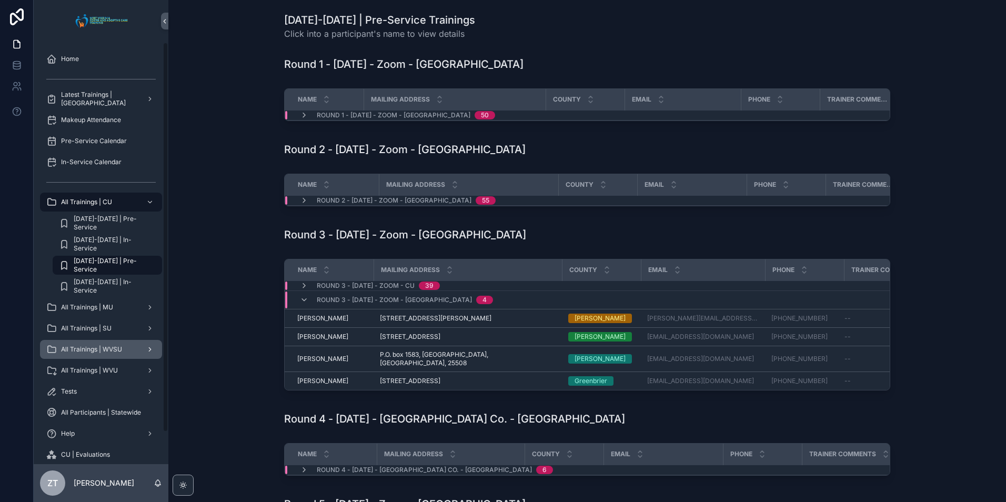
click at [107, 345] on div "All Trainings | WVSU" at bounding box center [100, 349] width 109 height 17
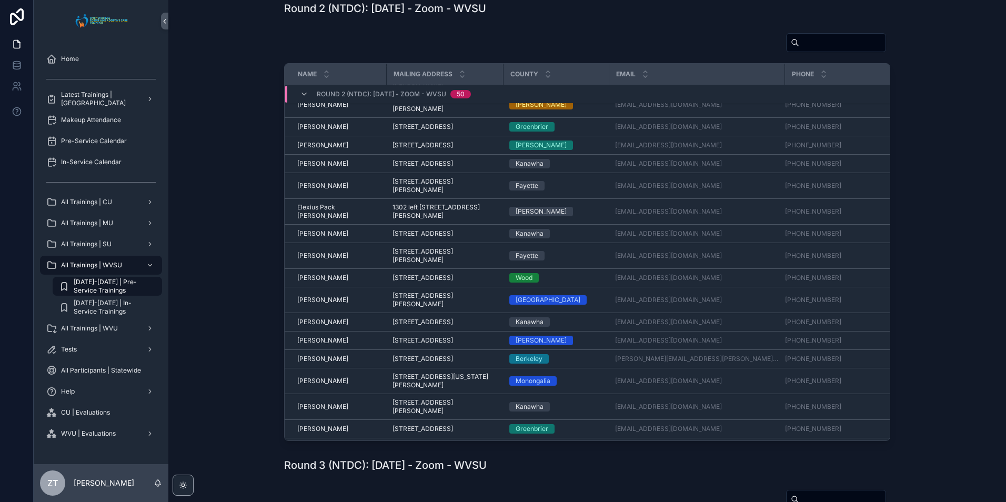
scroll to position [331, 0]
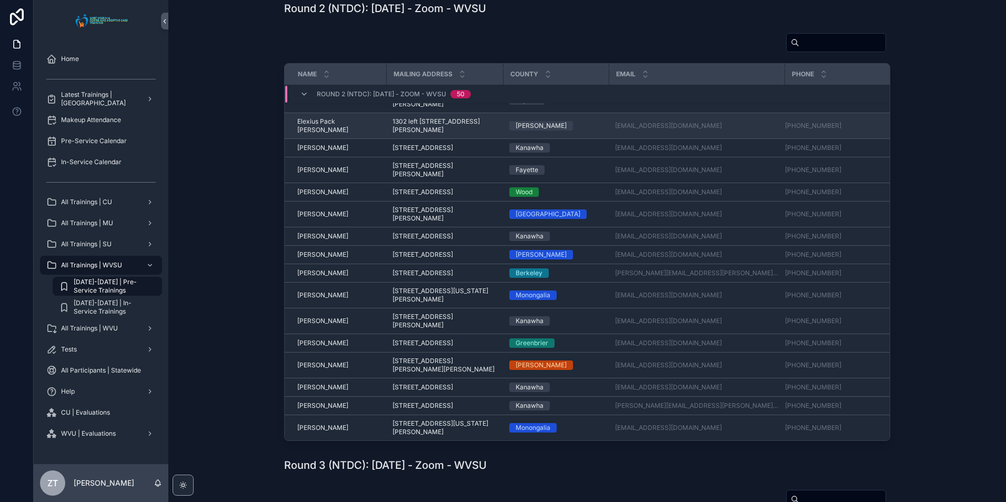
click at [345, 134] on span "Elexius Pack [PERSON_NAME]" at bounding box center [338, 125] width 83 height 17
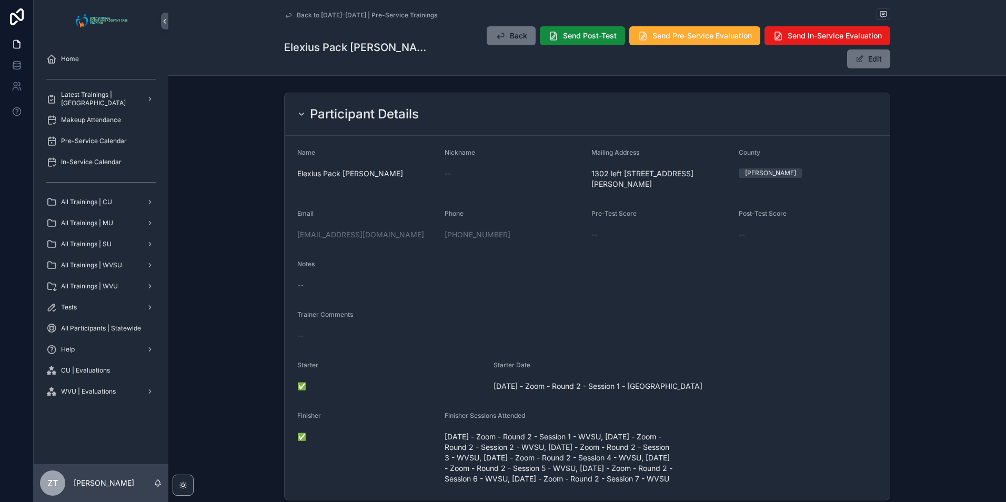
click at [286, 16] on icon "scrollable content" at bounding box center [288, 15] width 5 height 4
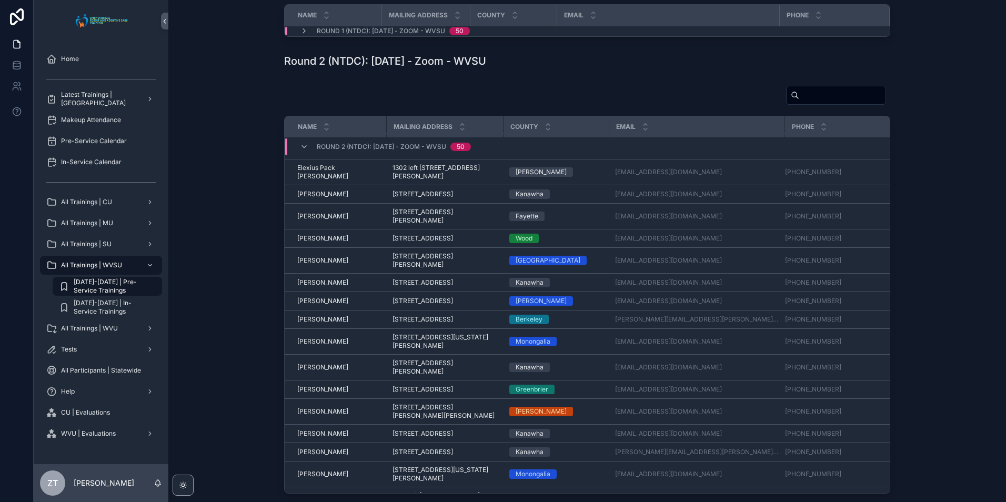
scroll to position [383, 0]
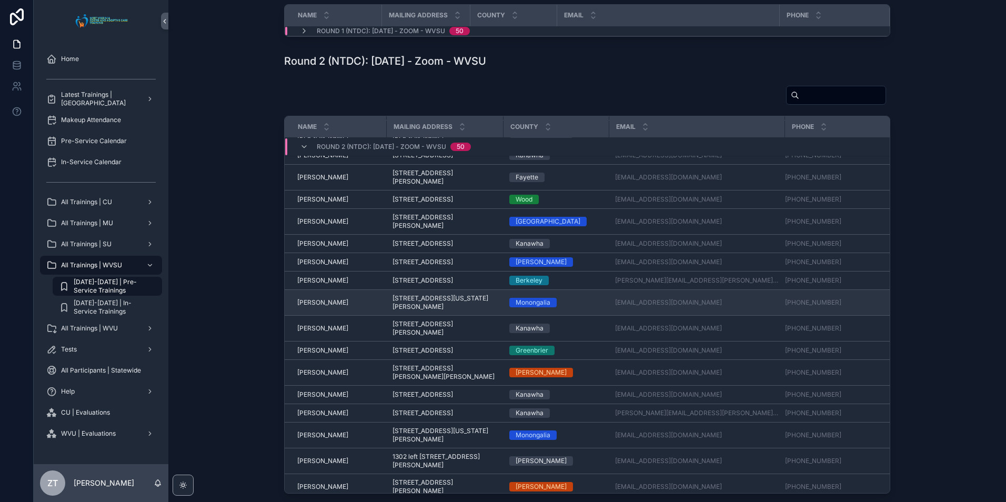
click at [325, 307] on span "[PERSON_NAME]" at bounding box center [322, 302] width 51 height 8
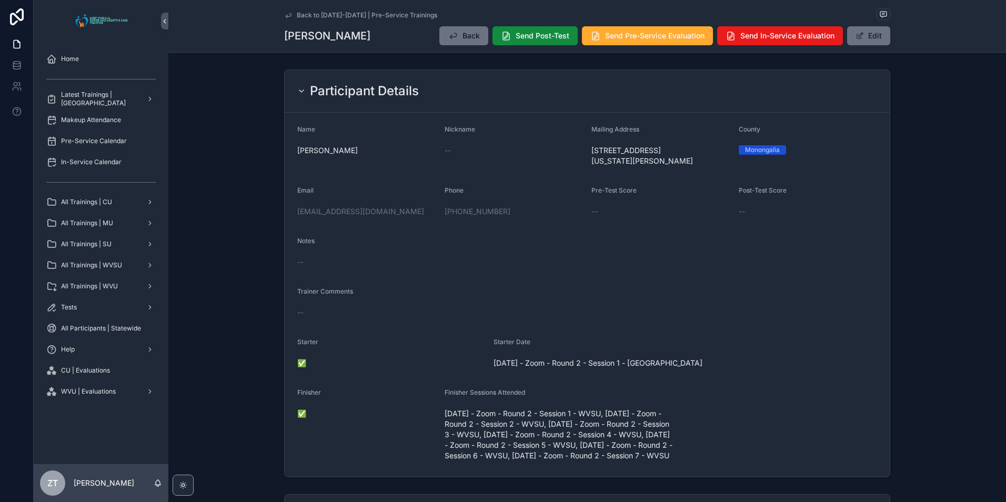
click at [285, 14] on icon "scrollable content" at bounding box center [288, 15] width 8 height 8
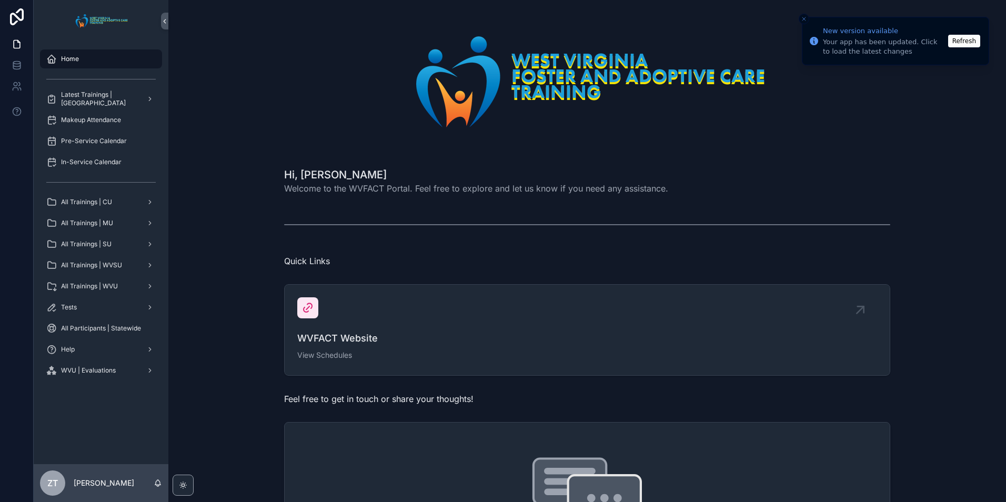
click at [357, 111] on div "scrollable content" at bounding box center [587, 82] width 606 height 138
click at [965, 42] on button "Refresh" at bounding box center [965, 41] width 32 height 13
